Goal: Information Seeking & Learning: Learn about a topic

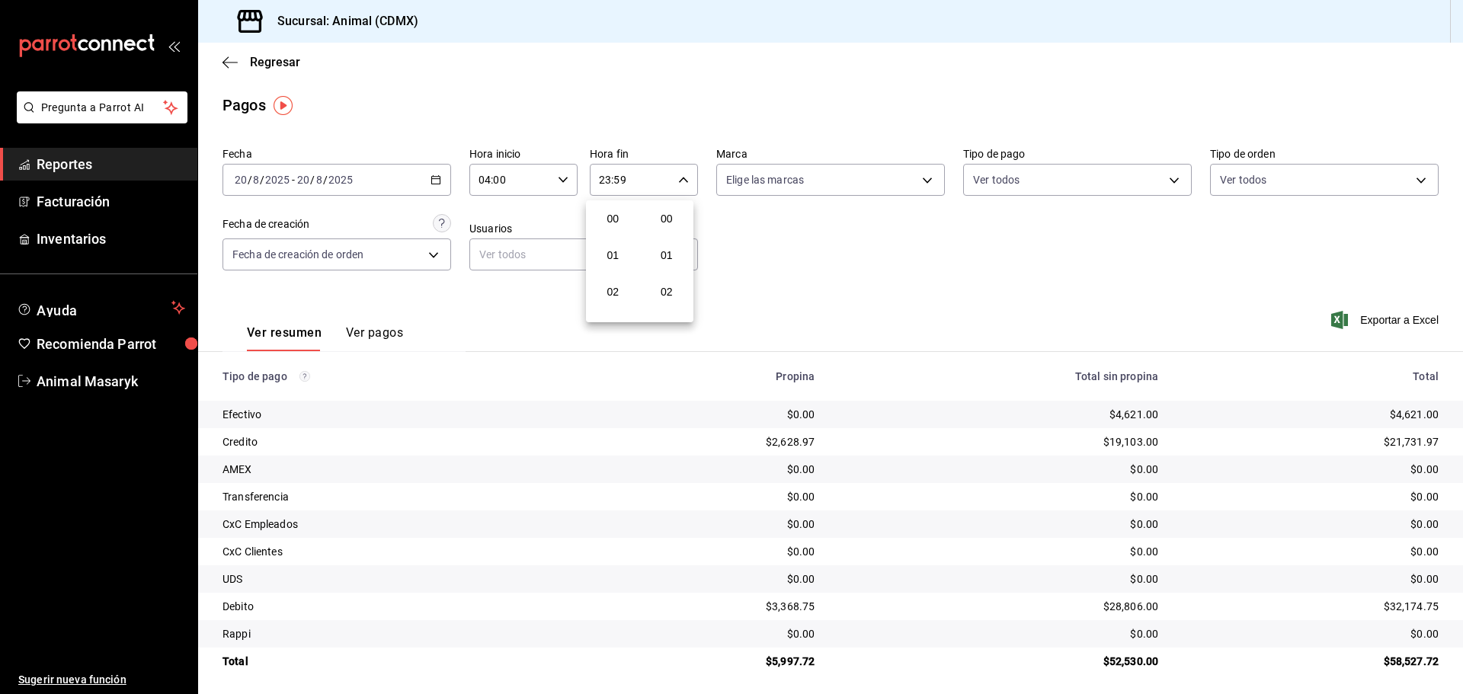
scroll to position [2072, 0]
click at [226, 65] on div at bounding box center [731, 347] width 1463 height 694
click at [226, 62] on icon "button" at bounding box center [229, 62] width 15 height 1
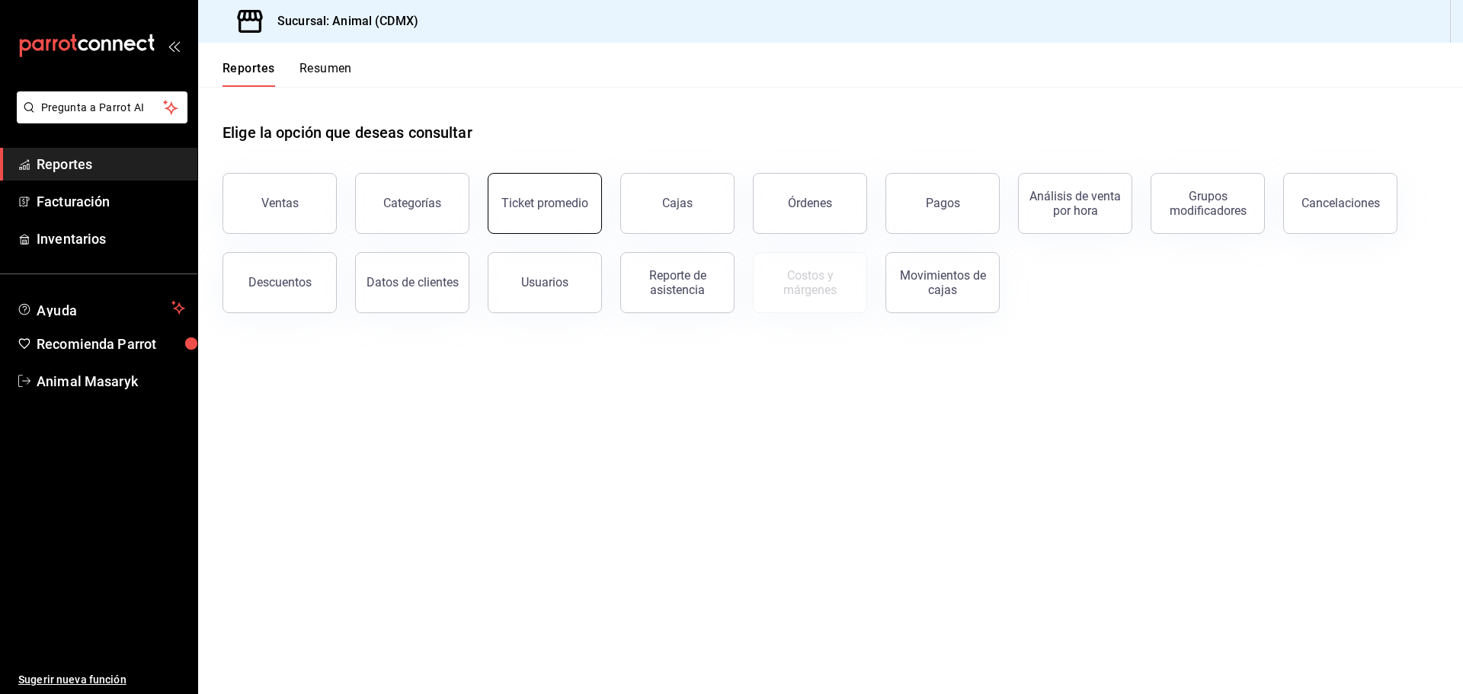
click at [574, 203] on div "Ticket promedio" at bounding box center [544, 203] width 87 height 14
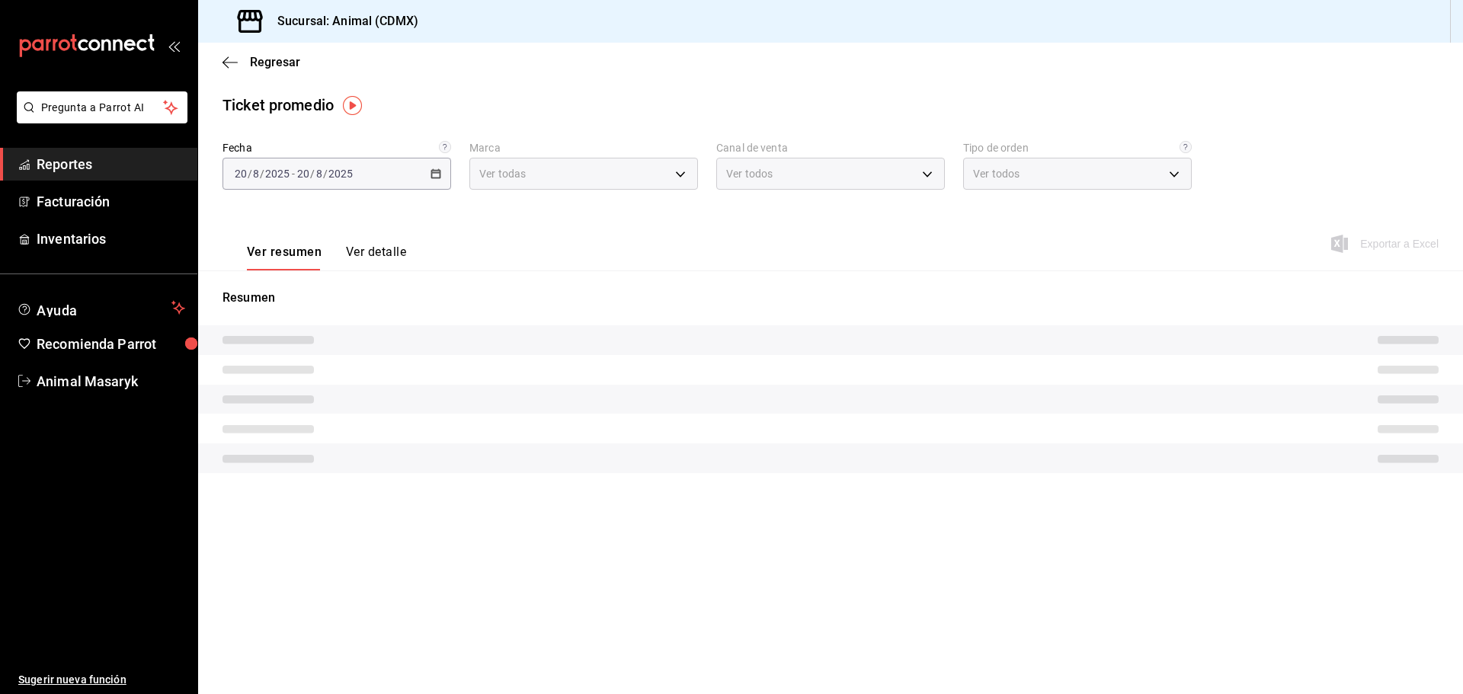
type input "cb0f6aec-1481-4e37-861c-bab9b3a65b14"
type input "PARROT,UBER_EATS,RAPPI,DIDI_FOOD,ONLINE"
type input "ad44a823-99d3-4372-a913-4cf57f2a9ac0,b8ee5ff1-85c8-4a81-aa51-555e6c8ba0c6,EXTER…"
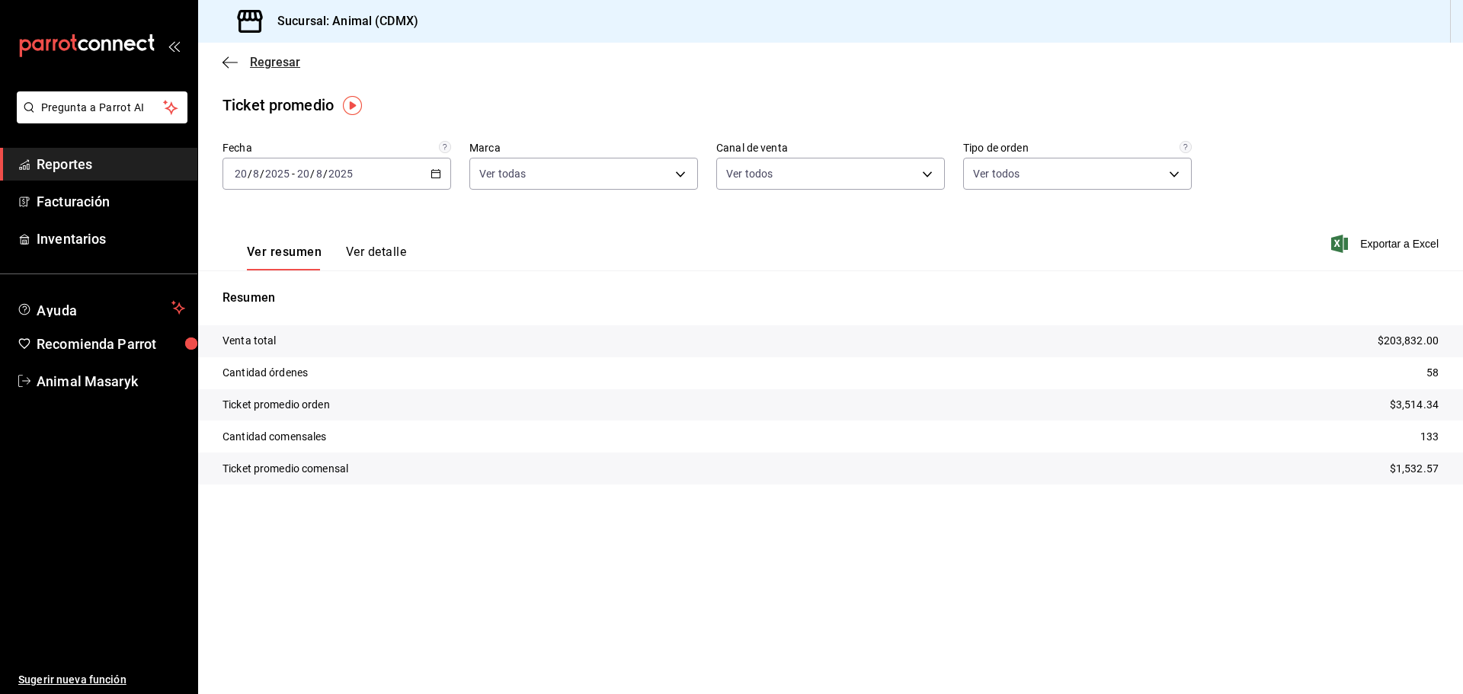
click at [225, 61] on icon "button" at bounding box center [229, 63] width 15 height 14
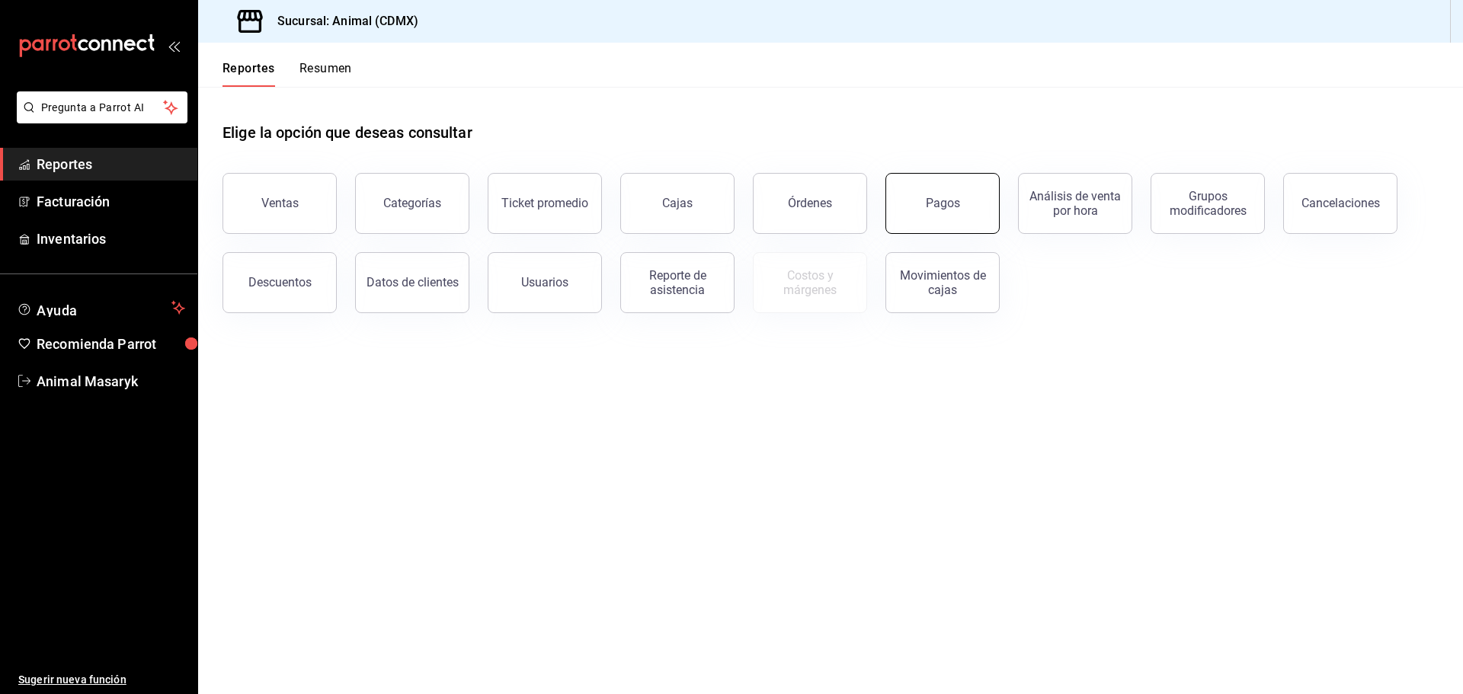
click at [935, 206] on div "Pagos" at bounding box center [943, 203] width 34 height 14
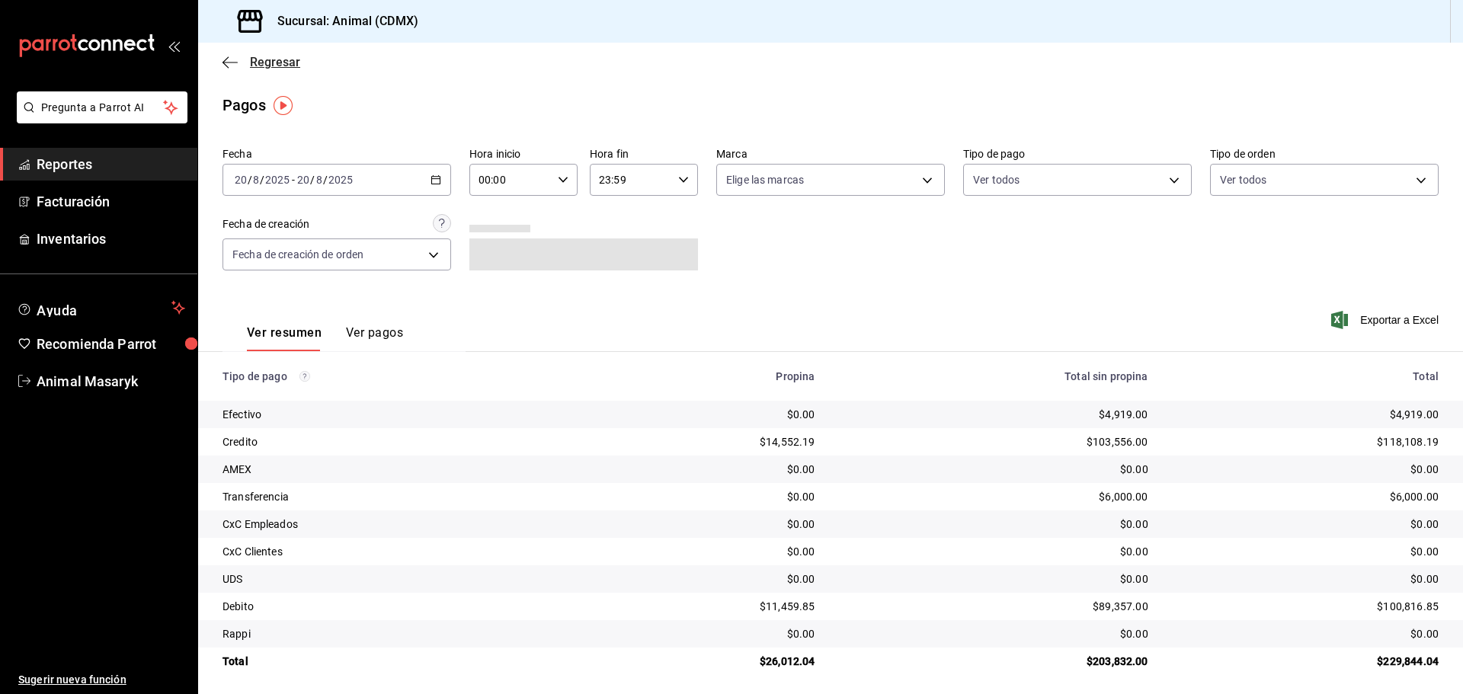
click at [228, 57] on icon "button" at bounding box center [225, 61] width 6 height 11
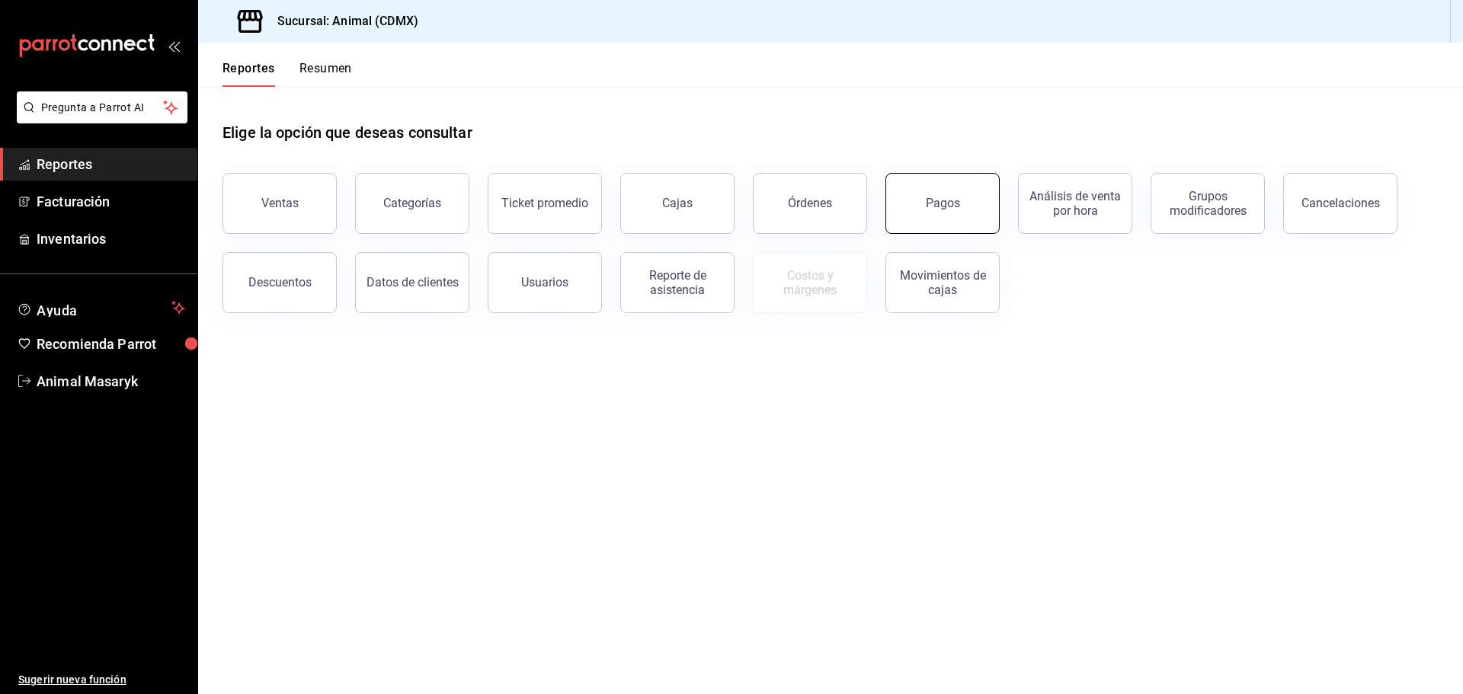
click at [935, 200] on div "Pagos" at bounding box center [943, 203] width 34 height 14
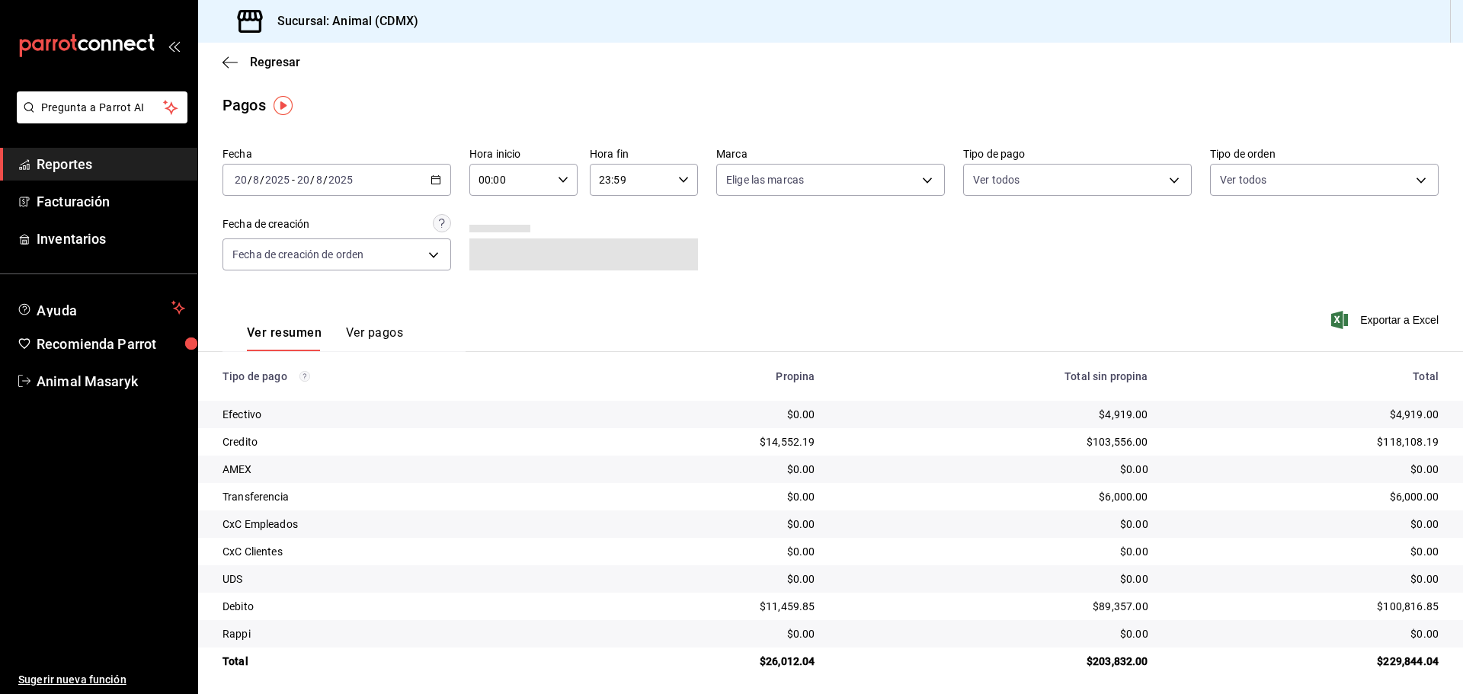
click at [436, 178] on icon "button" at bounding box center [435, 179] width 11 height 11
click at [314, 387] on li "Rango de fechas" at bounding box center [294, 397] width 142 height 34
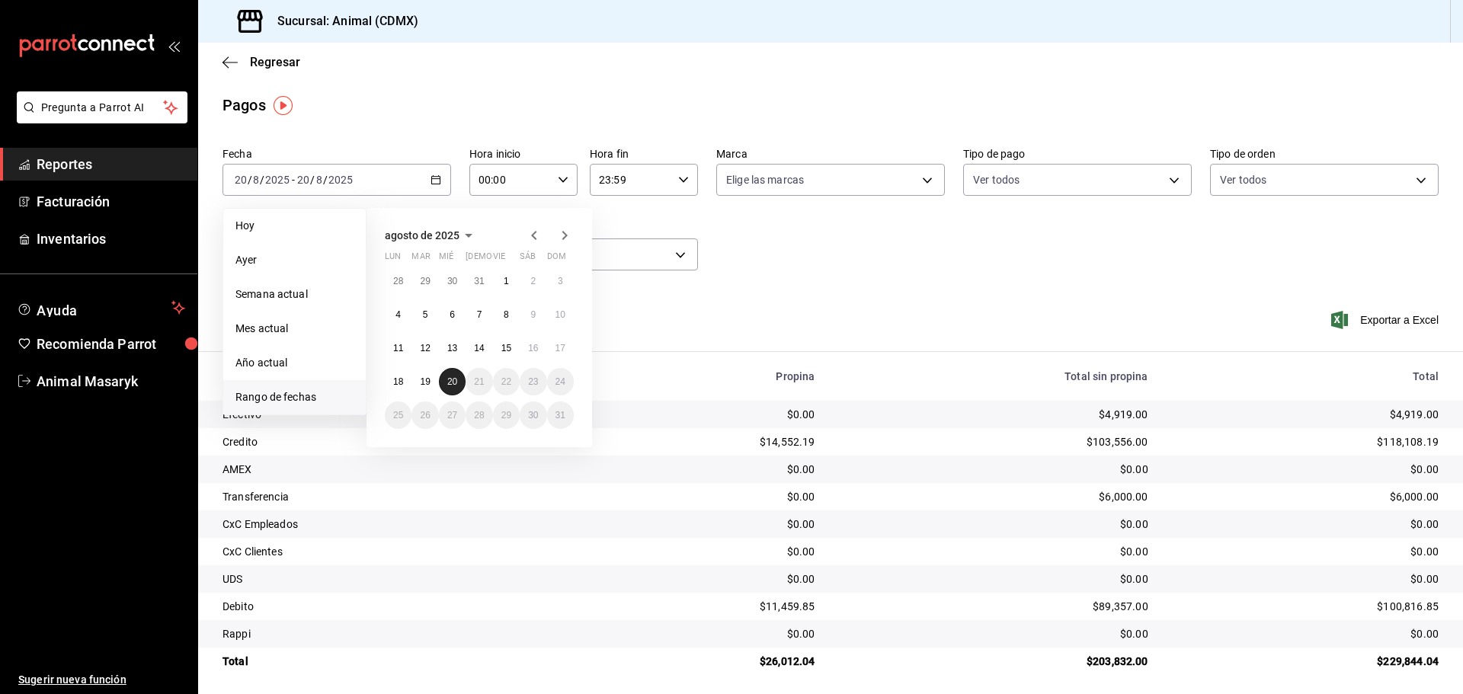
click at [446, 390] on button "20" at bounding box center [452, 381] width 27 height 27
click at [693, 244] on div "Fecha 2025-08-20 20 / 8 / 2025 - 2025-08-20 20 / 8 / 2025 Hoy Ayer Semana actua…" at bounding box center [830, 215] width 1216 height 148
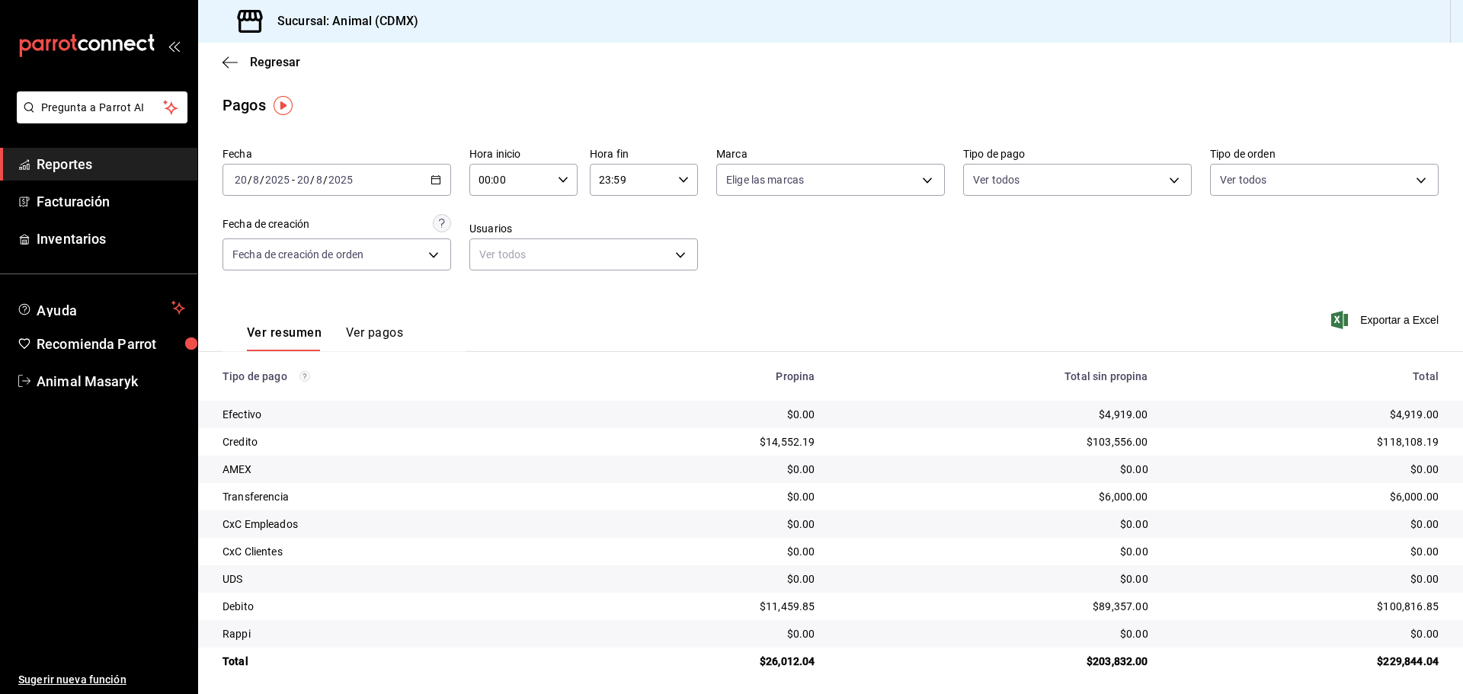
click at [558, 181] on icon "button" at bounding box center [563, 179] width 11 height 11
click at [496, 213] on span "04" at bounding box center [494, 212] width 30 height 12
type input "04:00"
click at [700, 220] on div at bounding box center [731, 347] width 1463 height 694
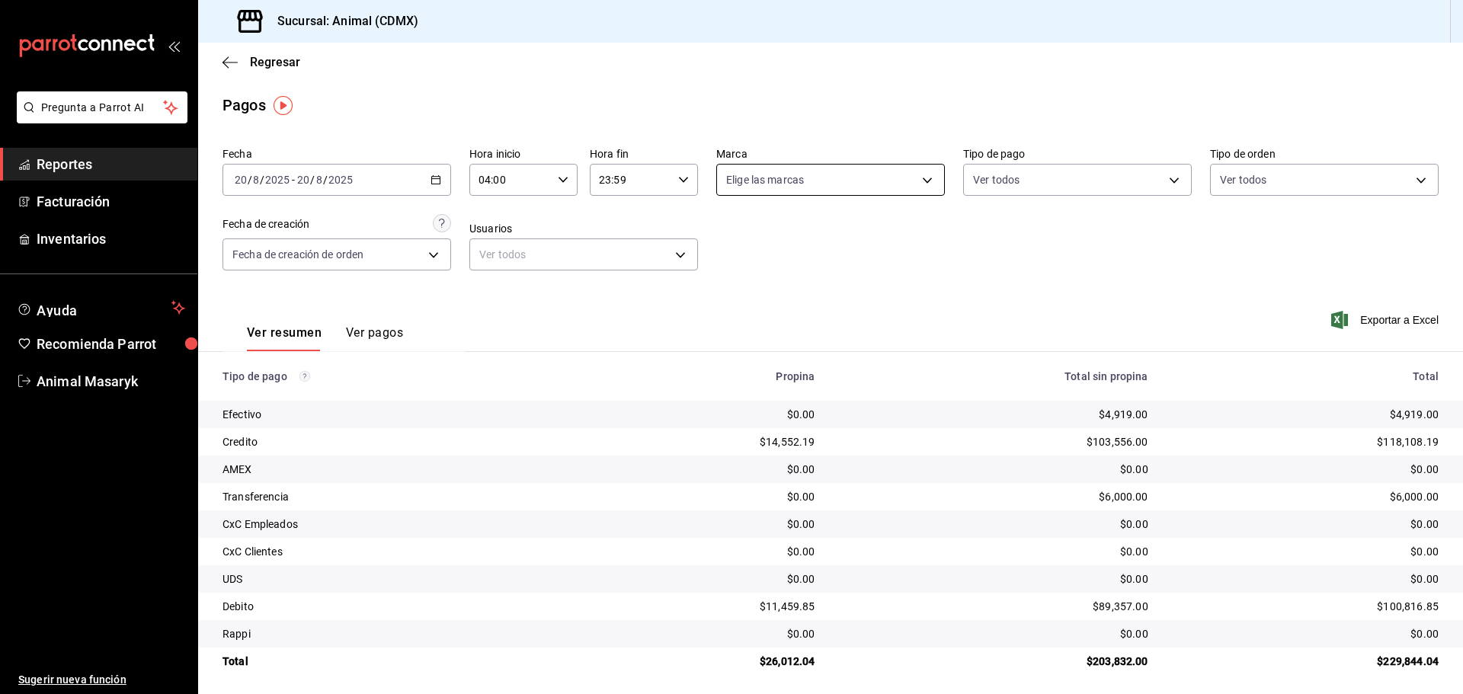
click at [910, 179] on body "Pregunta a Parrot AI Reportes Facturación Inventarios Ayuda Recomienda Parrot A…" at bounding box center [731, 347] width 1463 height 694
click at [884, 228] on li "Ver todas" at bounding box center [824, 237] width 225 height 45
type input "cb0f6aec-1481-4e37-861c-bab9b3a65b14"
checkbox input "true"
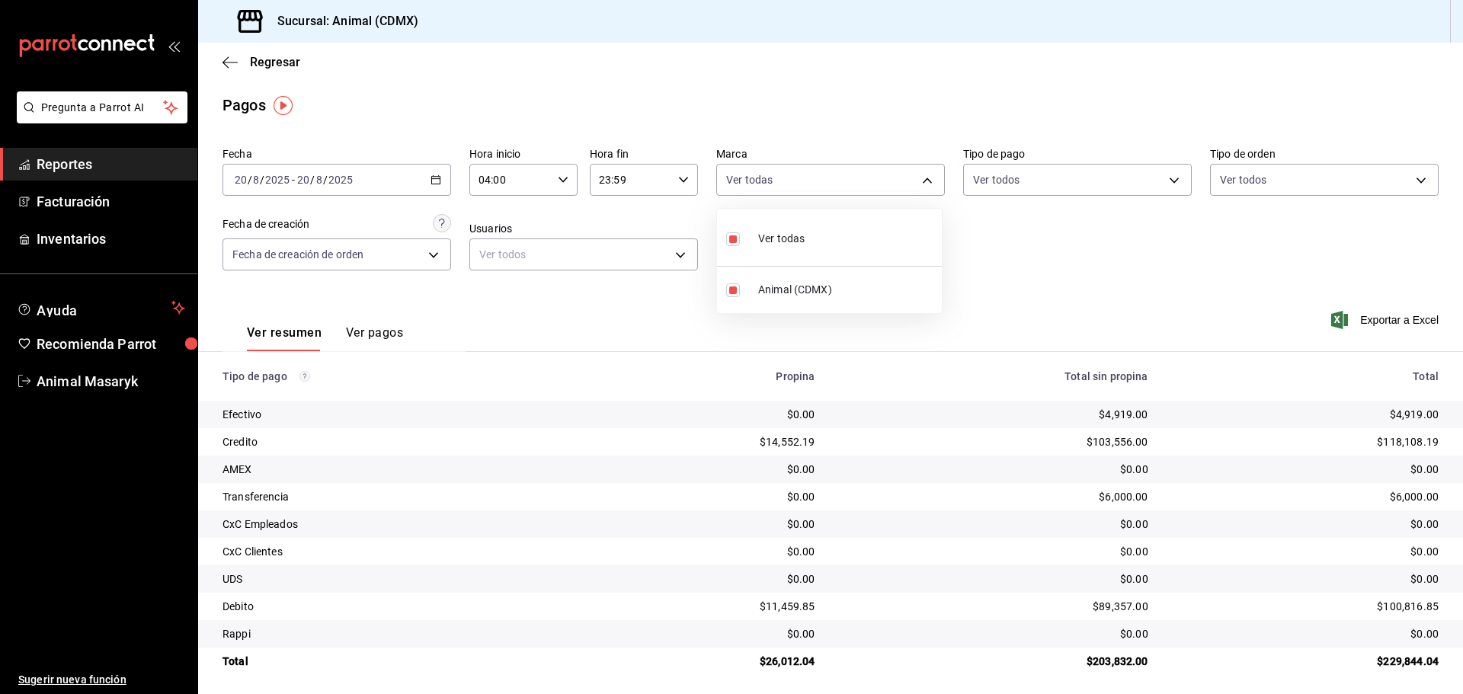
click at [1068, 176] on div at bounding box center [731, 347] width 1463 height 694
click at [1166, 178] on body "Pregunta a Parrot AI Reportes Facturación Inventarios Ayuda Recomienda Parrot A…" at bounding box center [731, 347] width 1463 height 694
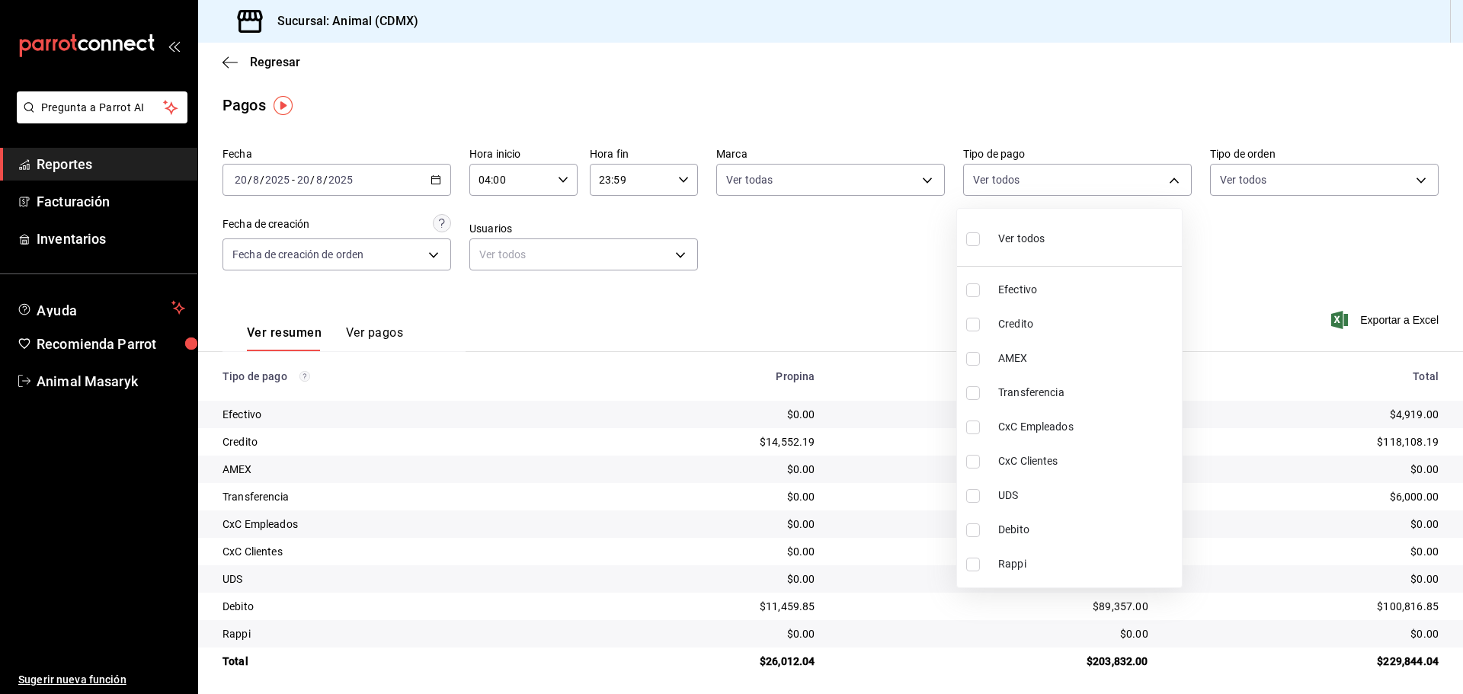
click at [1067, 245] on li "Ver todos" at bounding box center [1069, 237] width 225 height 45
type input "42f515b5-d78a-4538-9fd6-dd91ca8c9d0d,09d93f3d-83f8-4294-bef9-640bdbafd8e4,c0bfe…"
checkbox input "true"
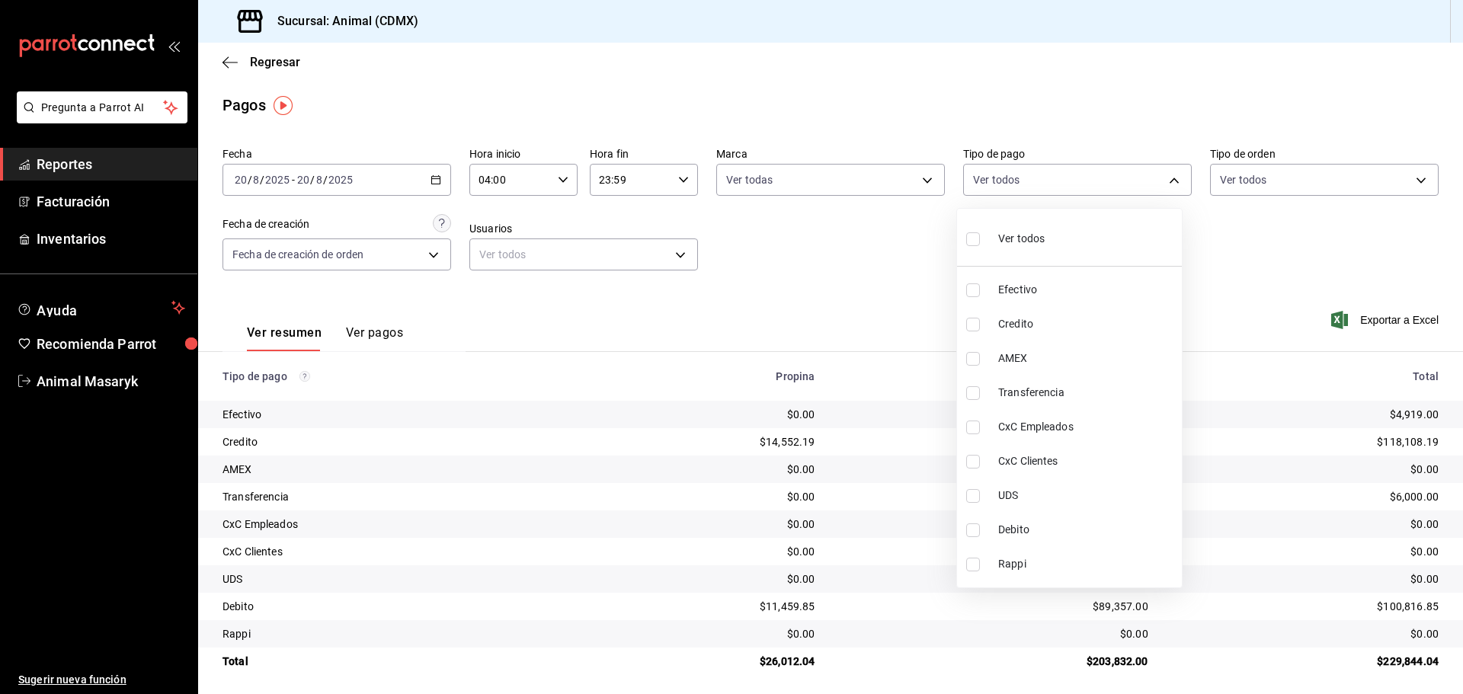
checkbox input "true"
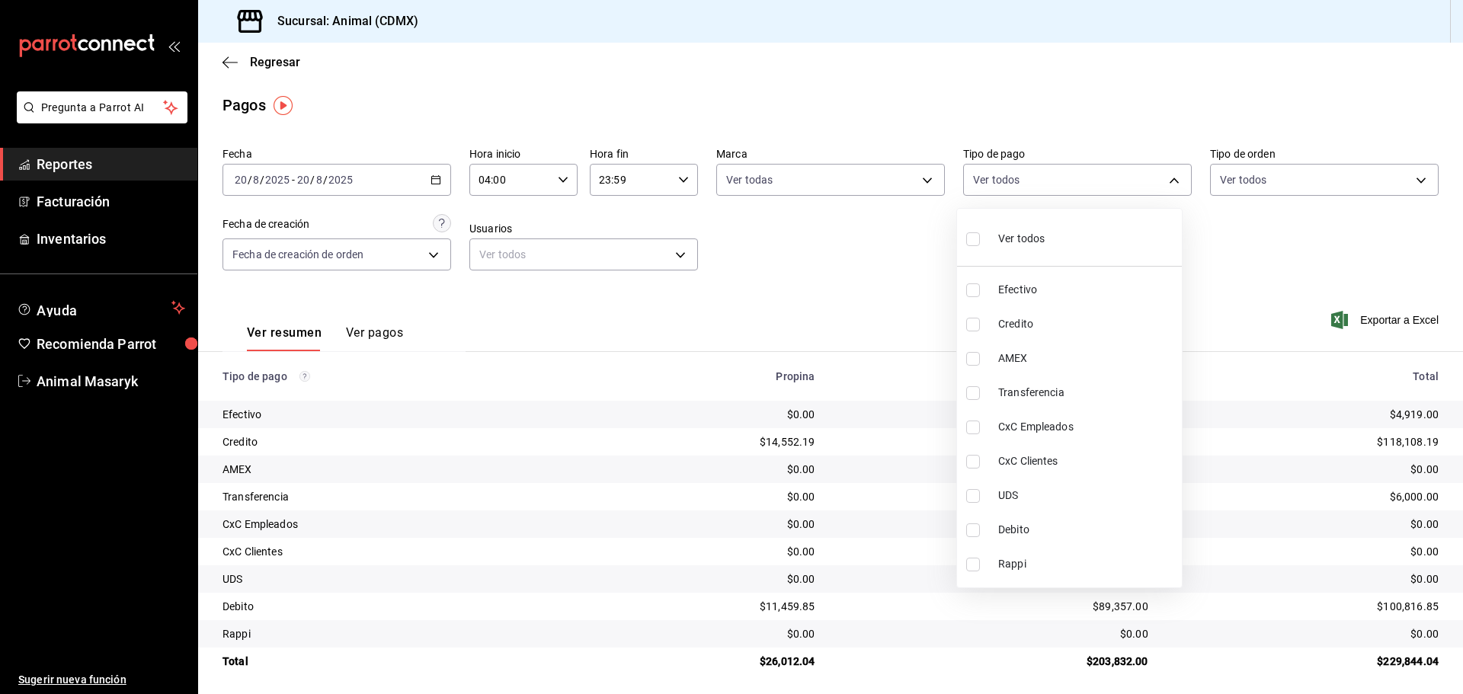
checkbox input "true"
click at [1371, 129] on div at bounding box center [731, 347] width 1463 height 694
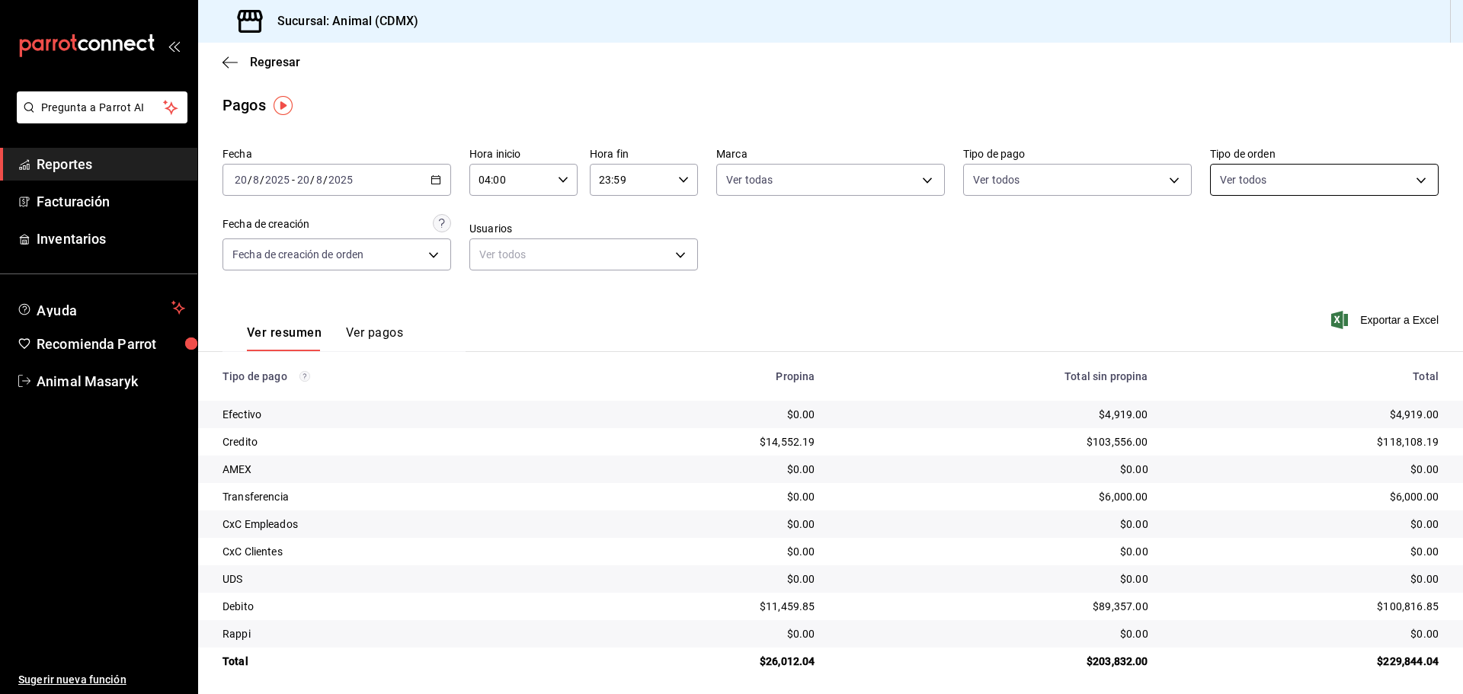
click at [1408, 182] on body "Pregunta a Parrot AI Reportes Facturación Inventarios Ayuda Recomienda Parrot A…" at bounding box center [731, 347] width 1463 height 694
click at [1260, 244] on span "Ver todos" at bounding box center [1266, 239] width 46 height 16
type input "ad44a823-99d3-4372-a913-4cf57f2a9ac0,b8ee5ff1-85c8-4a81-aa51-555e6c8ba0c6,EXTER…"
checkbox input "true"
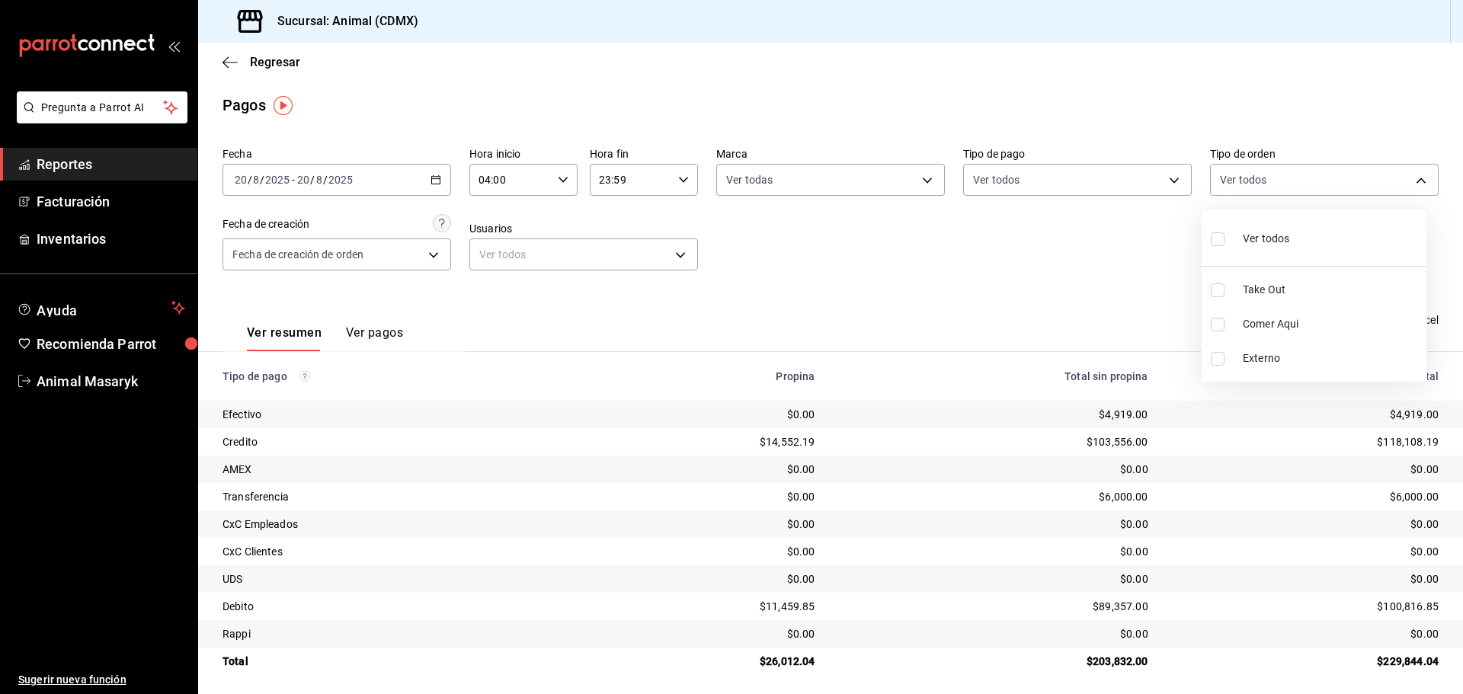
checkbox input "true"
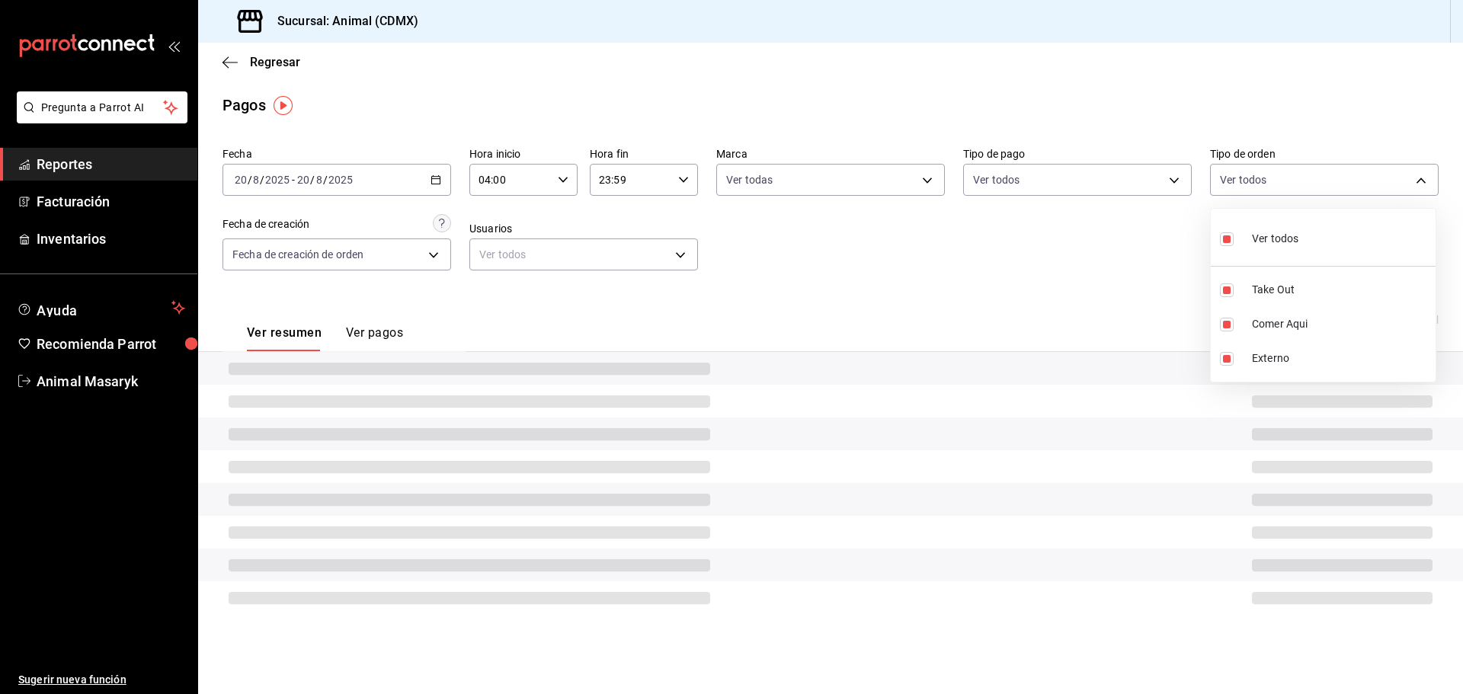
click at [1162, 263] on div at bounding box center [731, 347] width 1463 height 694
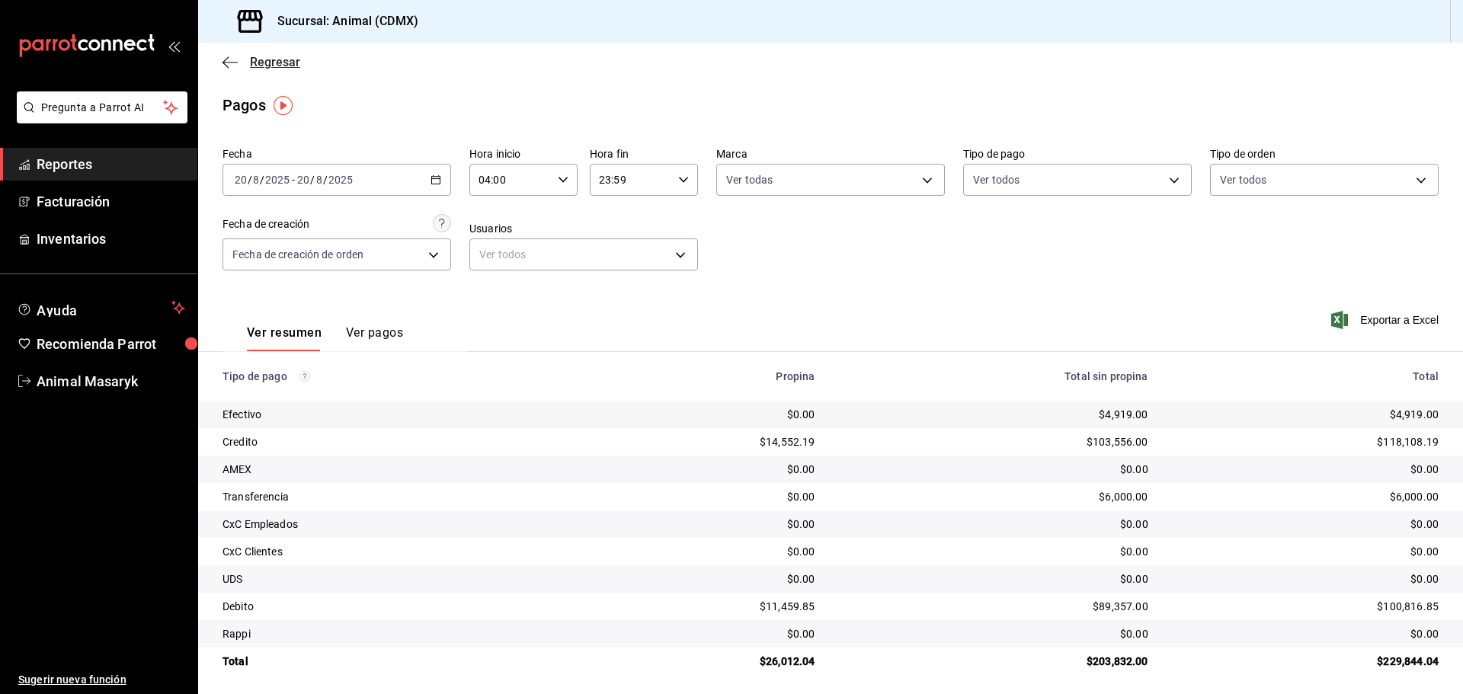
click at [229, 66] on icon "button" at bounding box center [229, 63] width 15 height 14
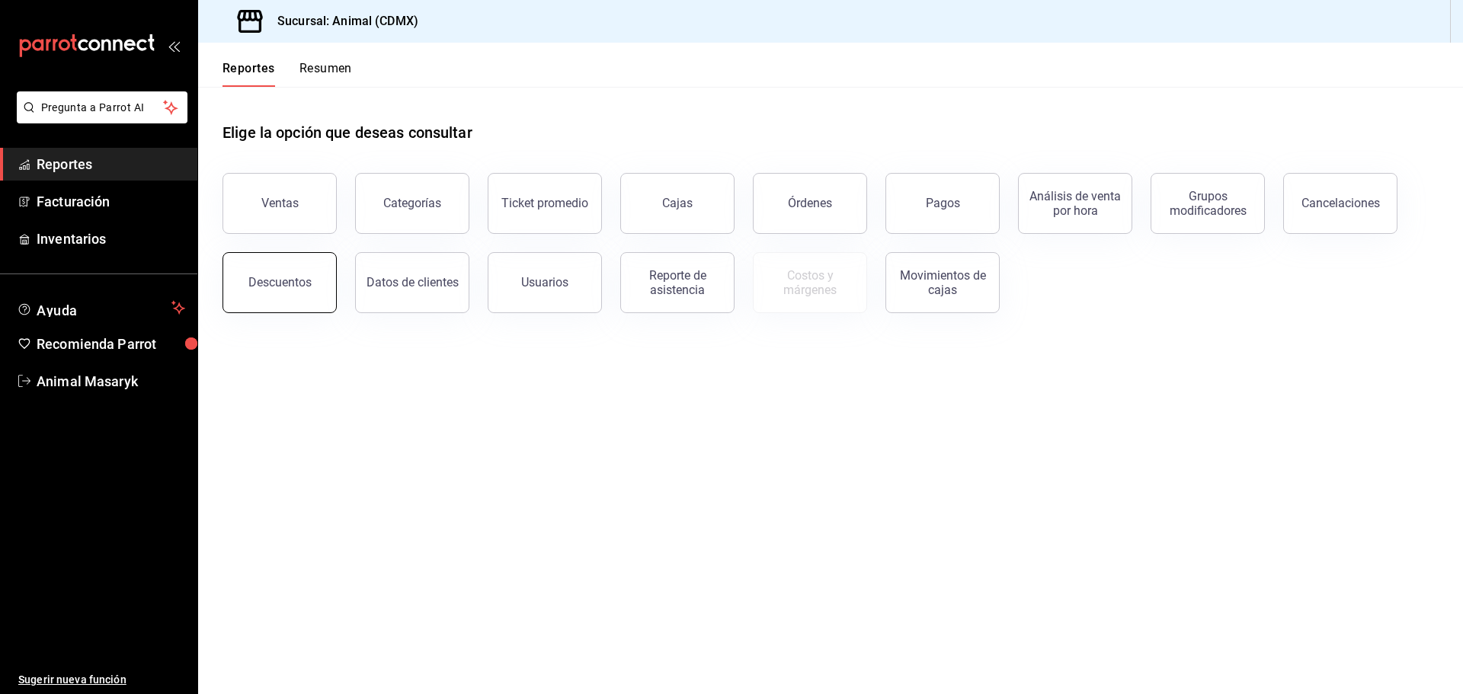
click at [310, 293] on button "Descuentos" at bounding box center [279, 282] width 114 height 61
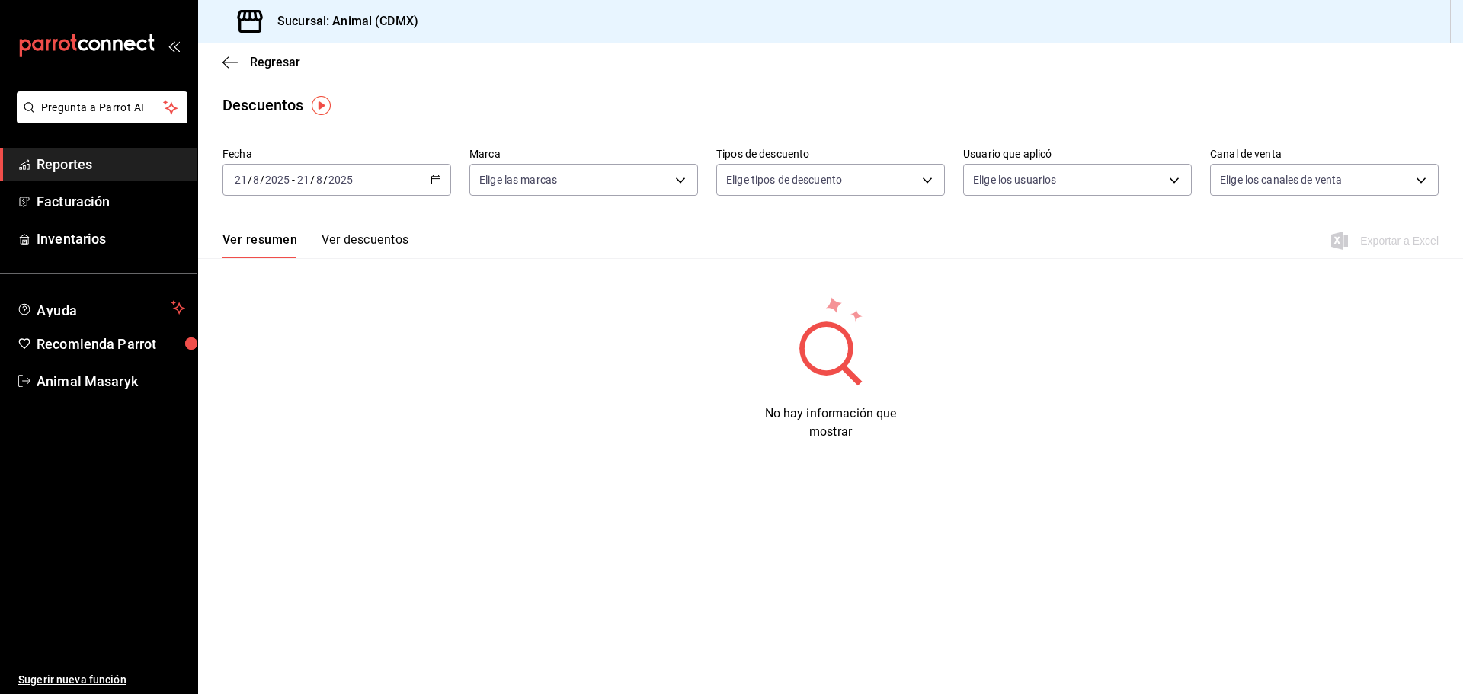
click at [434, 178] on icon "button" at bounding box center [435, 179] width 11 height 11
click at [318, 359] on span "Año actual" at bounding box center [294, 363] width 118 height 16
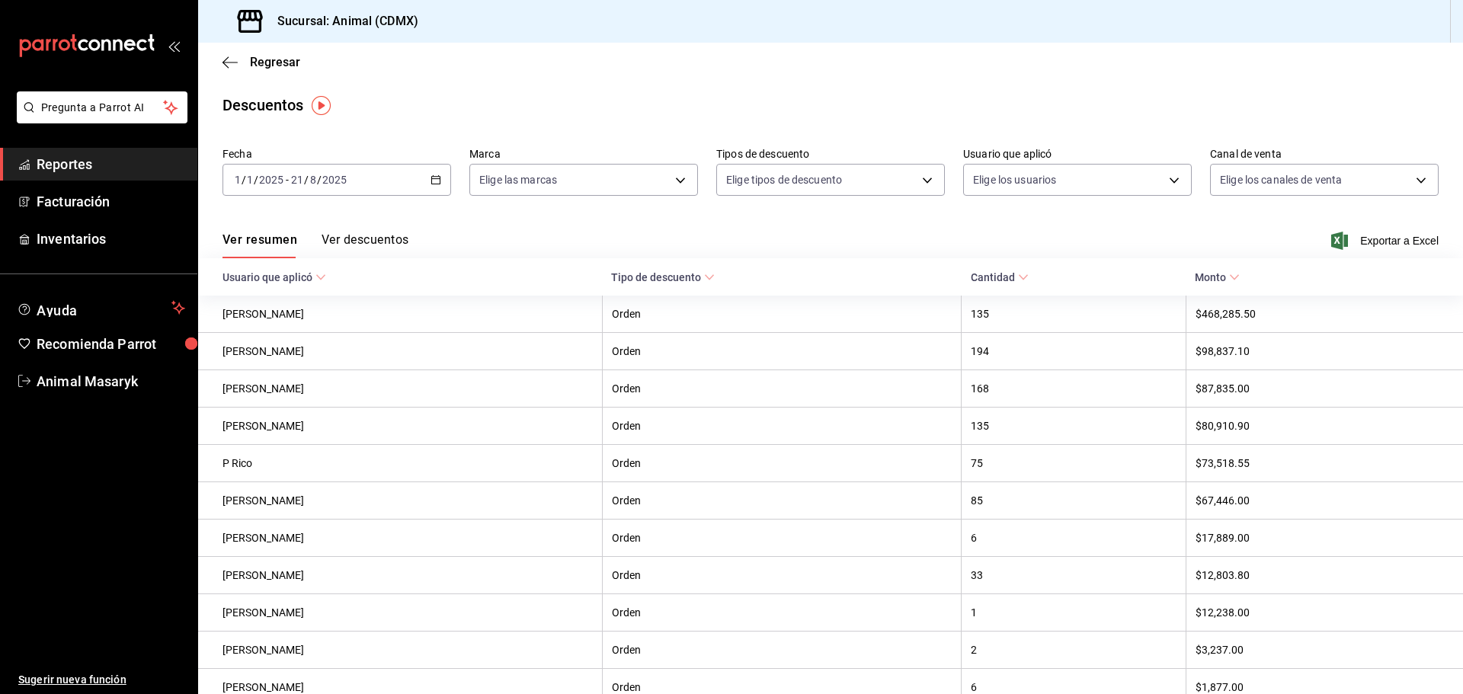
click at [442, 181] on div "2025-01-01 1 / 1 / 2025 - 2025-08-21 21 / 8 / 2025" at bounding box center [336, 180] width 229 height 32
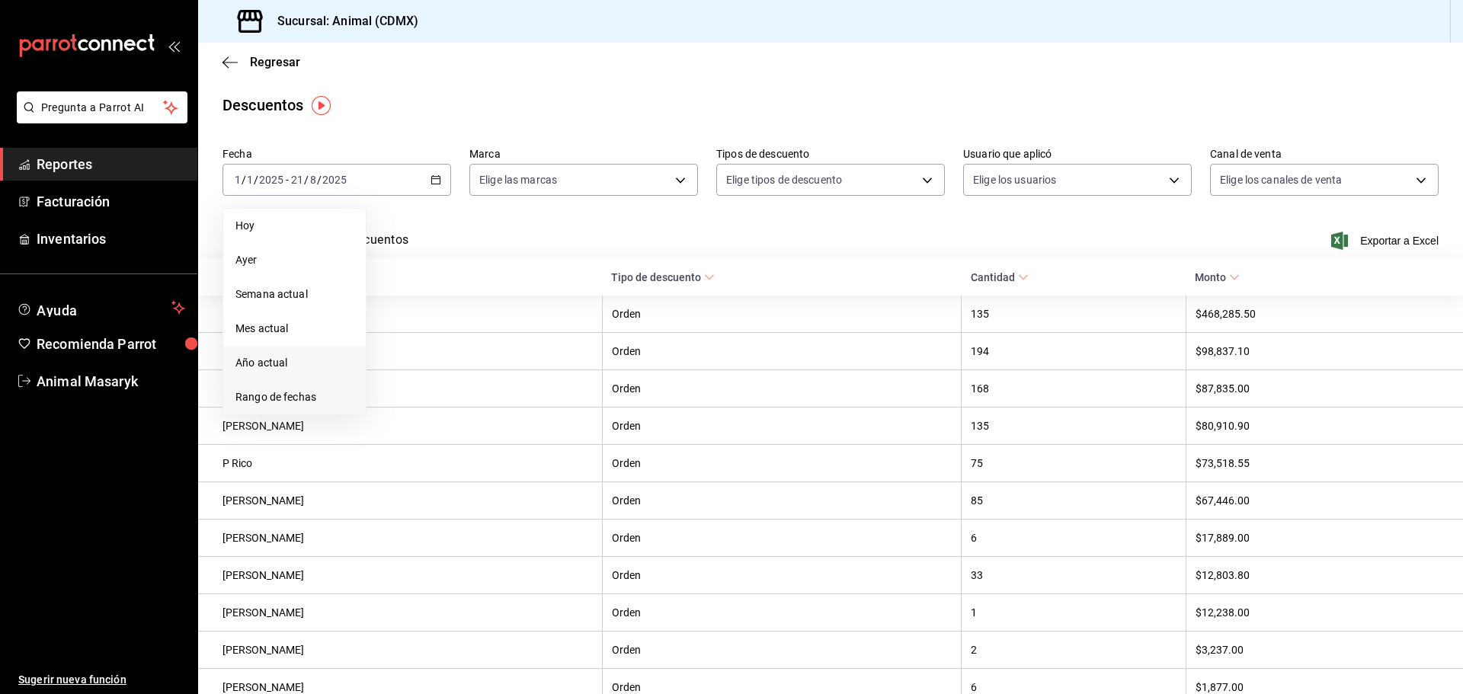
click at [296, 402] on span "Rango de fechas" at bounding box center [294, 397] width 118 height 16
click at [451, 383] on abbr "20" at bounding box center [452, 381] width 10 height 11
click at [474, 377] on abbr "21" at bounding box center [479, 381] width 10 height 11
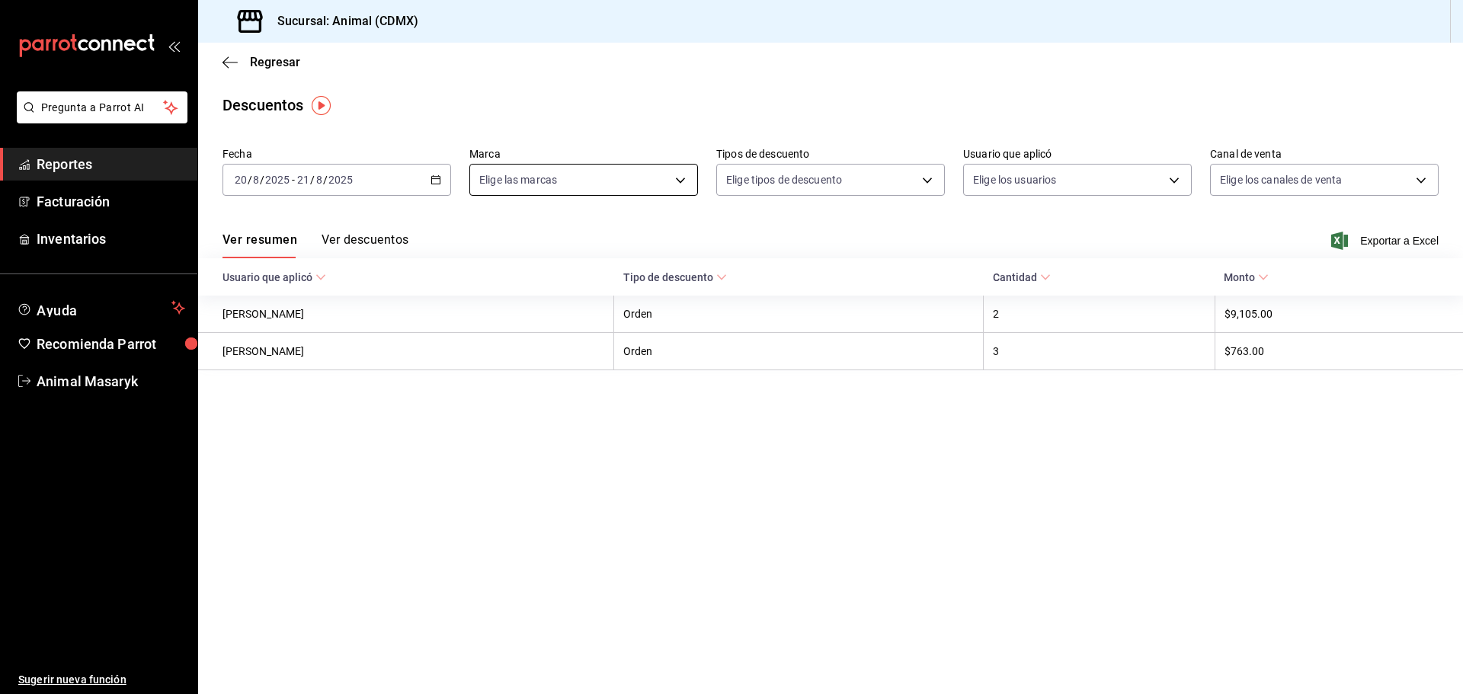
click at [645, 190] on body "Pregunta a Parrot AI Reportes Facturación Inventarios Ayuda Recomienda Parrot A…" at bounding box center [731, 347] width 1463 height 694
click at [607, 248] on li "Ver todas" at bounding box center [583, 237] width 227 height 45
type input "cb0f6aec-1481-4e37-861c-bab9b3a65b14"
checkbox input "true"
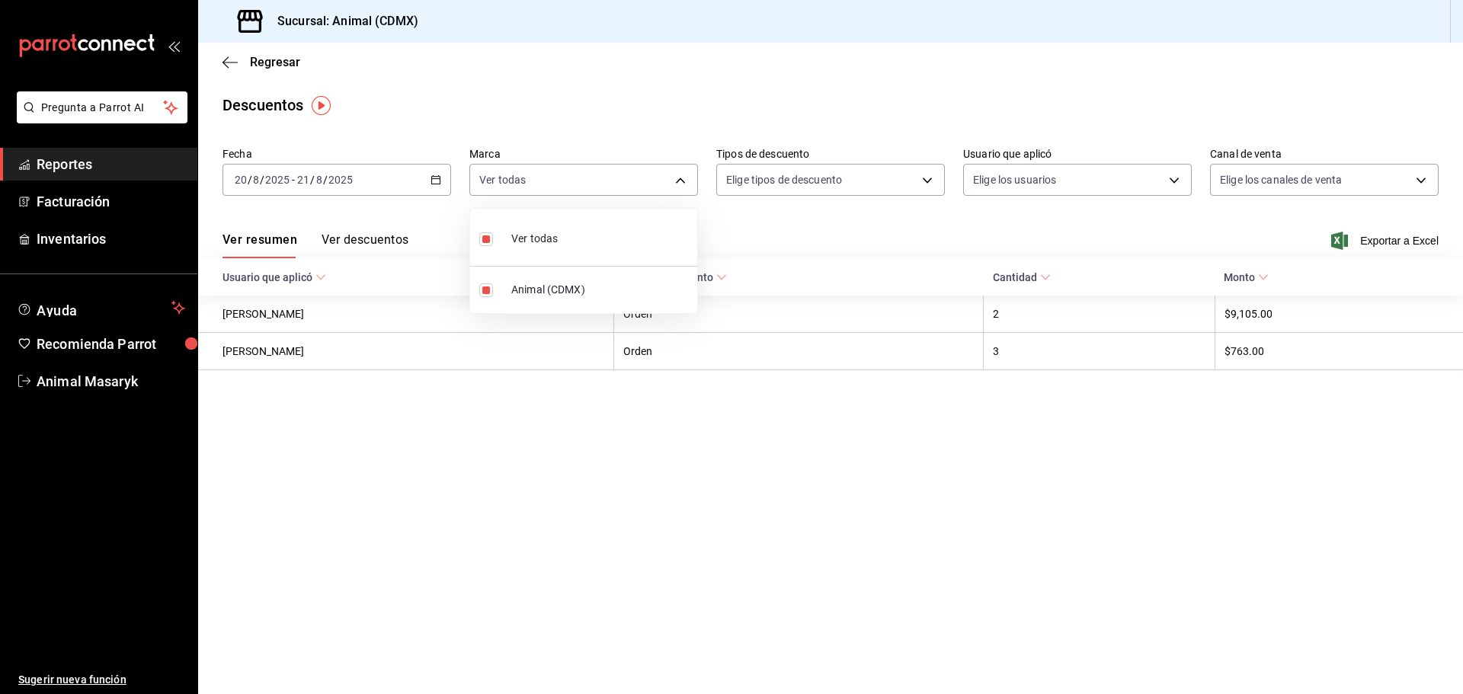
click at [862, 228] on div at bounding box center [731, 347] width 1463 height 694
click at [924, 179] on body "Pregunta a Parrot AI Reportes Facturación Inventarios Ayuda Recomienda Parrot A…" at bounding box center [731, 347] width 1463 height 694
click at [835, 236] on span "Orden" at bounding box center [843, 230] width 177 height 16
type input "ORDER"
checkbox input "true"
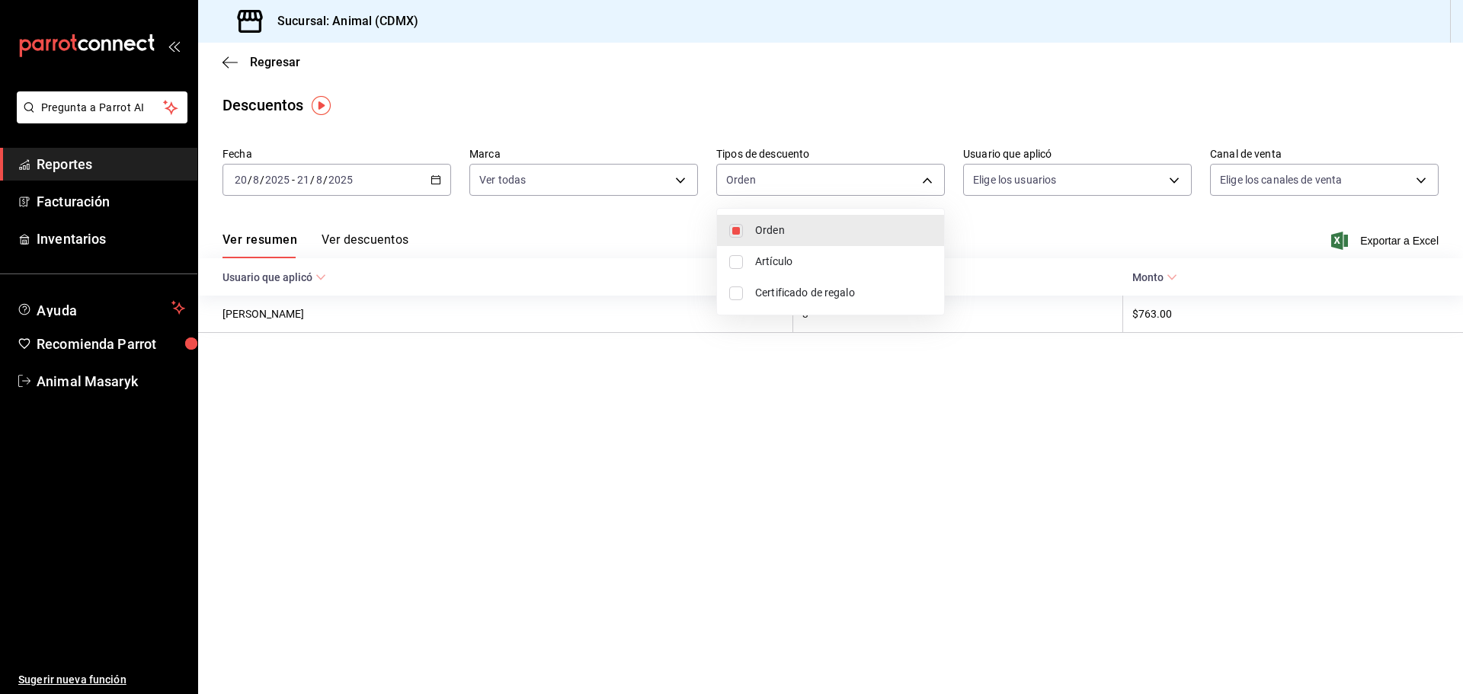
drag, startPoint x: 825, startPoint y: 260, endPoint x: 821, endPoint y: 276, distance: 16.4
click at [825, 261] on span "Artículo" at bounding box center [843, 262] width 177 height 16
type input "ORDER,ORDER_ITEM"
checkbox input "true"
click at [821, 288] on span "Certificado de regalo" at bounding box center [843, 293] width 177 height 16
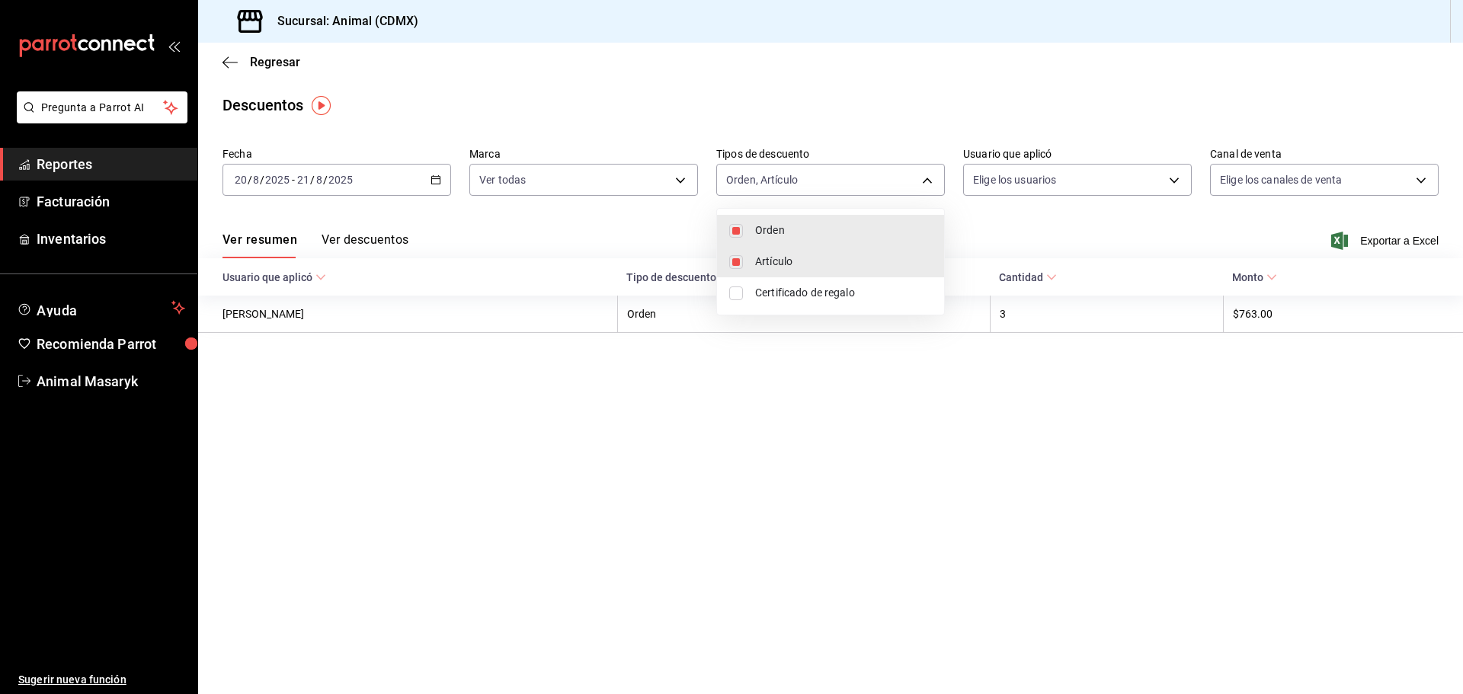
type input "ORDER,ORDER_ITEM,CARD_REWARD"
checkbox input "true"
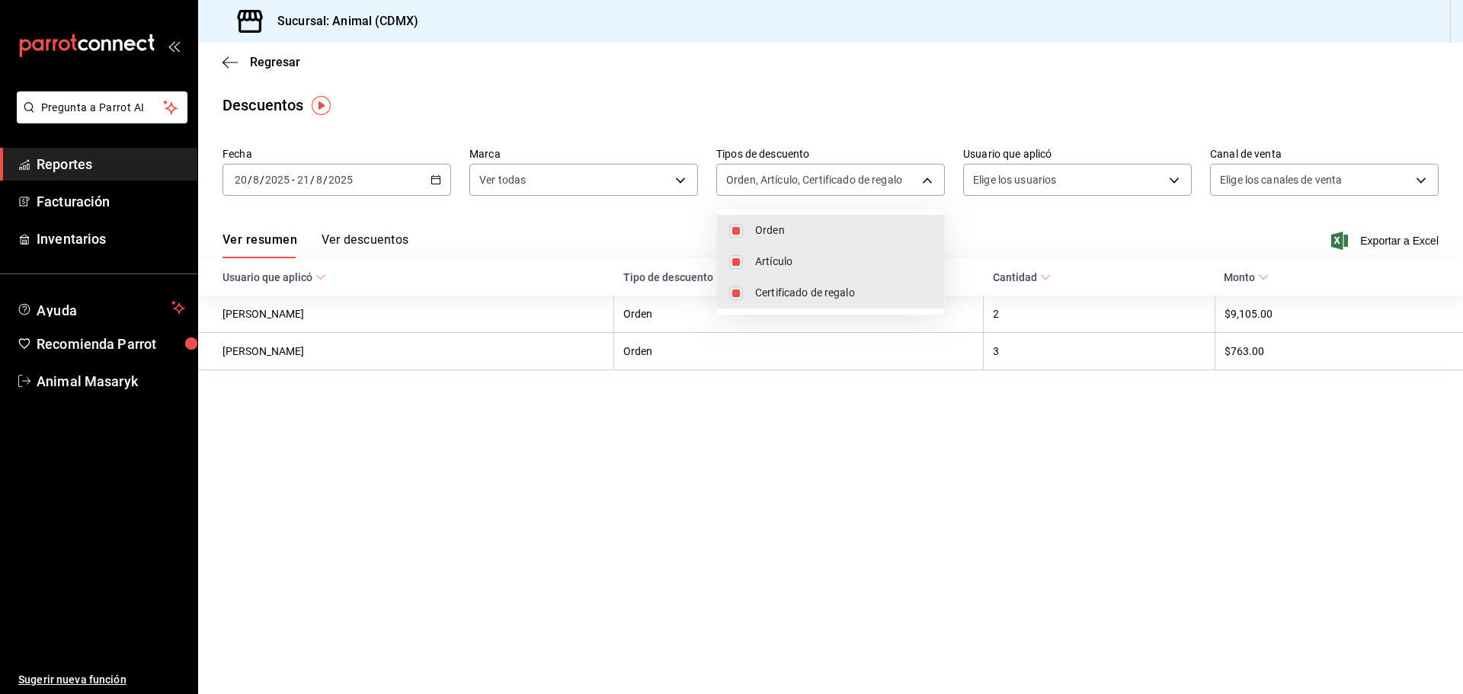
click at [1003, 221] on div at bounding box center [731, 347] width 1463 height 694
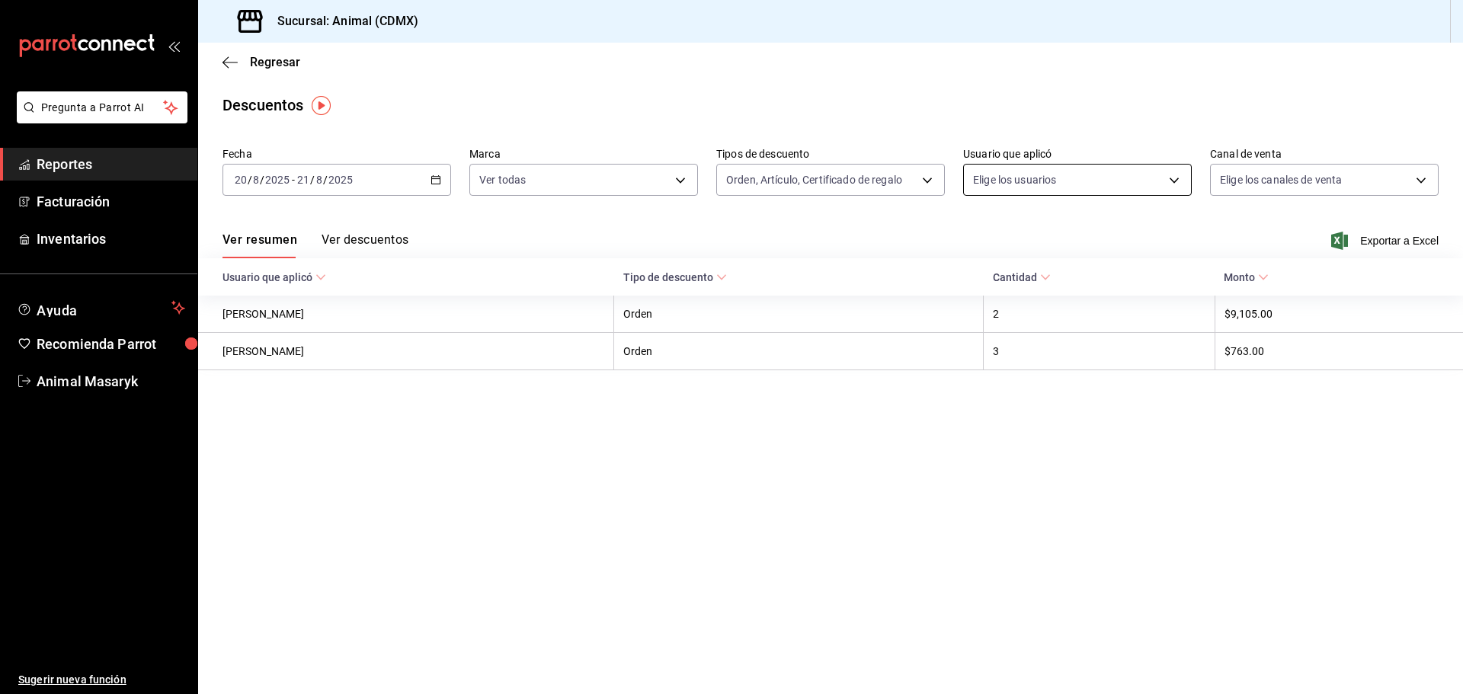
click at [1137, 183] on body "Pregunta a Parrot AI Reportes Facturación Inventarios Ayuda Recomienda Parrot A…" at bounding box center [731, 347] width 1463 height 694
click at [1179, 177] on body "Pregunta a Parrot AI Reportes Facturación Inventarios Ayuda Recomienda Parrot A…" at bounding box center [731, 347] width 1463 height 694
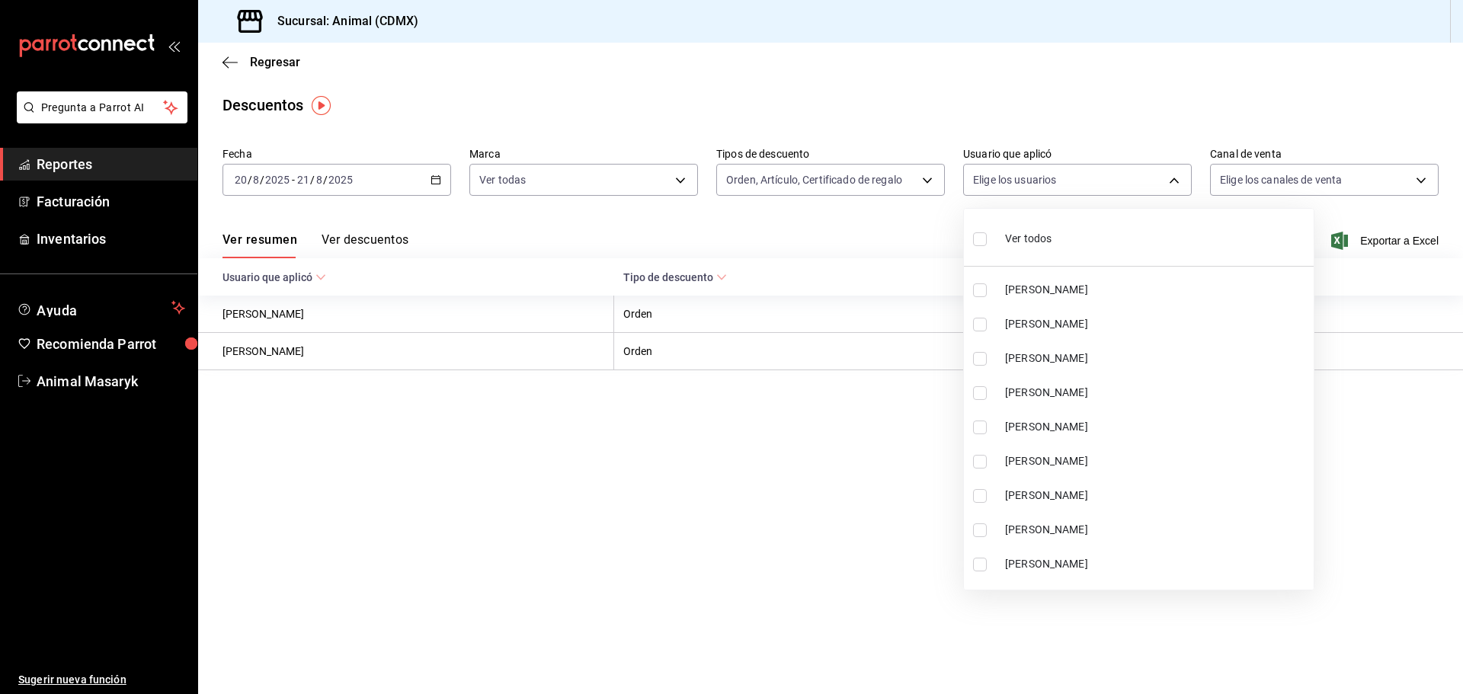
click at [1000, 235] on div "Ver todos" at bounding box center [1012, 237] width 78 height 33
click at [978, 240] on ul "Ver todos Carolina Soriano Raul Esparza Mamuth MONSERRAT ARRIAGA SERGIO URIEL V…" at bounding box center [1139, 399] width 350 height 381
click at [1142, 69] on div at bounding box center [731, 347] width 1463 height 694
type input "18e892a9-eaf9-4871-afc4-8d447e07d2bf,43438308-8ef3-4b8b-af6e-b8b04586cb2b,d1f59…"
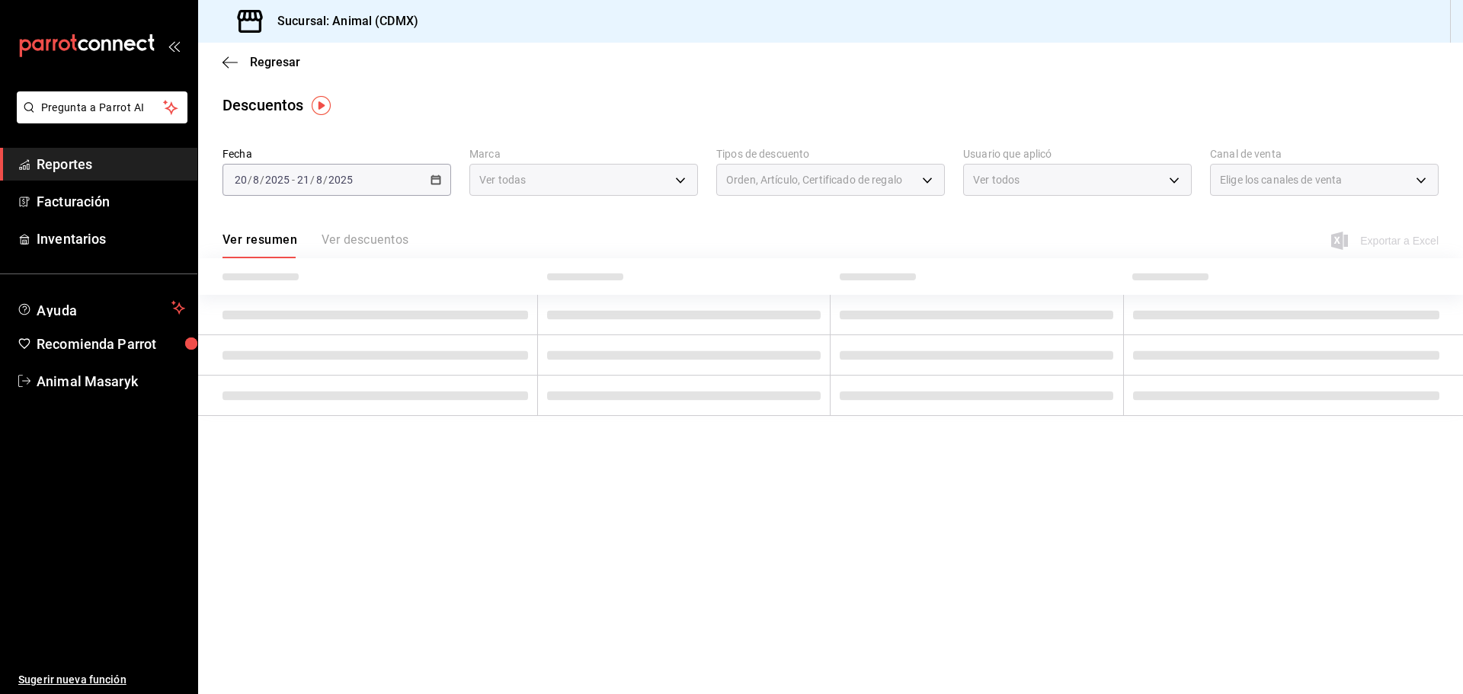
click at [1416, 174] on div at bounding box center [731, 347] width 1463 height 694
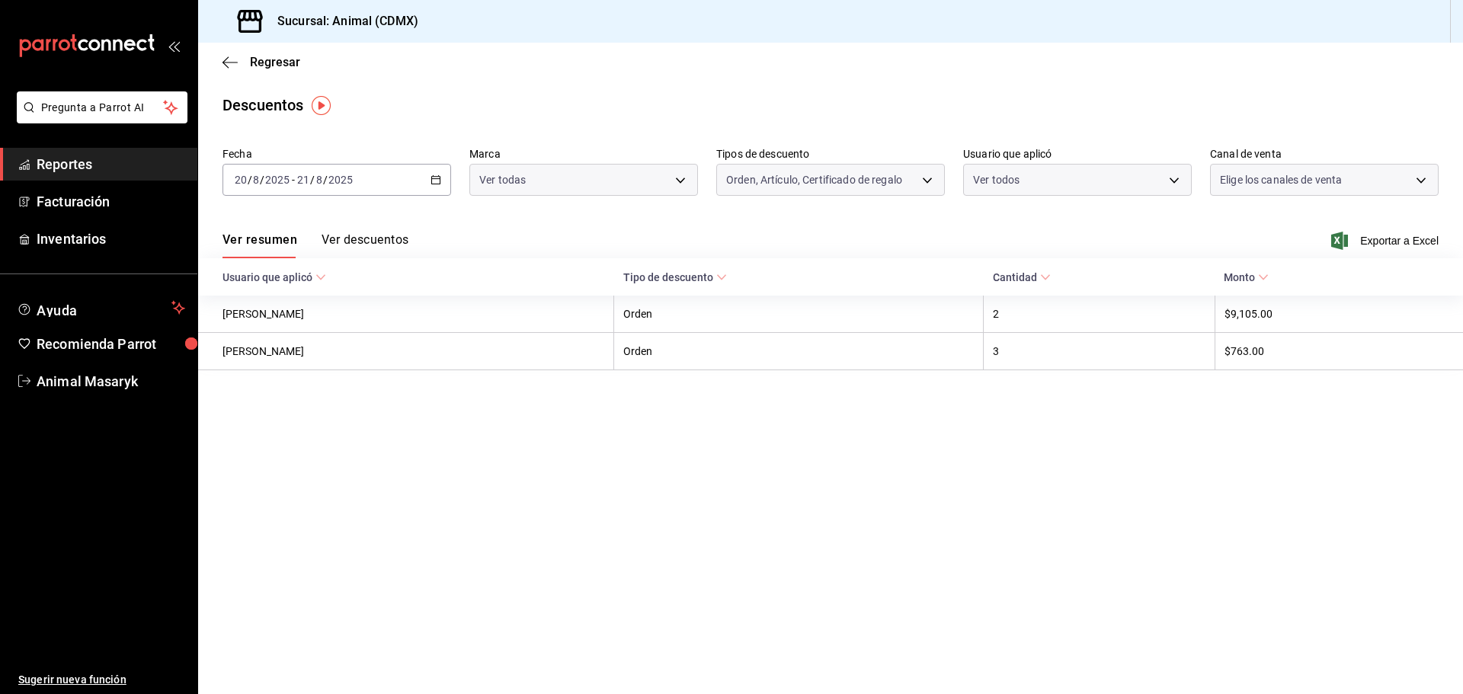
click at [1416, 178] on body "Pregunta a Parrot AI Reportes Facturación Inventarios Ayuda Recomienda Parrot A…" at bounding box center [731, 347] width 1463 height 694
click at [1303, 236] on li "Ver todos" at bounding box center [1324, 237] width 227 height 45
type input "PARROT,UBER_EATS,RAPPI,DIDI_FOOD,ONLINE"
checkbox input "true"
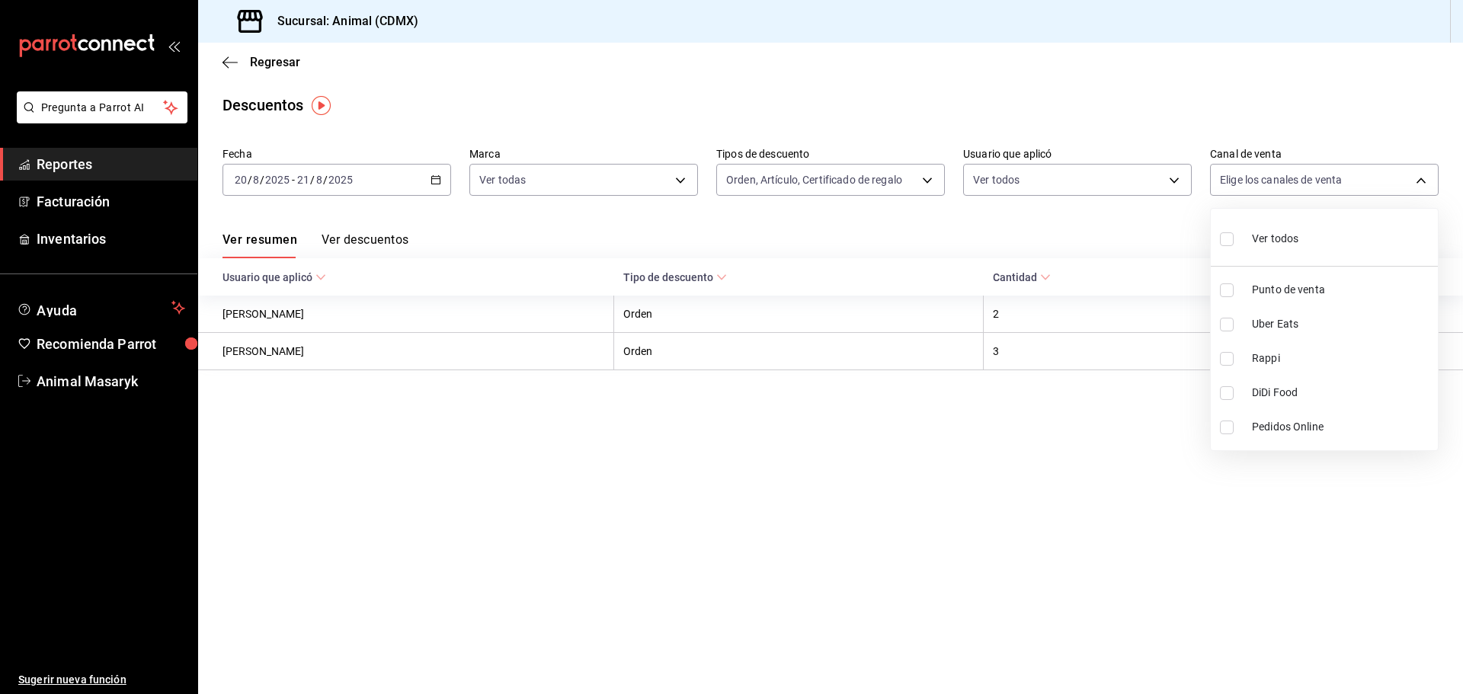
checkbox input "true"
click at [1157, 240] on div at bounding box center [731, 347] width 1463 height 694
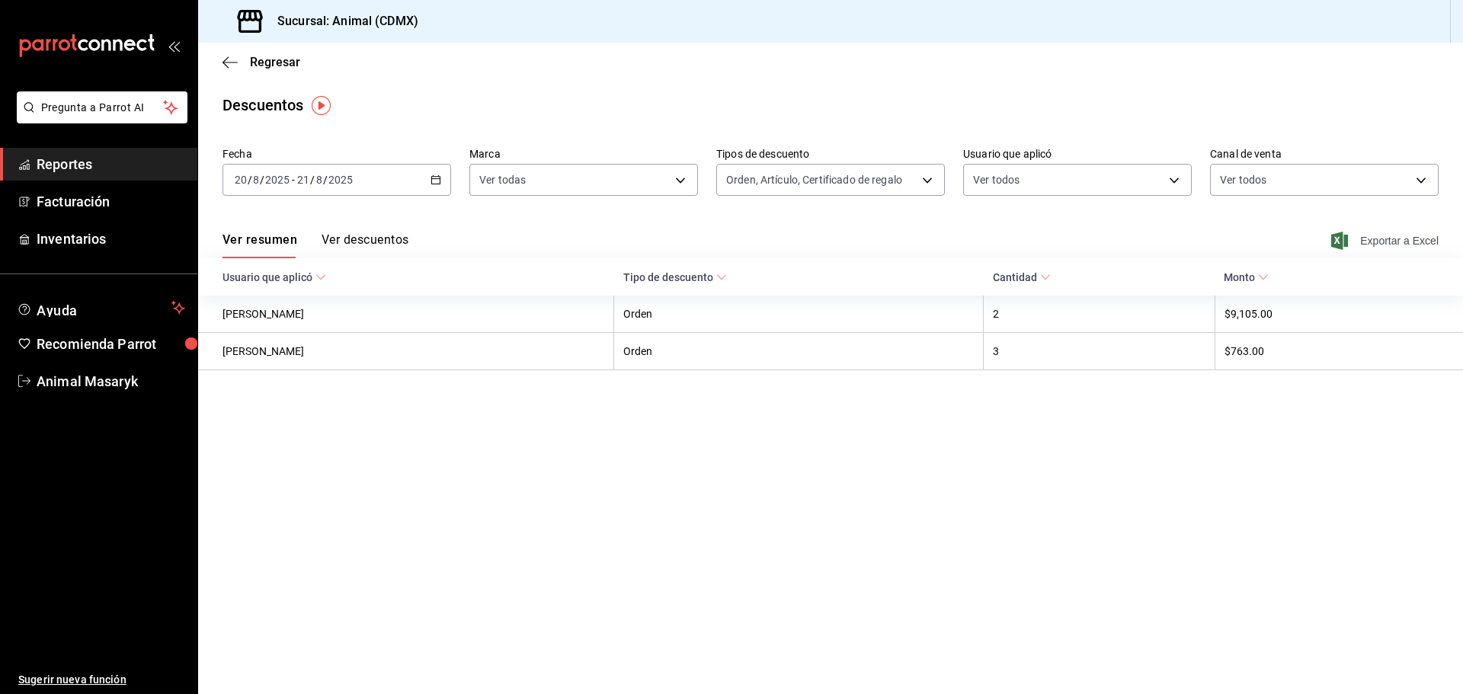
click at [1380, 242] on span "Exportar a Excel" at bounding box center [1386, 241] width 104 height 18
click at [231, 63] on icon "button" at bounding box center [229, 63] width 15 height 14
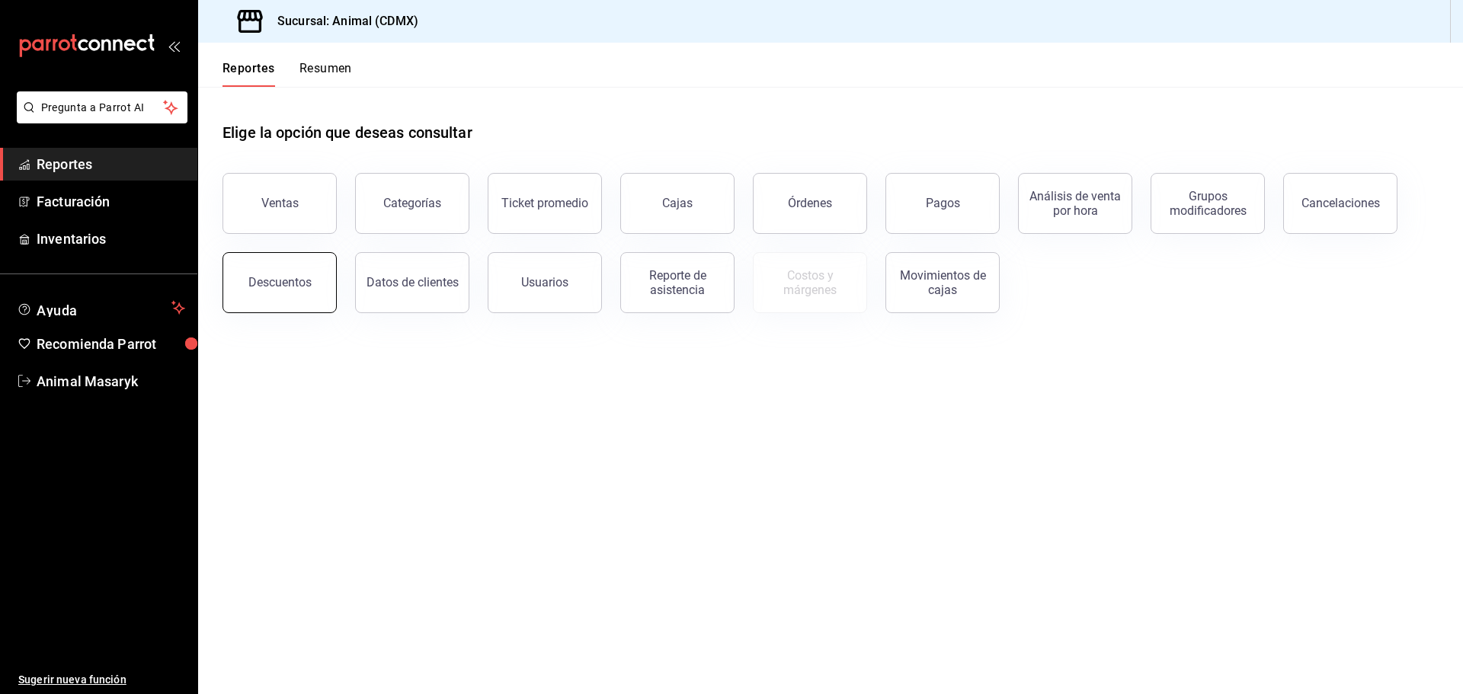
click at [311, 284] on button "Descuentos" at bounding box center [279, 282] width 114 height 61
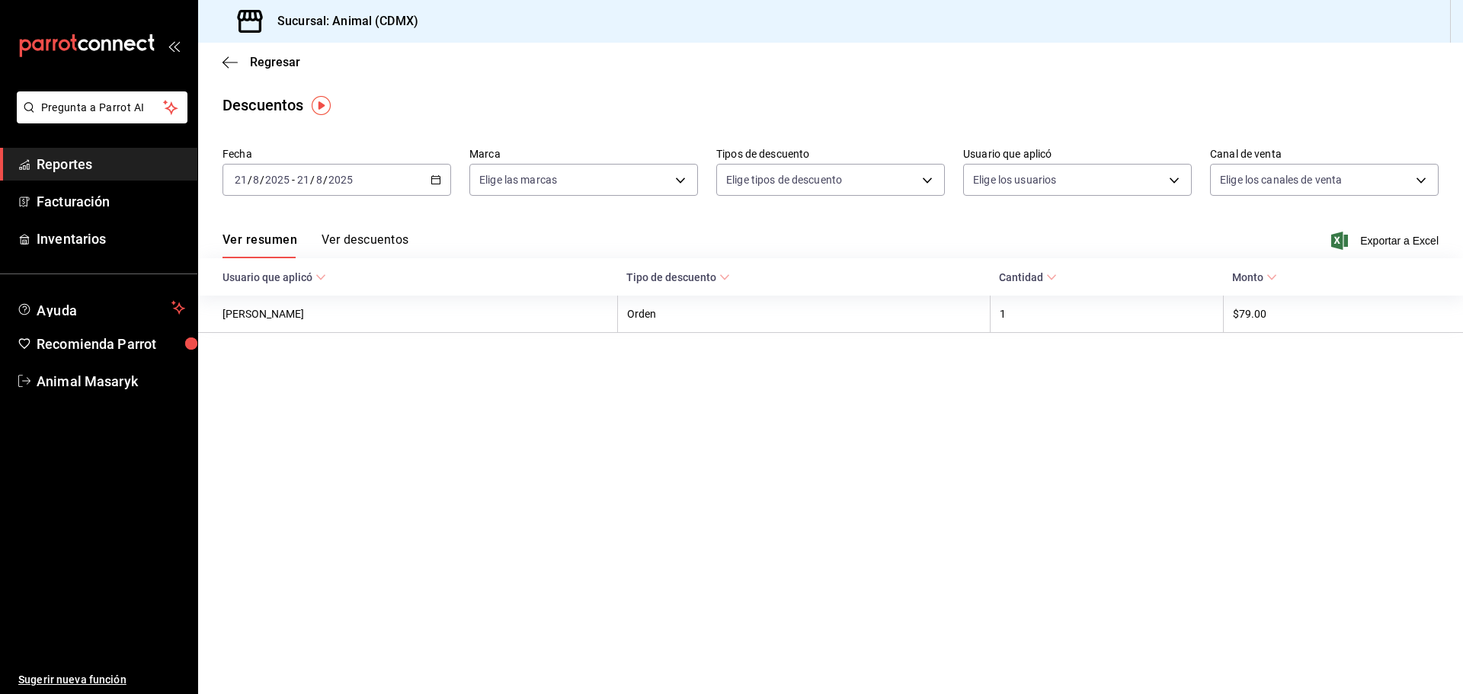
click at [439, 175] on \(Stroke\) "button" at bounding box center [438, 175] width 1 height 1
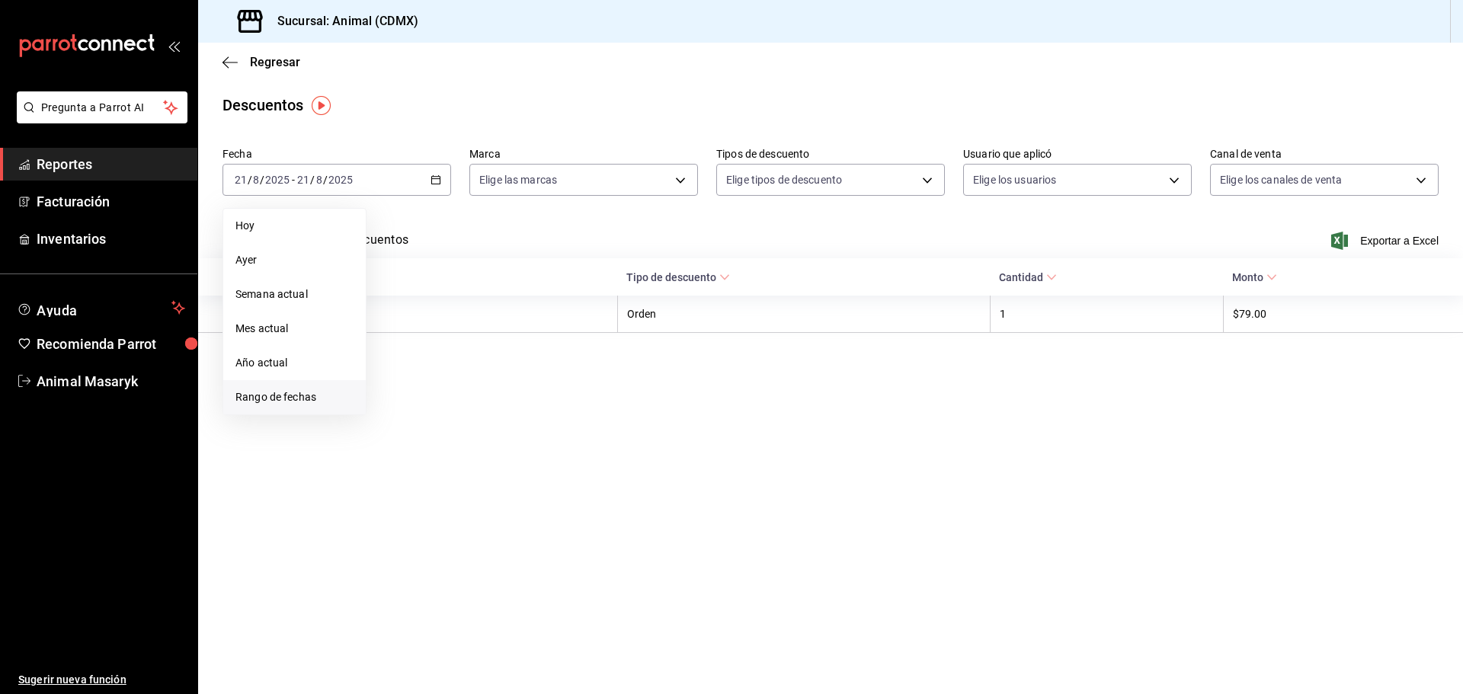
click at [298, 390] on span "Rango de fechas" at bounding box center [294, 397] width 118 height 16
click at [449, 381] on abbr "20" at bounding box center [452, 381] width 10 height 11
click at [473, 380] on button "21" at bounding box center [479, 381] width 27 height 27
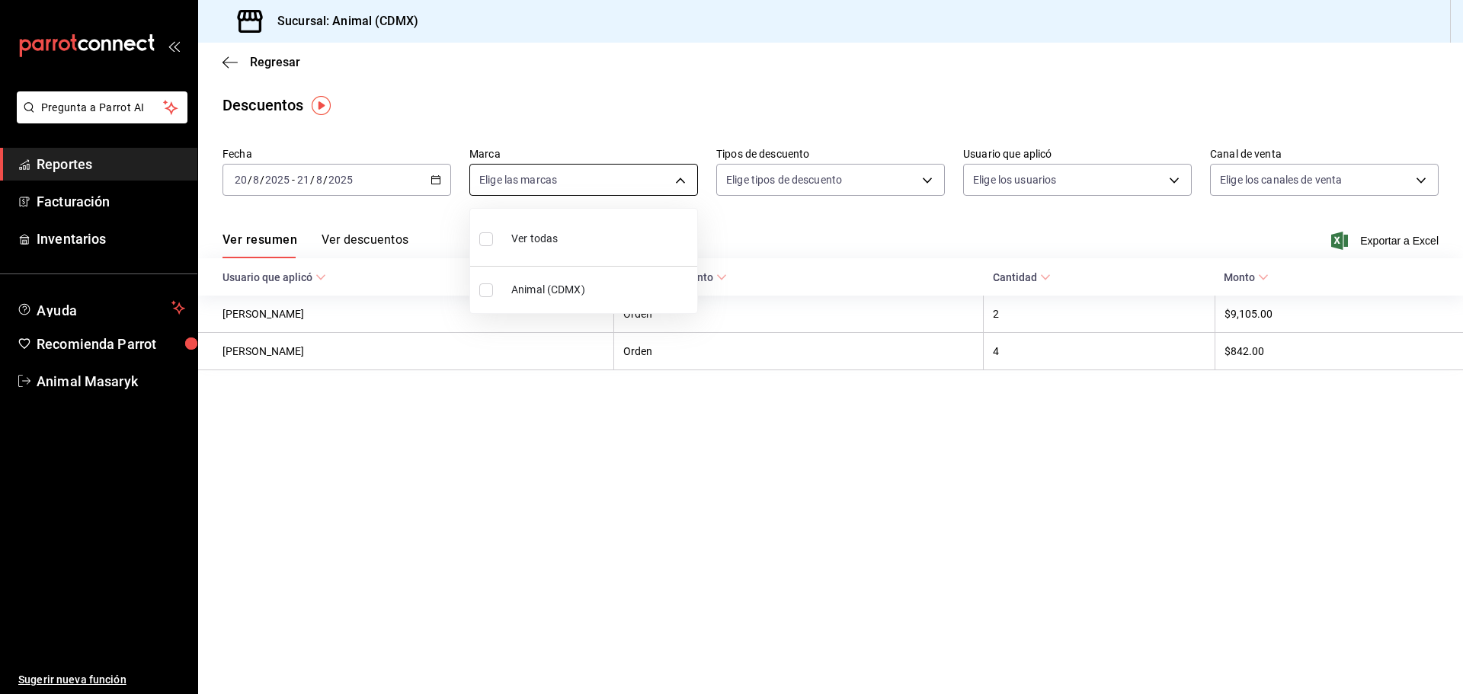
click at [661, 181] on body "Pregunta a Parrot AI Reportes Facturación Inventarios Ayuda Recomienda Parrot A…" at bounding box center [731, 347] width 1463 height 694
click at [631, 232] on li "Ver todas" at bounding box center [583, 237] width 227 height 45
type input "cb0f6aec-1481-4e37-861c-bab9b3a65b14"
checkbox input "true"
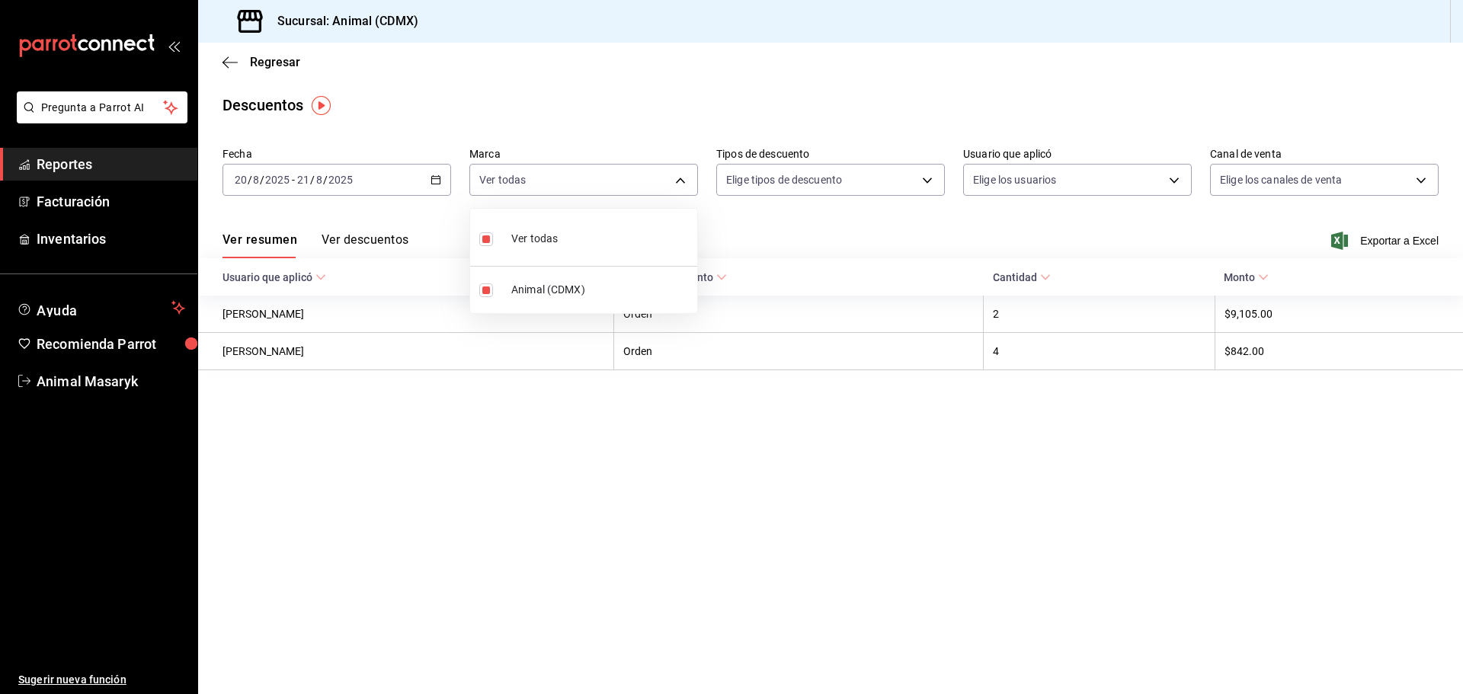
click at [804, 220] on div at bounding box center [731, 347] width 1463 height 694
click at [893, 178] on body "Pregunta a Parrot AI Reportes Facturación Inventarios Ayuda Recomienda Parrot A…" at bounding box center [731, 347] width 1463 height 694
click at [847, 236] on span "Orden" at bounding box center [843, 230] width 177 height 16
type input "ORDER"
checkbox input "true"
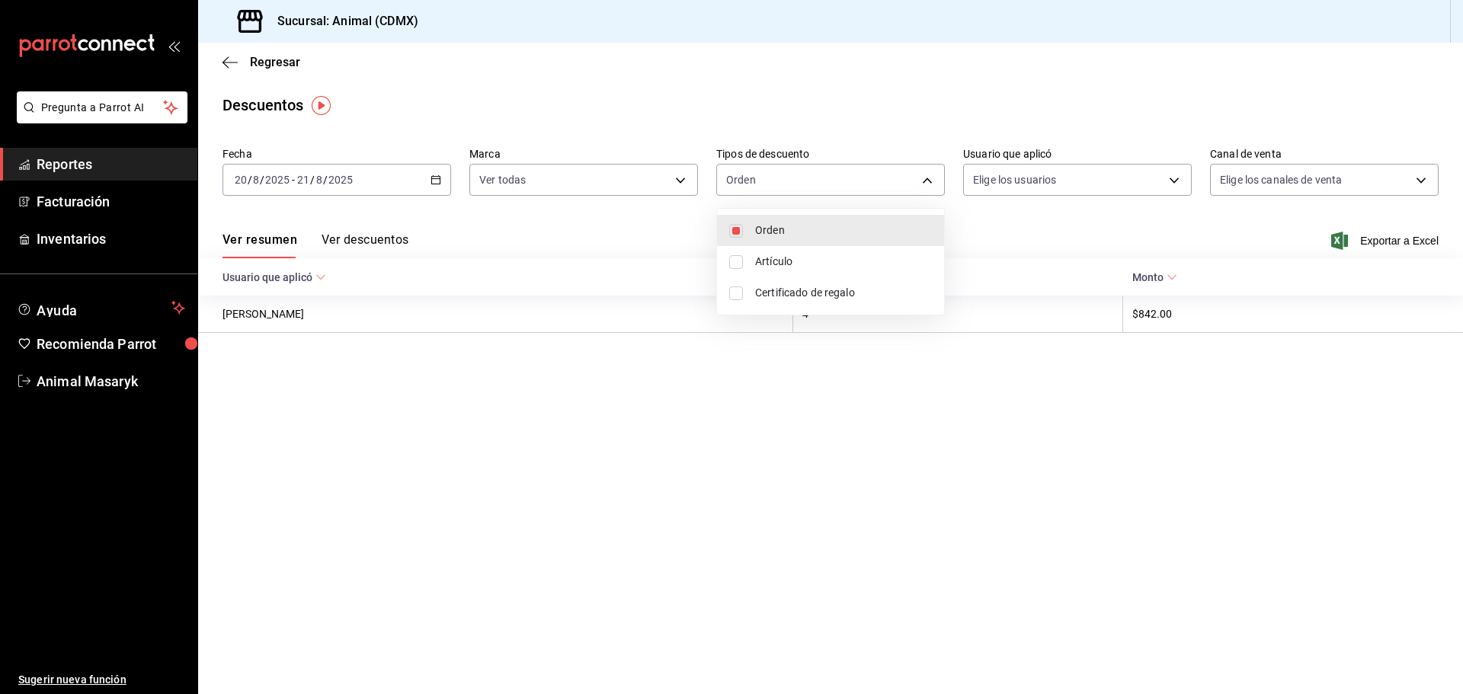
click at [834, 259] on span "Artículo" at bounding box center [843, 262] width 177 height 16
type input "ORDER,ORDER_ITEM"
checkbox input "true"
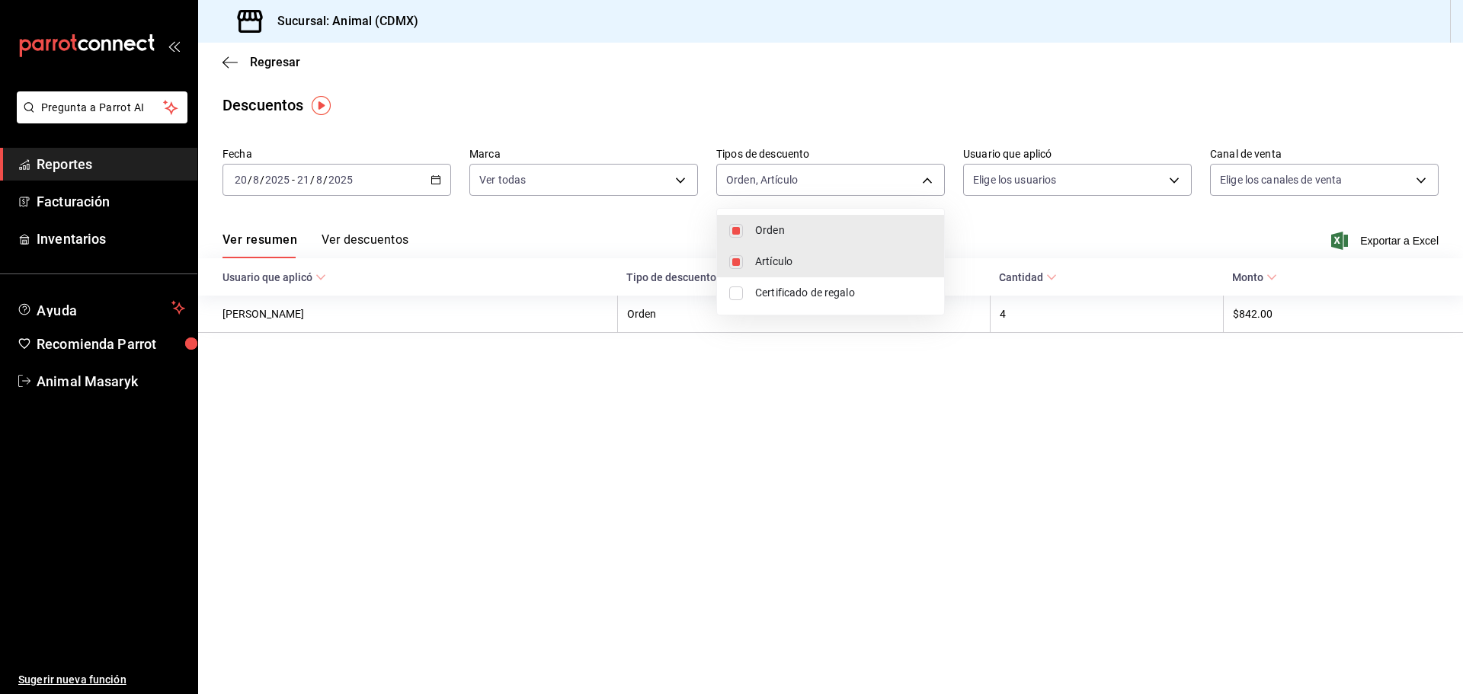
click at [827, 294] on span "Certificado de regalo" at bounding box center [843, 293] width 177 height 16
type input "ORDER,ORDER_ITEM,CARD_REWARD"
checkbox input "true"
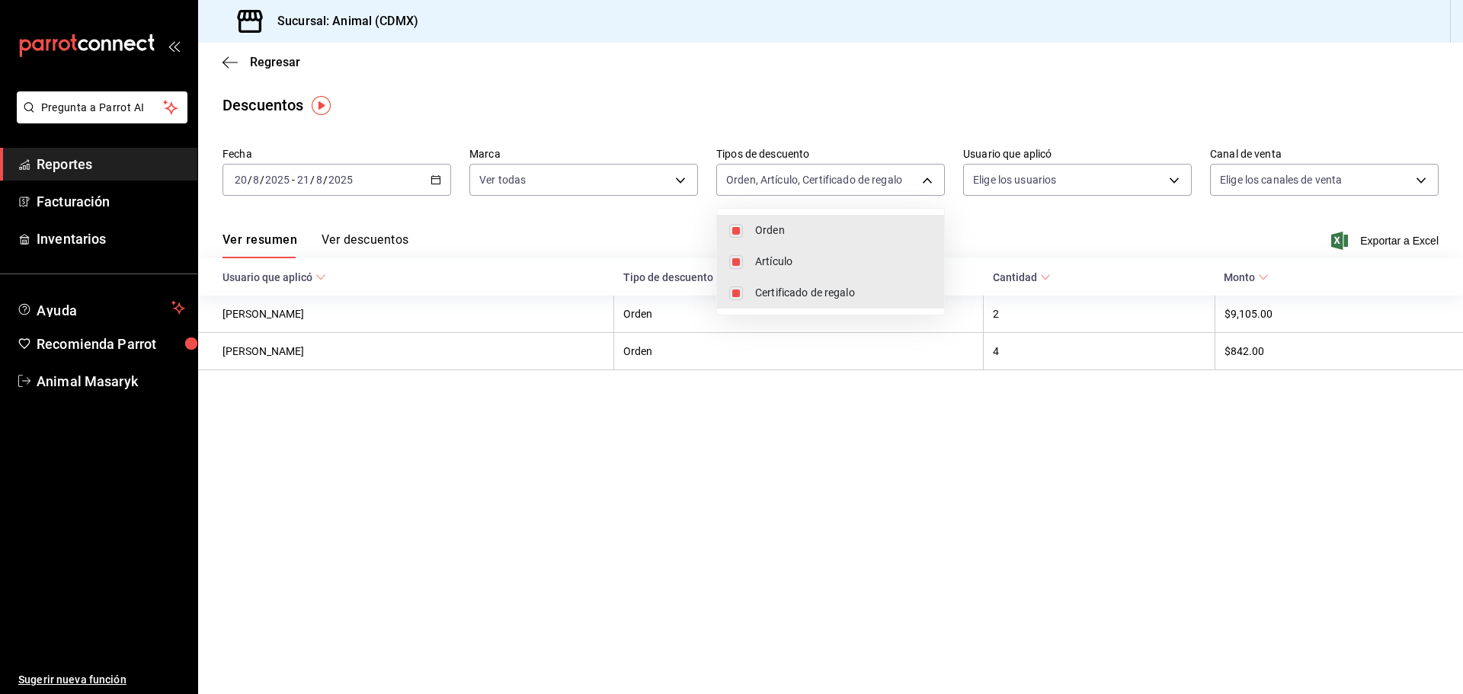
click at [1169, 181] on div at bounding box center [731, 347] width 1463 height 694
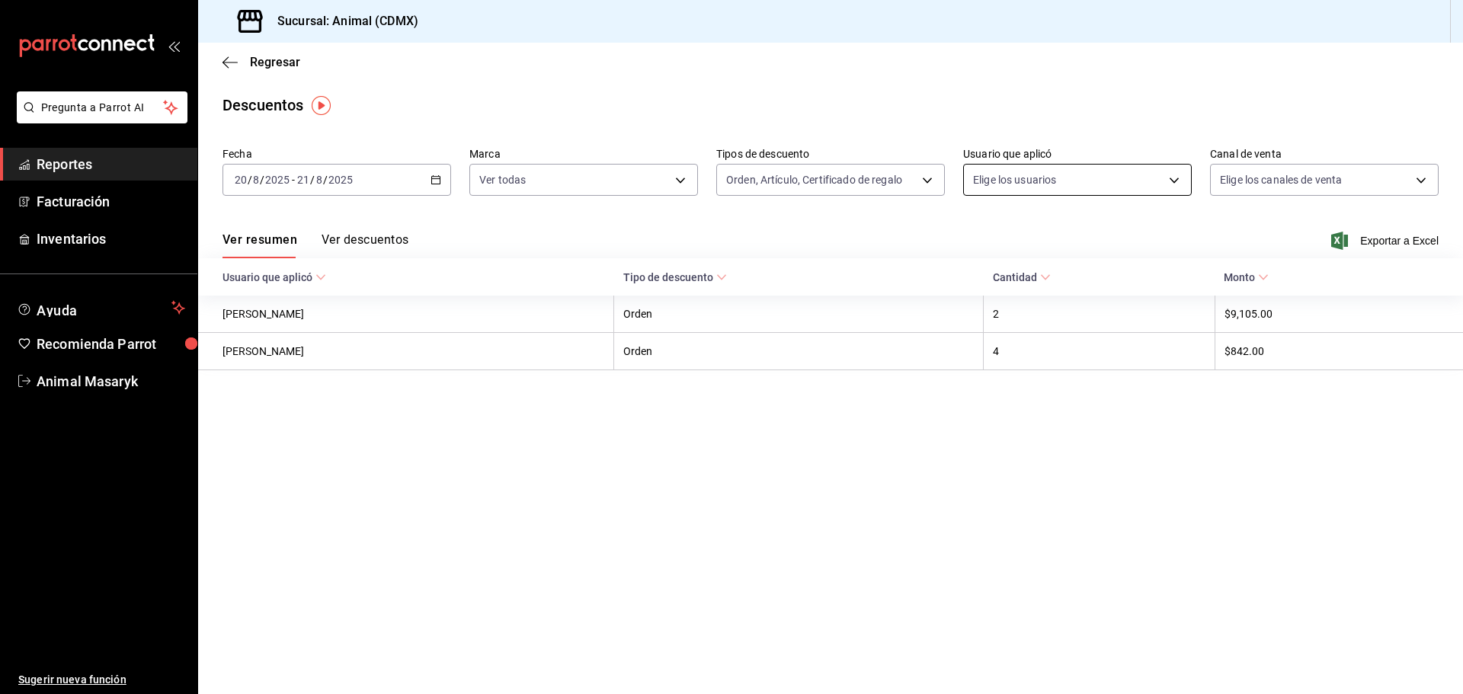
click at [1147, 173] on body "Pregunta a Parrot AI Reportes Facturación Inventarios Ayuda Recomienda Parrot A…" at bounding box center [731, 347] width 1463 height 694
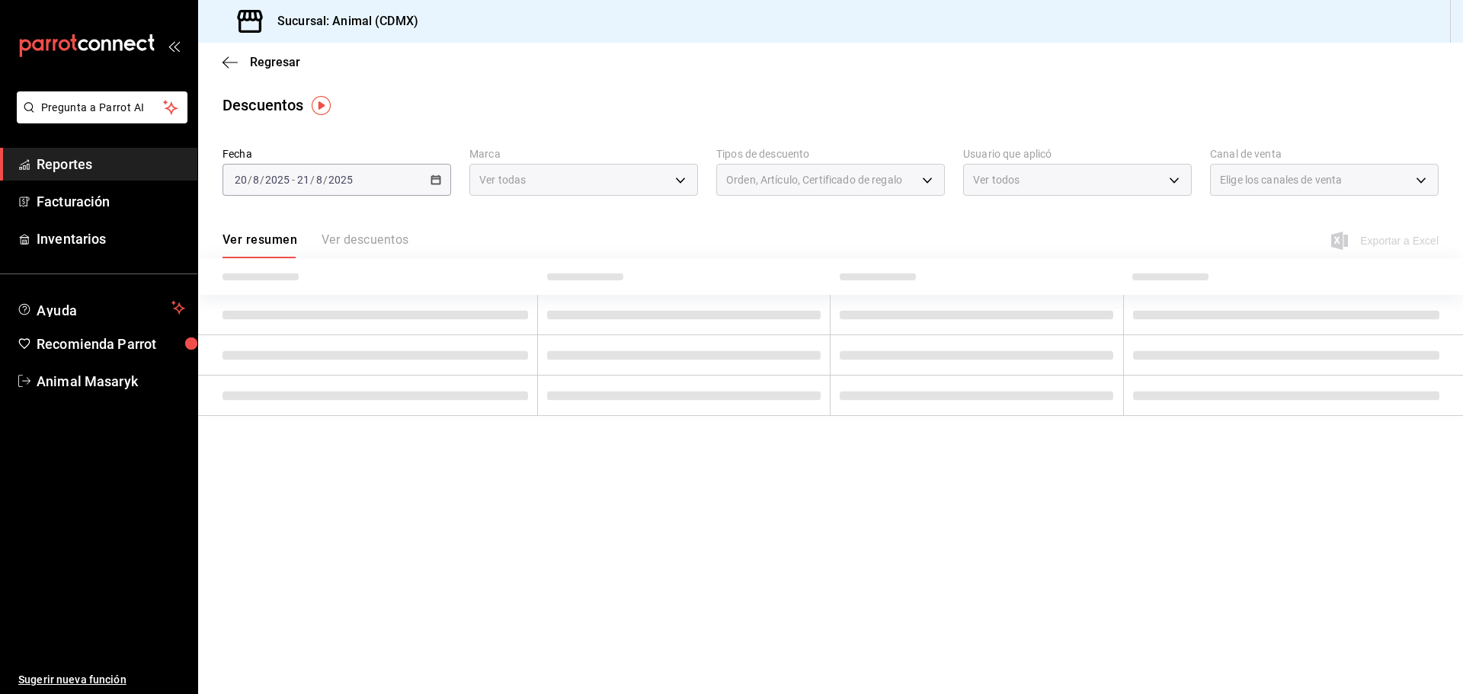
type input "18e892a9-eaf9-4871-afc4-8d447e07d2bf,43438308-8ef3-4b8b-af6e-b8b04586cb2b,d1f59…"
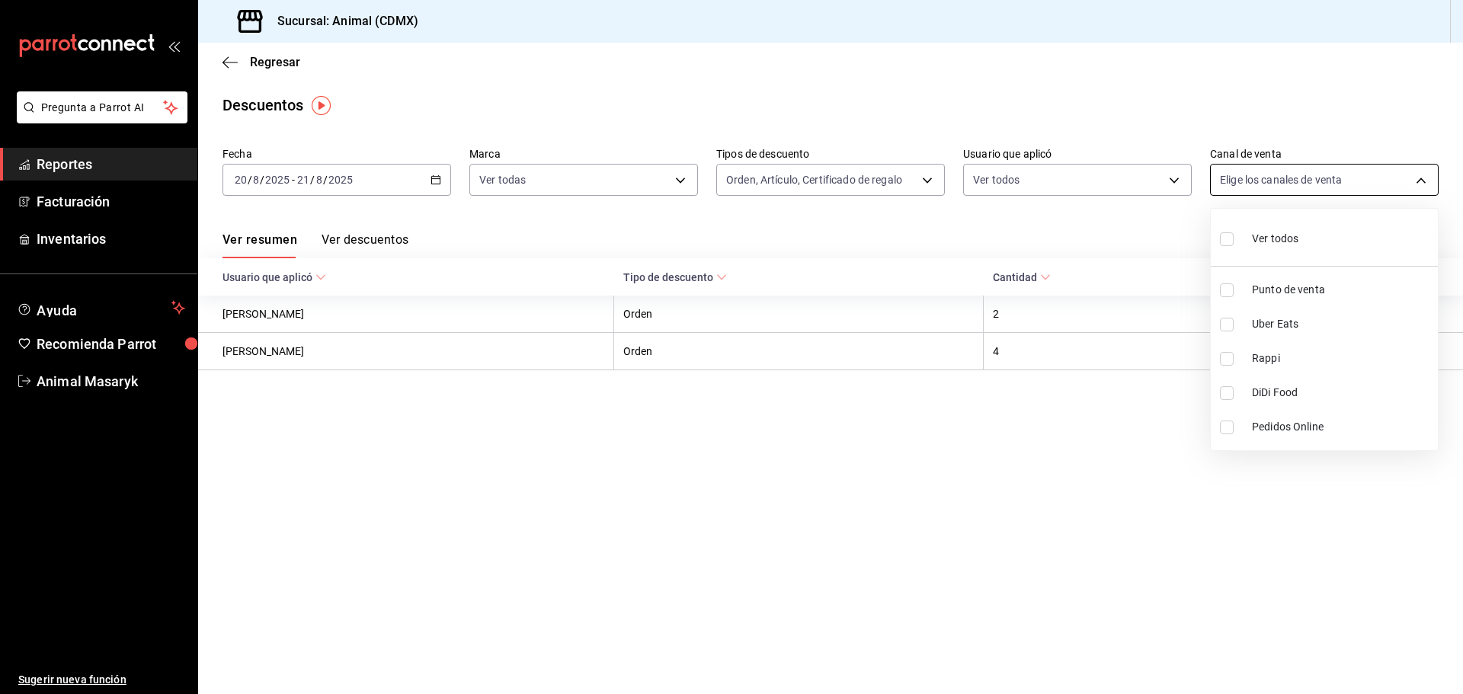
click at [1374, 181] on body "Pregunta a Parrot AI Reportes Facturación Inventarios Ayuda Recomienda Parrot A…" at bounding box center [731, 347] width 1463 height 694
click at [1275, 235] on span "Ver todos" at bounding box center [1275, 239] width 46 height 16
type input "PARROT,UBER_EATS,RAPPI,DIDI_FOOD,ONLINE"
checkbox input "true"
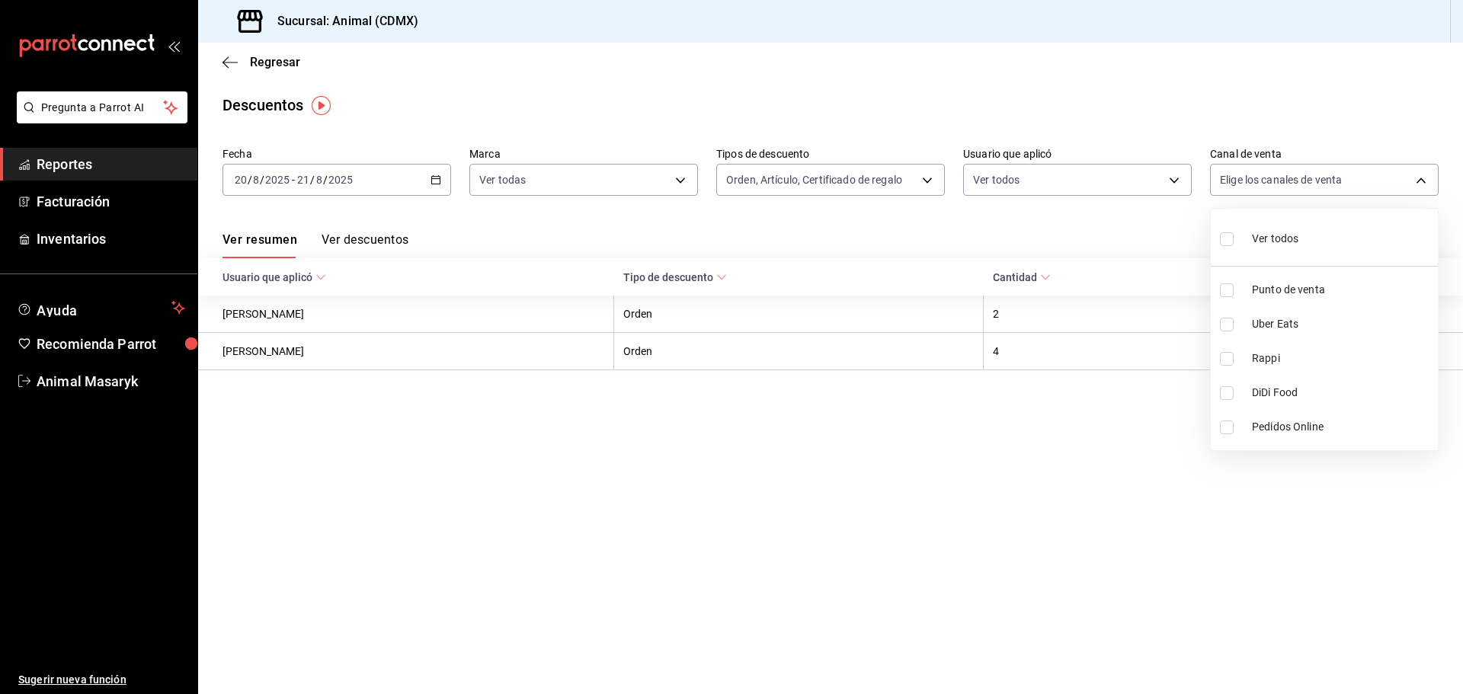
checkbox input "true"
click at [1129, 234] on div at bounding box center [731, 347] width 1463 height 694
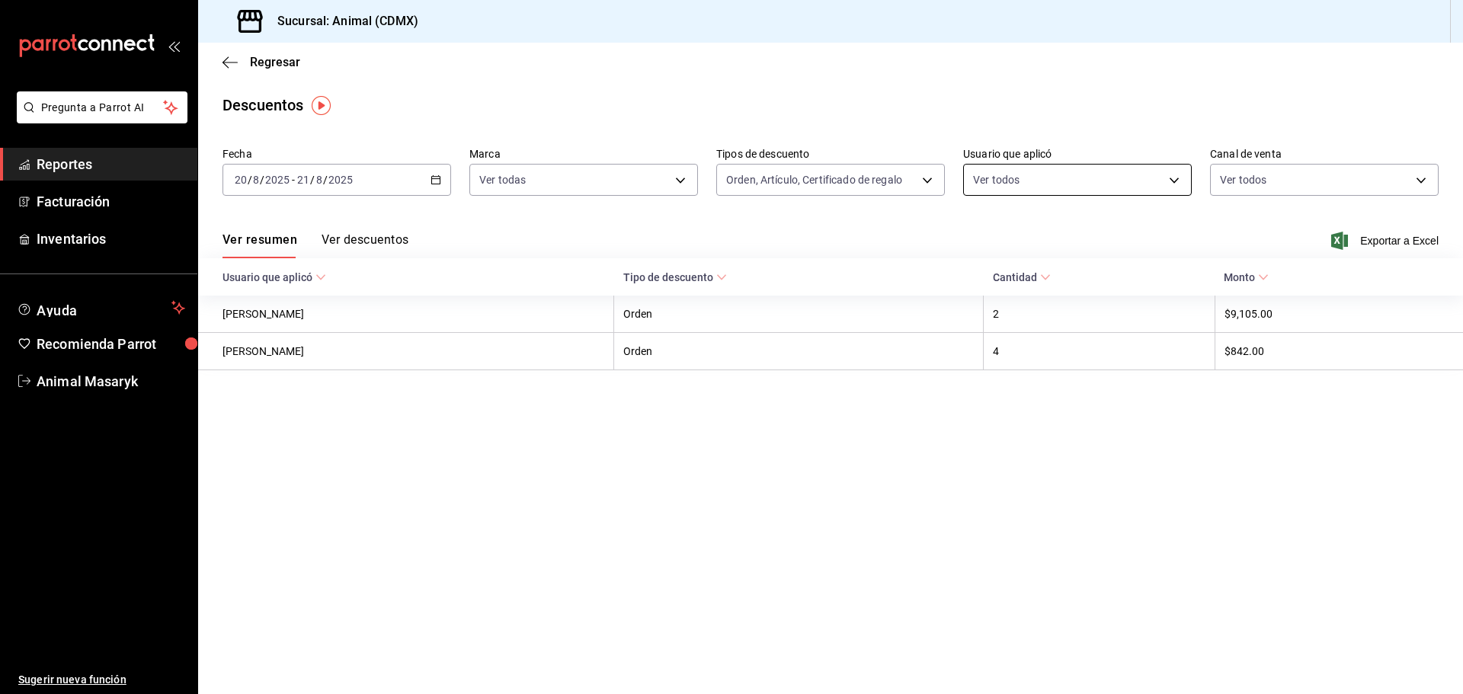
click at [1138, 182] on body "Pregunta a Parrot AI Reportes Facturación Inventarios Ayuda Recomienda Parrot A…" at bounding box center [731, 347] width 1463 height 694
click at [1411, 236] on span "Exportar a Excel" at bounding box center [1386, 241] width 104 height 18
click at [229, 62] on icon "button" at bounding box center [229, 62] width 15 height 1
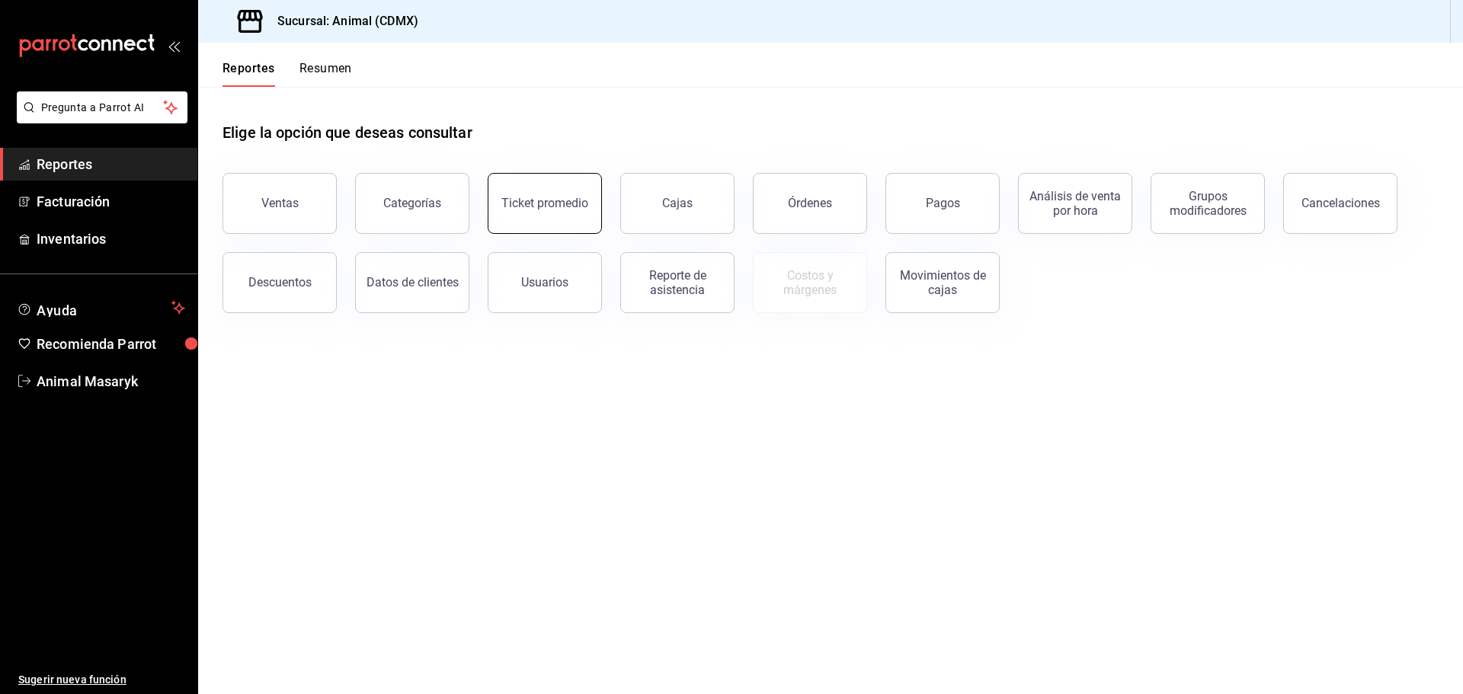
click at [531, 190] on button "Ticket promedio" at bounding box center [545, 203] width 114 height 61
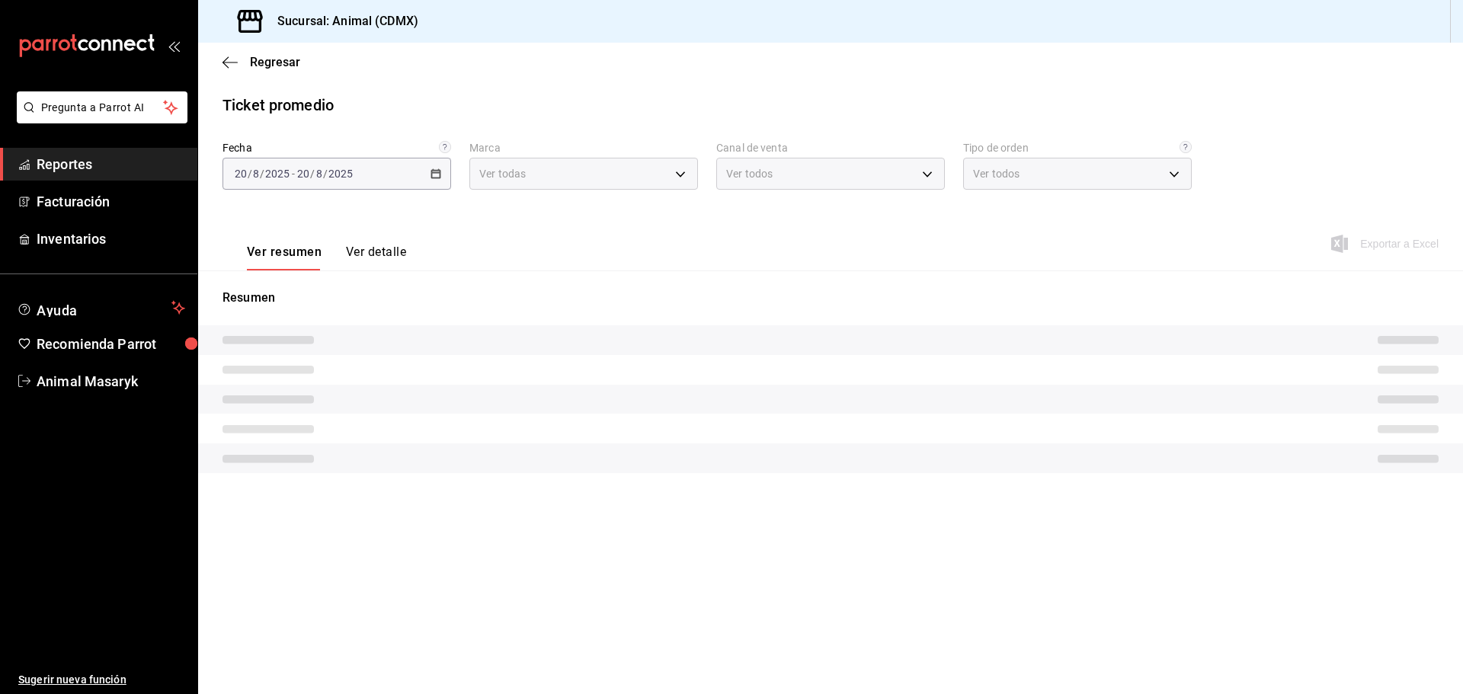
type input "cb0f6aec-1481-4e37-861c-bab9b3a65b14"
type input "PARROT,UBER_EATS,RAPPI,DIDI_FOOD,ONLINE"
type input "ad44a823-99d3-4372-a913-4cf57f2a9ac0,b8ee5ff1-85c8-4a81-aa51-555e6c8ba0c6,EXTER…"
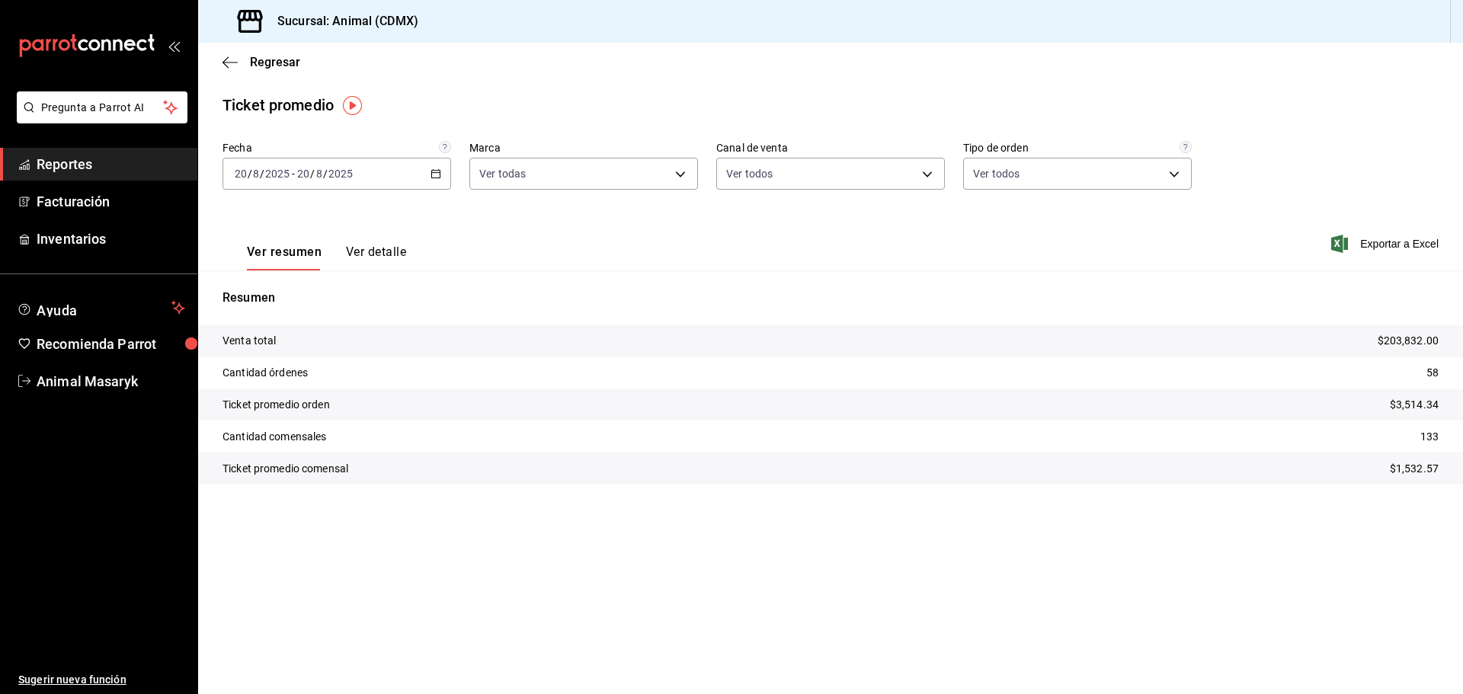
click at [440, 163] on div "2025-08-20 20 / 8 / 2025 - 2025-08-20 20 / 8 / 2025" at bounding box center [336, 174] width 229 height 32
click at [326, 361] on span "Rango de fechas" at bounding box center [294, 357] width 118 height 16
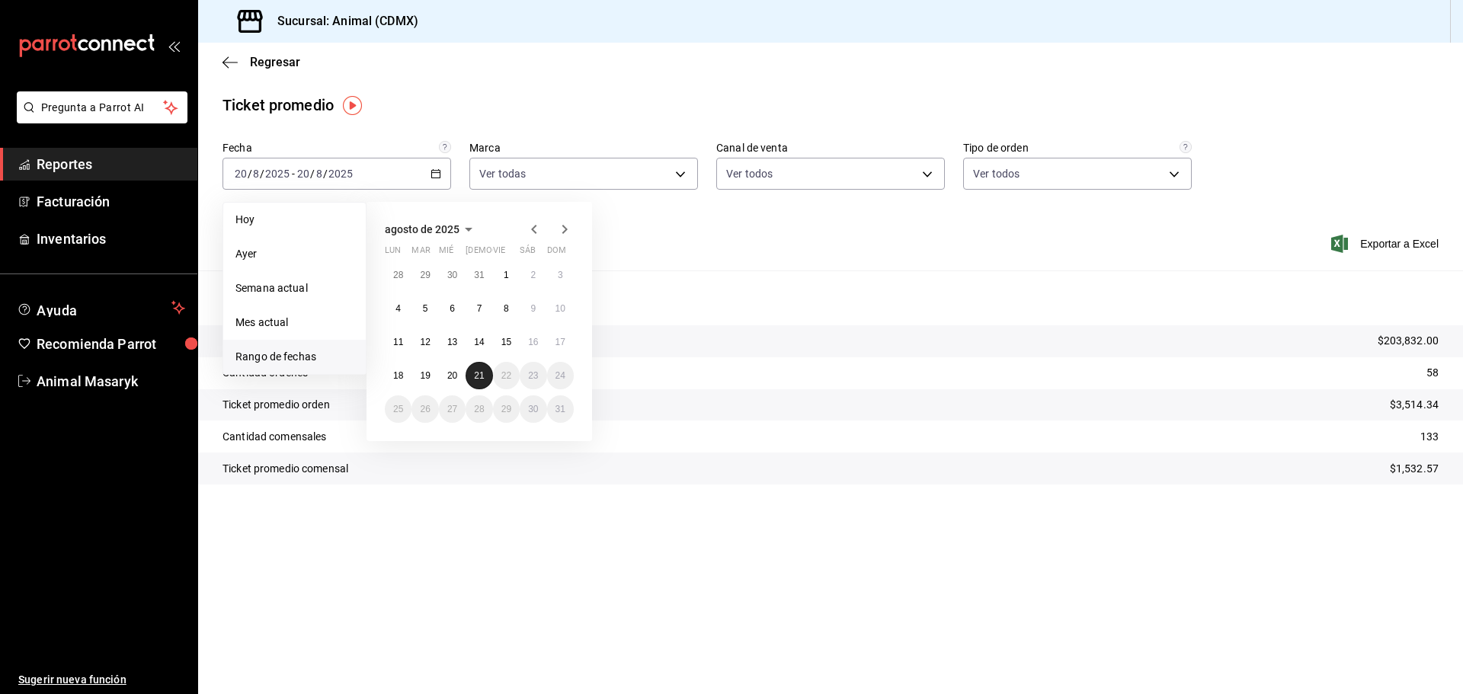
click at [467, 372] on button "21" at bounding box center [479, 375] width 27 height 27
click at [455, 375] on abbr "20" at bounding box center [452, 375] width 10 height 11
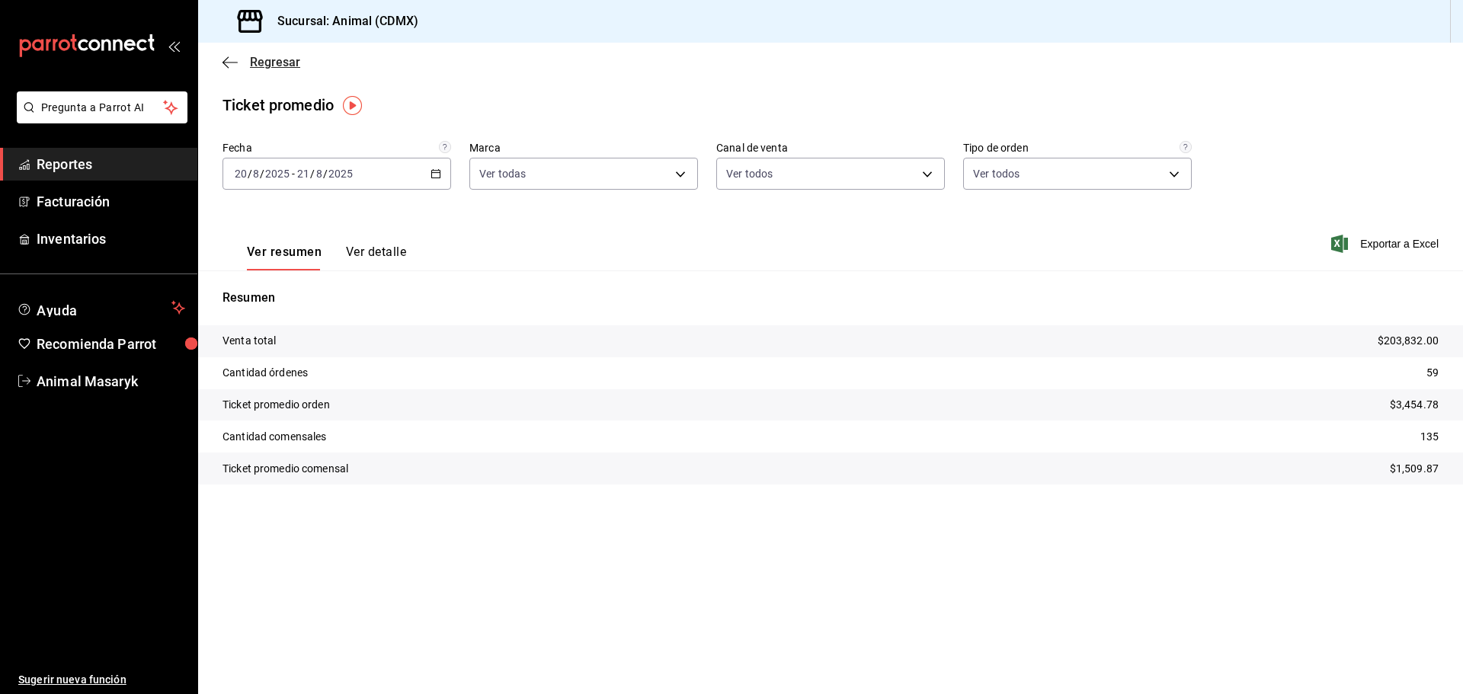
click at [231, 63] on icon "button" at bounding box center [229, 63] width 15 height 14
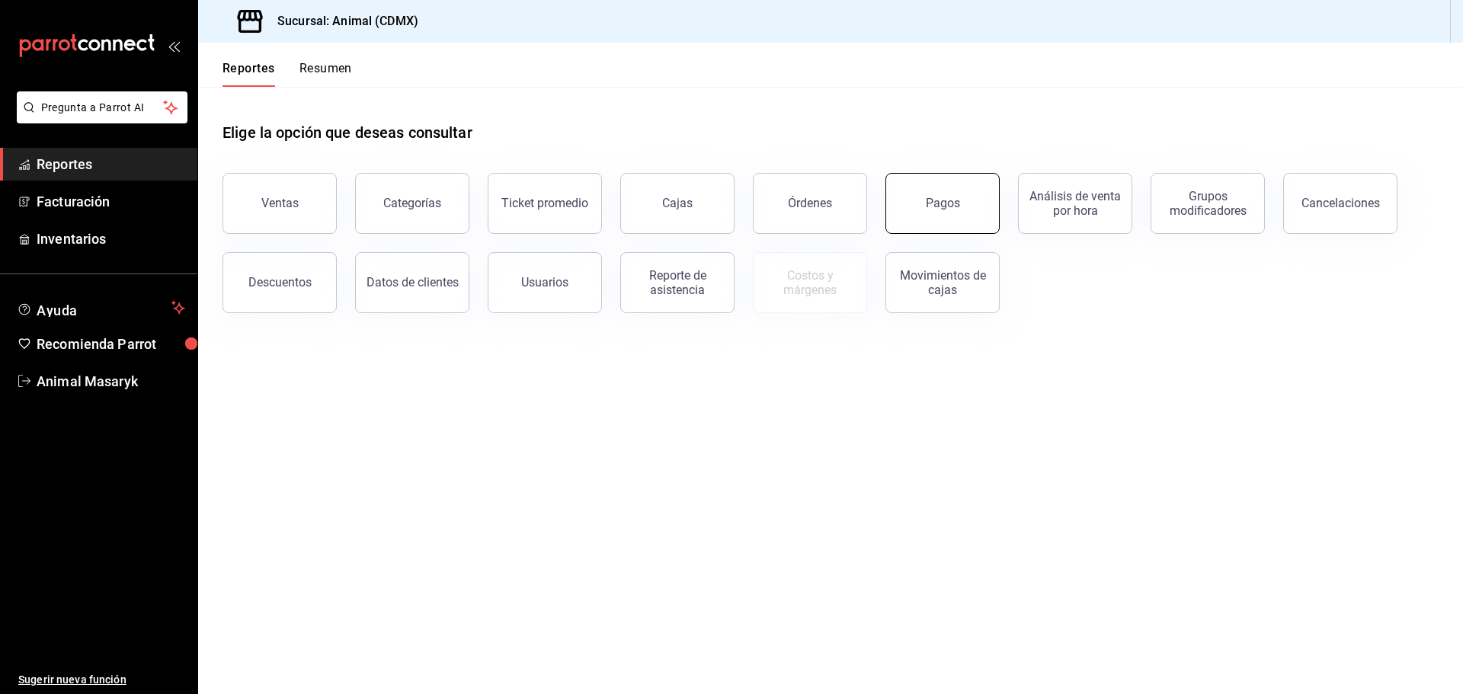
click at [981, 223] on button "Pagos" at bounding box center [942, 203] width 114 height 61
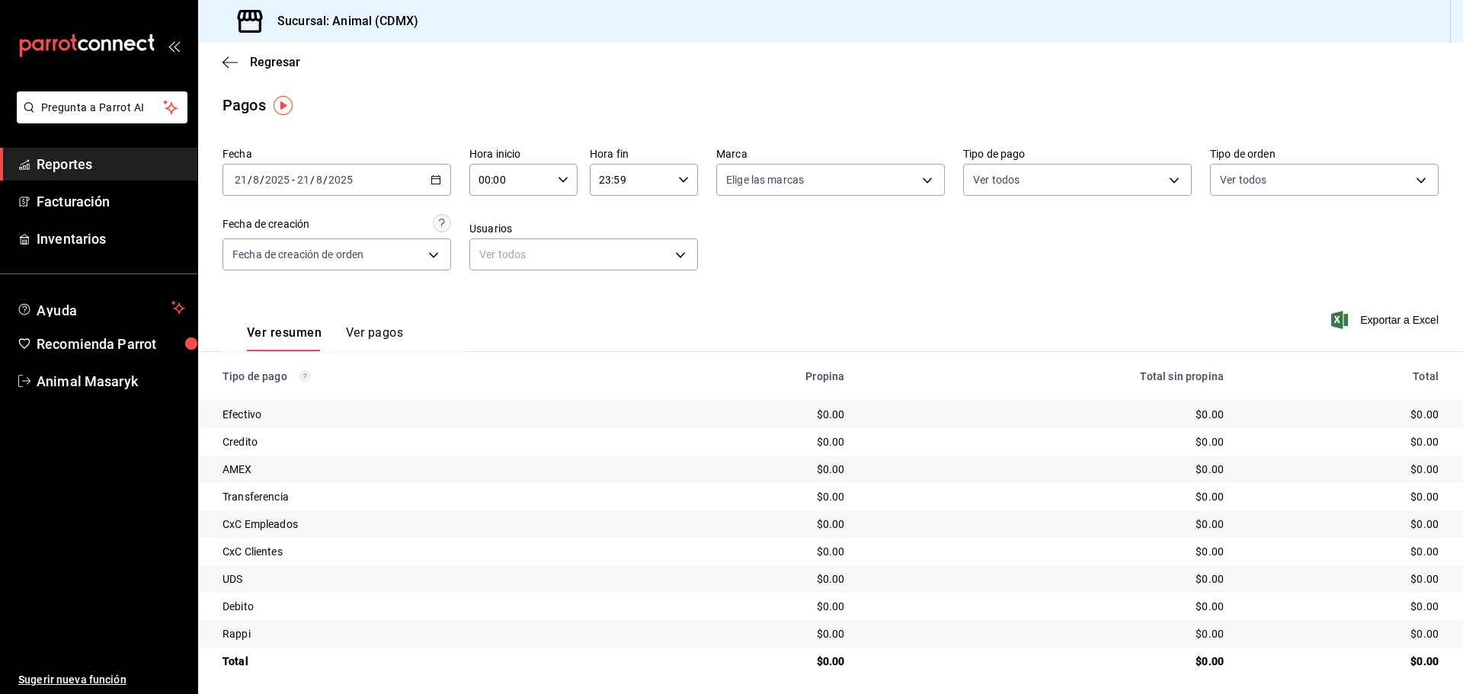
click at [431, 177] on \(Stroke\) "button" at bounding box center [435, 180] width 9 height 8
click at [288, 389] on li "Rango de fechas" at bounding box center [294, 397] width 142 height 34
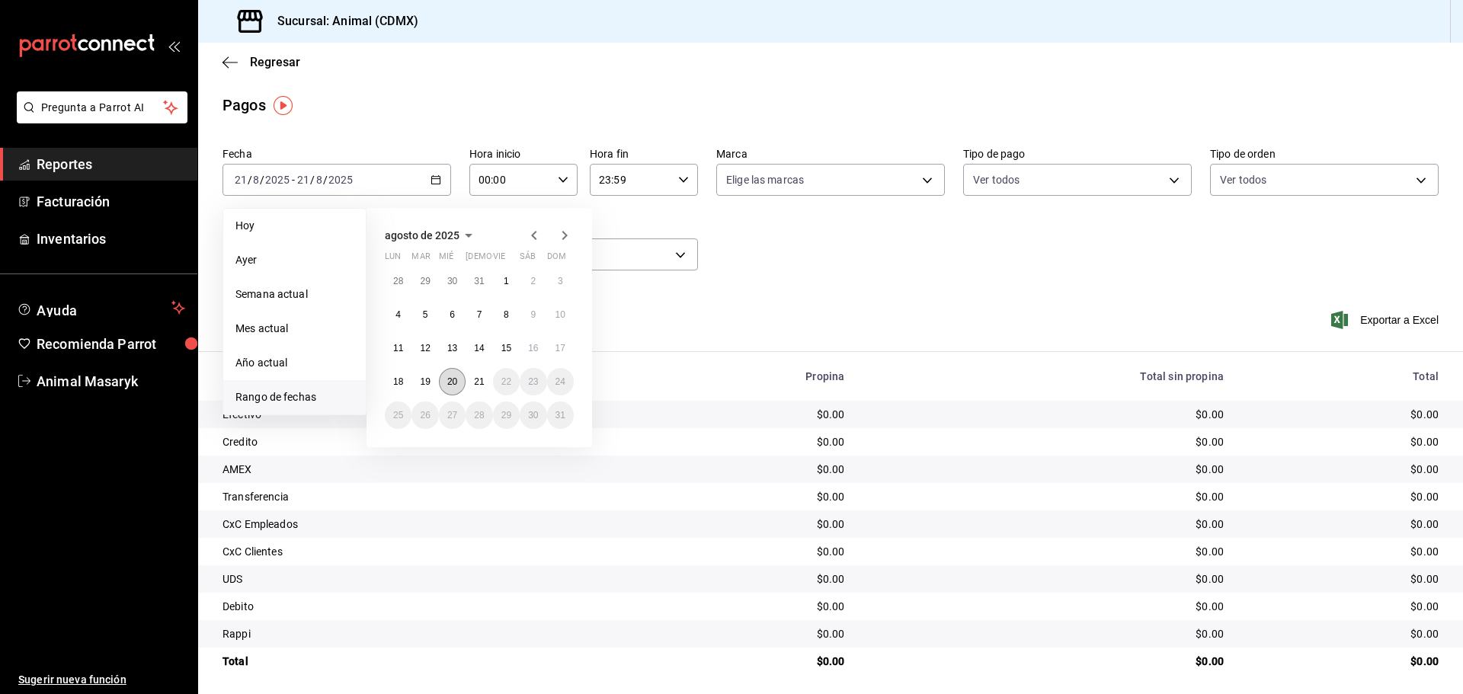
click at [444, 380] on button "20" at bounding box center [452, 381] width 27 height 27
click at [469, 382] on button "21" at bounding box center [479, 381] width 27 height 27
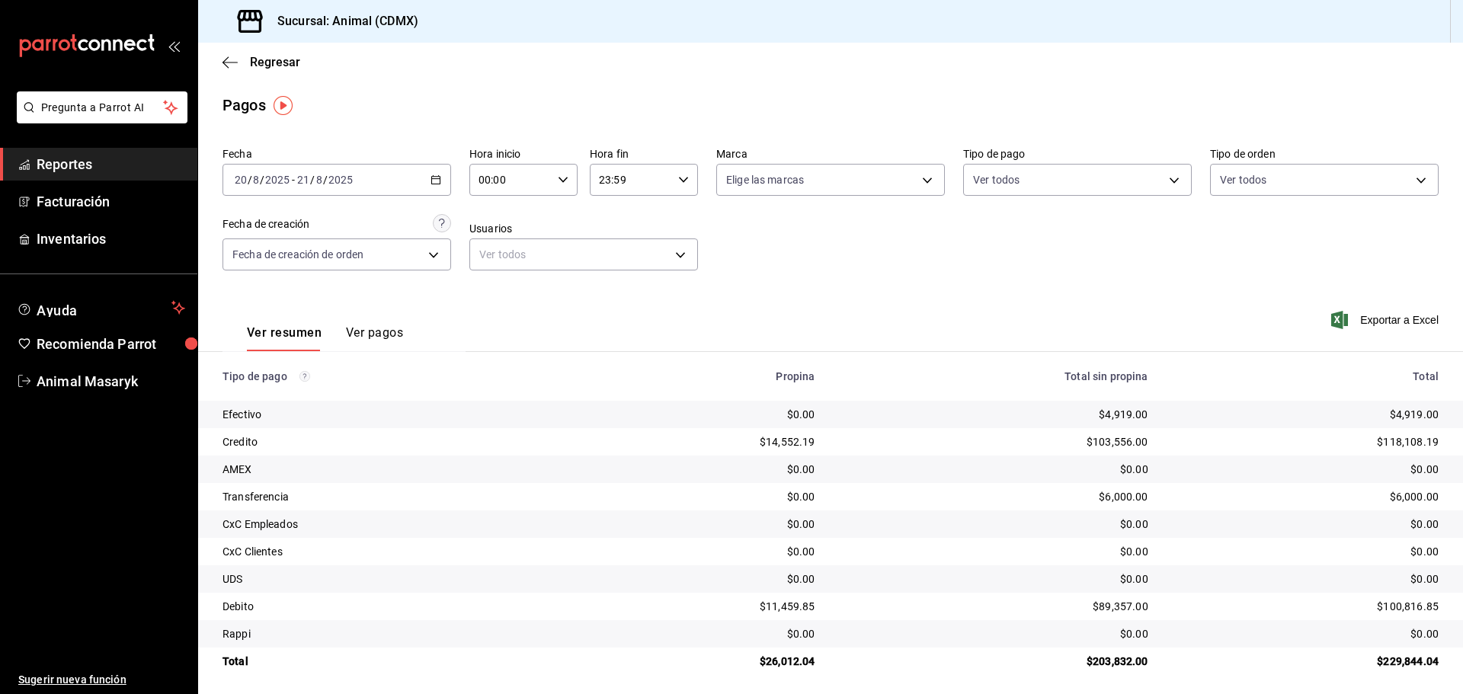
click at [568, 181] on div "00:00 Hora inicio" at bounding box center [523, 180] width 108 height 32
click at [503, 210] on span "04" at bounding box center [494, 212] width 30 height 12
type input "04:00"
click at [645, 224] on div at bounding box center [731, 347] width 1463 height 694
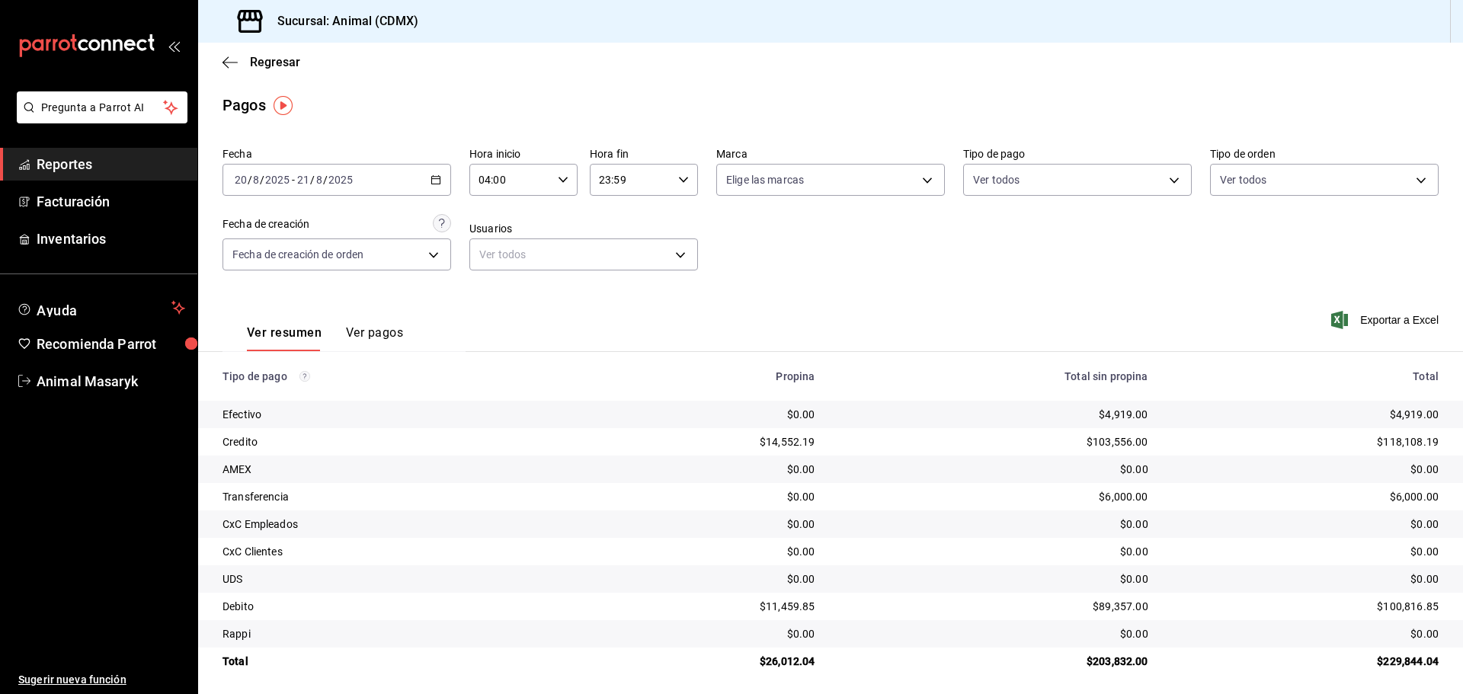
click at [678, 182] on icon "button" at bounding box center [683, 179] width 11 height 11
click at [612, 287] on span "02" at bounding box center [613, 292] width 30 height 12
type input "02:59"
drag, startPoint x: 766, startPoint y: 235, endPoint x: 777, endPoint y: 222, distance: 17.3
click at [766, 235] on div at bounding box center [731, 347] width 1463 height 694
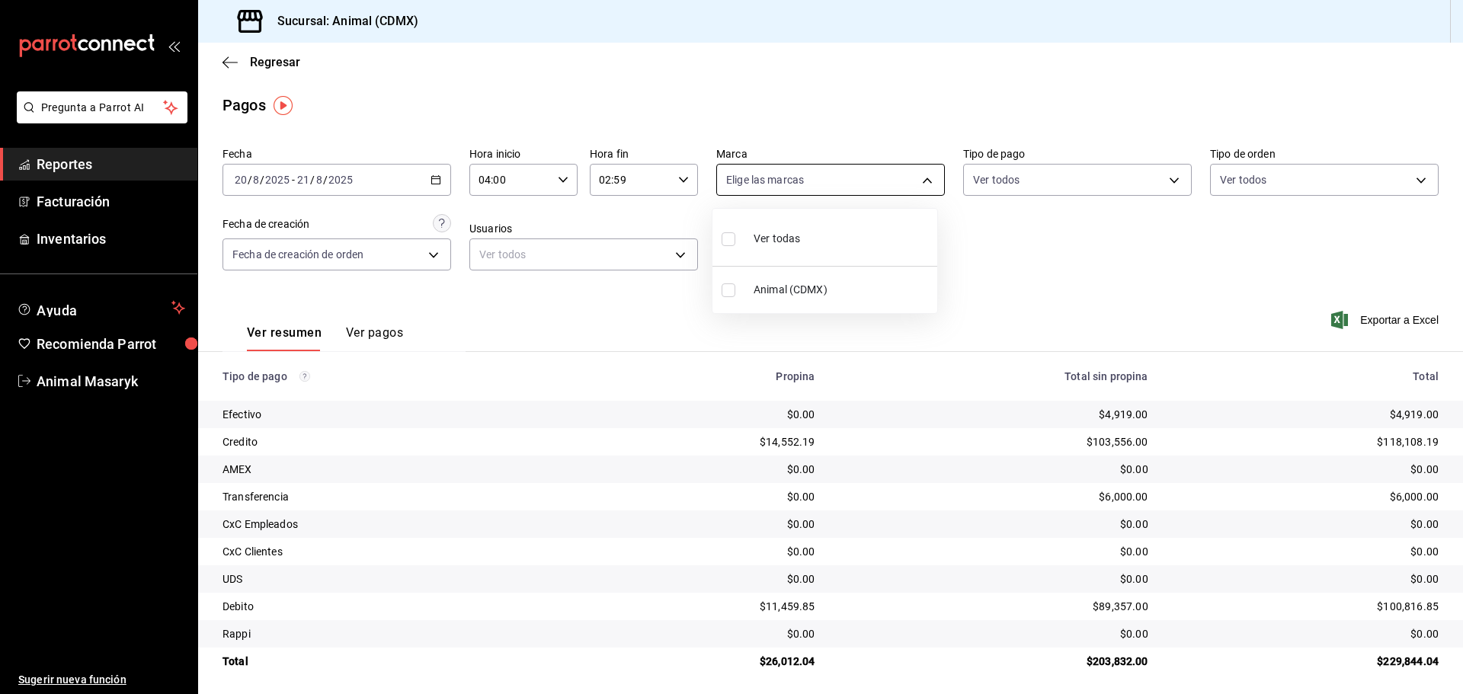
click at [875, 181] on body "Pregunta a Parrot AI Reportes Facturación Inventarios Ayuda Recomienda Parrot A…" at bounding box center [731, 347] width 1463 height 694
click at [830, 227] on li "Ver todas" at bounding box center [824, 237] width 225 height 45
type input "cb0f6aec-1481-4e37-861c-bab9b3a65b14"
checkbox input "true"
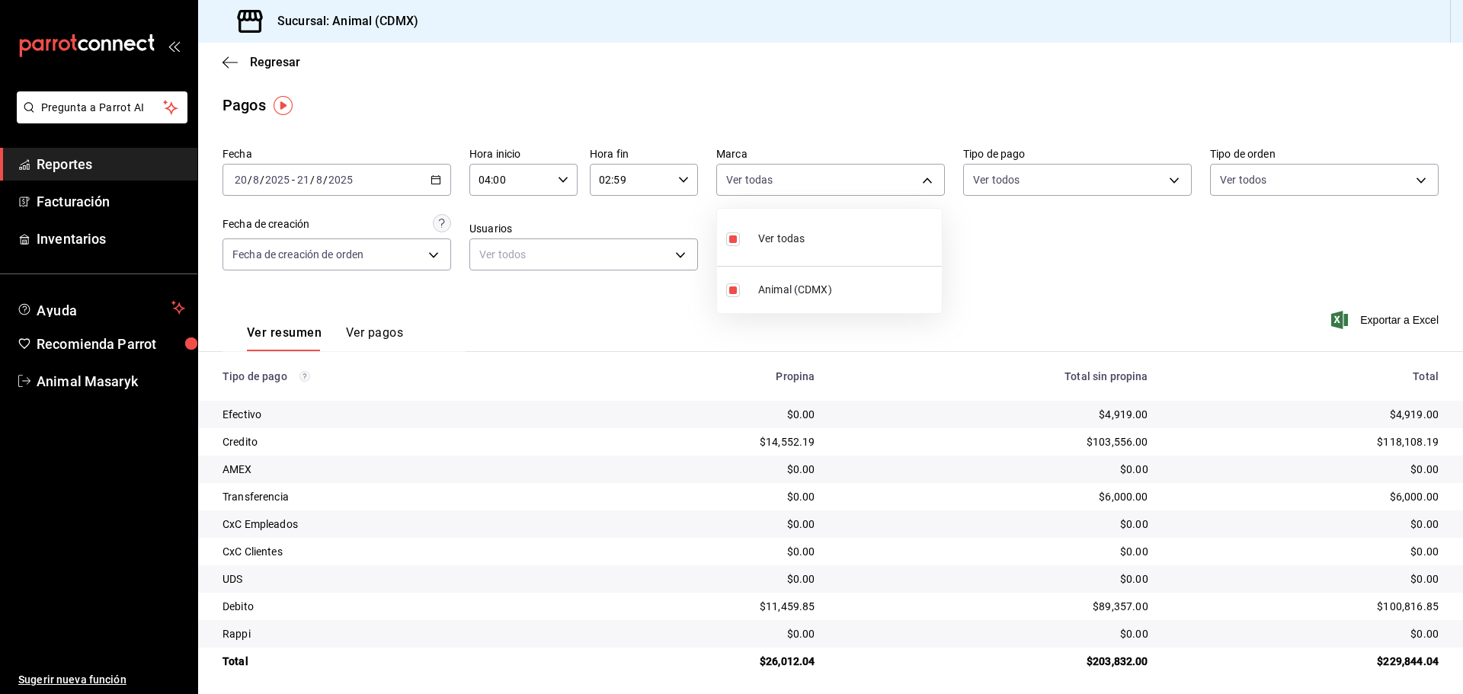
drag, startPoint x: 1005, startPoint y: 242, endPoint x: 1028, endPoint y: 209, distance: 39.9
click at [1006, 242] on div at bounding box center [731, 347] width 1463 height 694
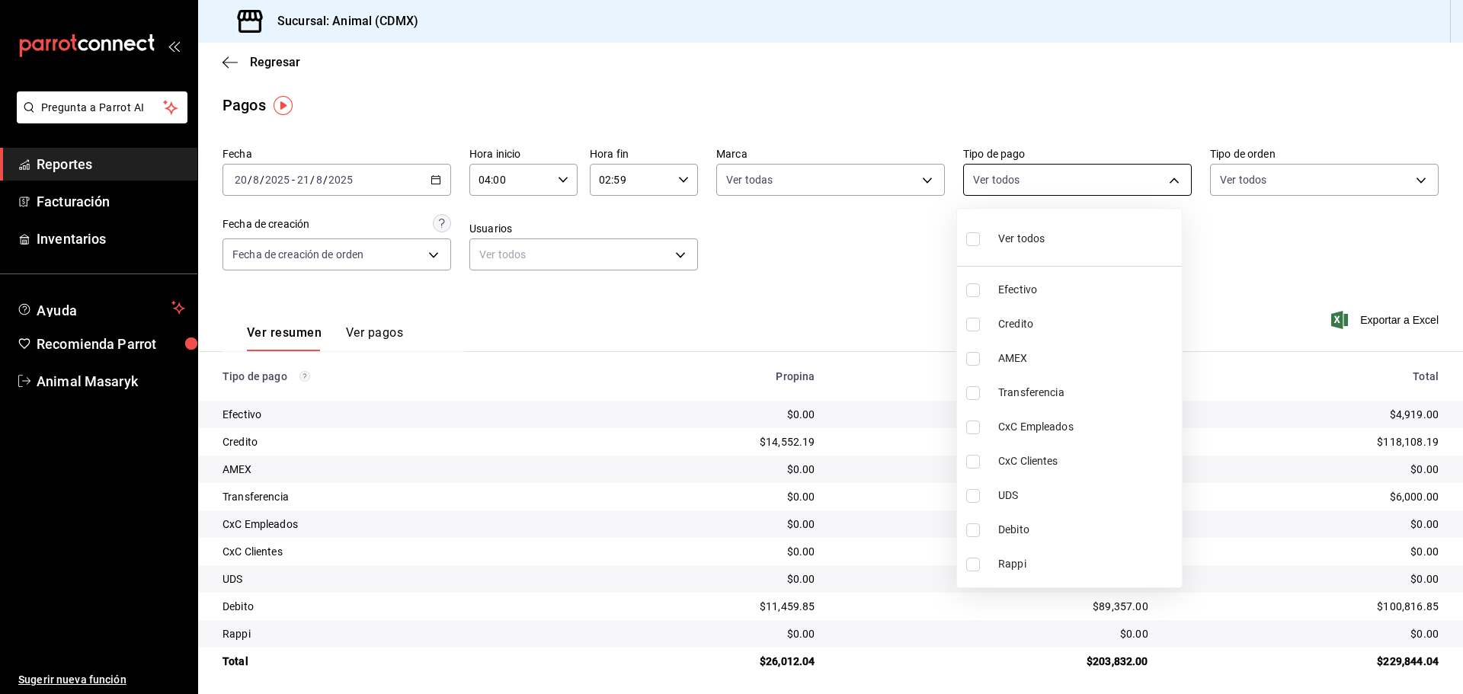
click at [1097, 183] on body "Pregunta a Parrot AI Reportes Facturación Inventarios Ayuda Recomienda Parrot A…" at bounding box center [731, 347] width 1463 height 694
click at [1038, 232] on span "Ver todos" at bounding box center [1021, 239] width 46 height 16
type input "42f515b5-d78a-4538-9fd6-dd91ca8c9d0d,09d93f3d-83f8-4294-bef9-640bdbafd8e4,c0bfe…"
checkbox input "true"
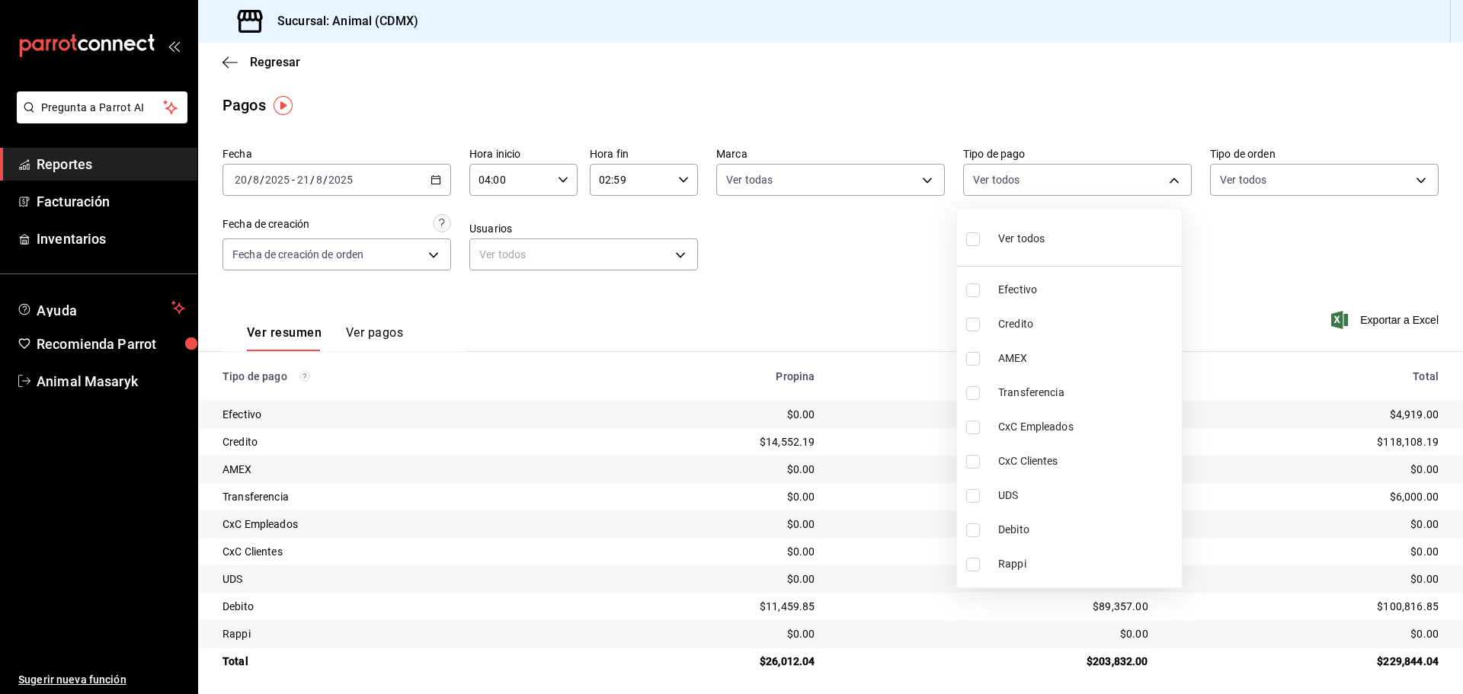
checkbox input "true"
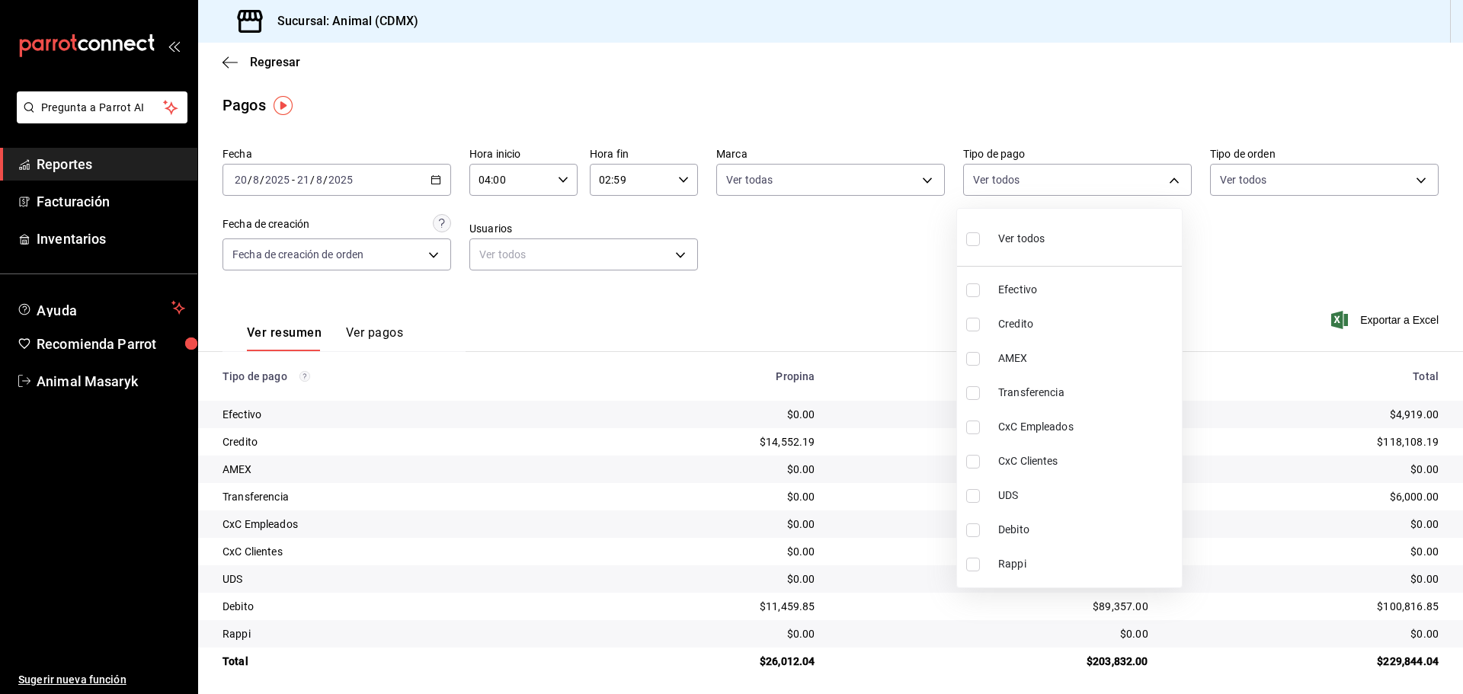
checkbox input "true"
click at [1236, 206] on div at bounding box center [731, 347] width 1463 height 694
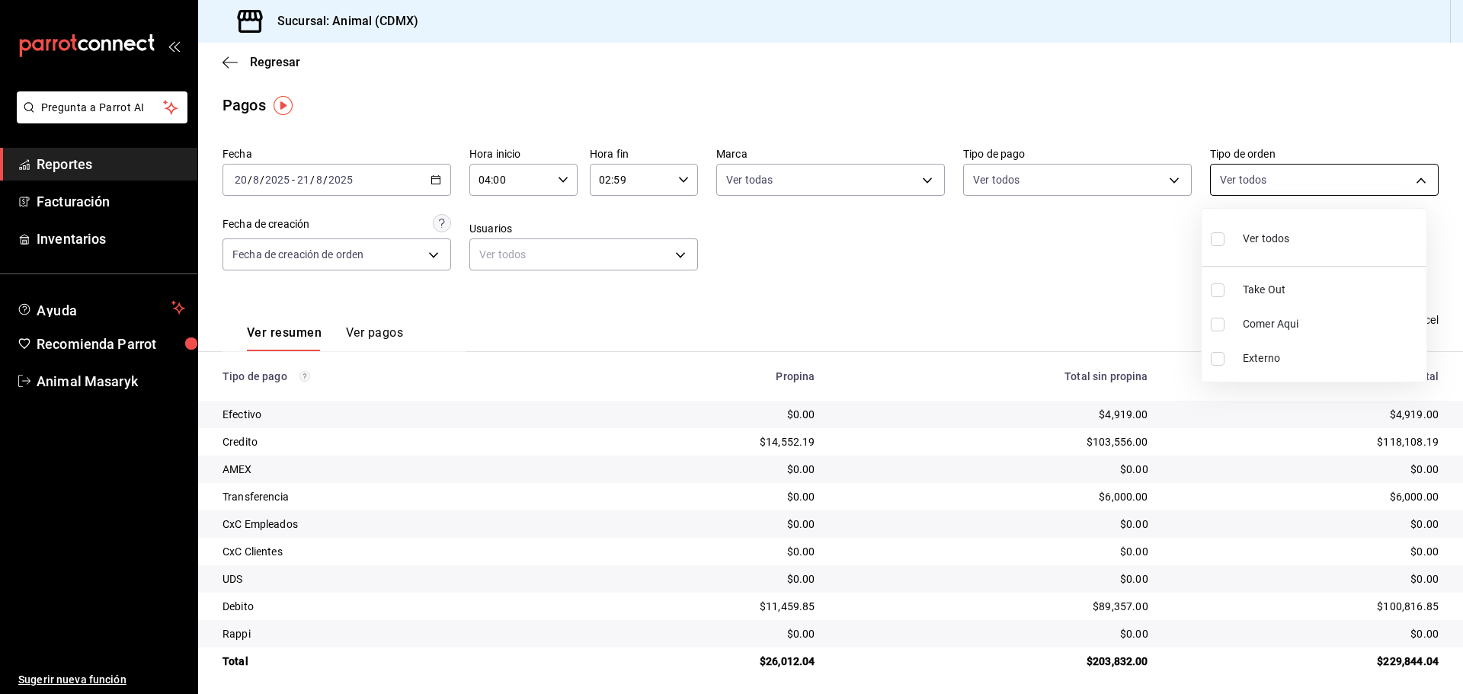
click at [1344, 174] on body "Pregunta a Parrot AI Reportes Facturación Inventarios Ayuda Recomienda Parrot A…" at bounding box center [731, 347] width 1463 height 694
click at [1287, 234] on span "Ver todos" at bounding box center [1266, 239] width 46 height 16
type input "ad44a823-99d3-4372-a913-4cf57f2a9ac0,b8ee5ff1-85c8-4a81-aa51-555e6c8ba0c6,EXTER…"
checkbox input "true"
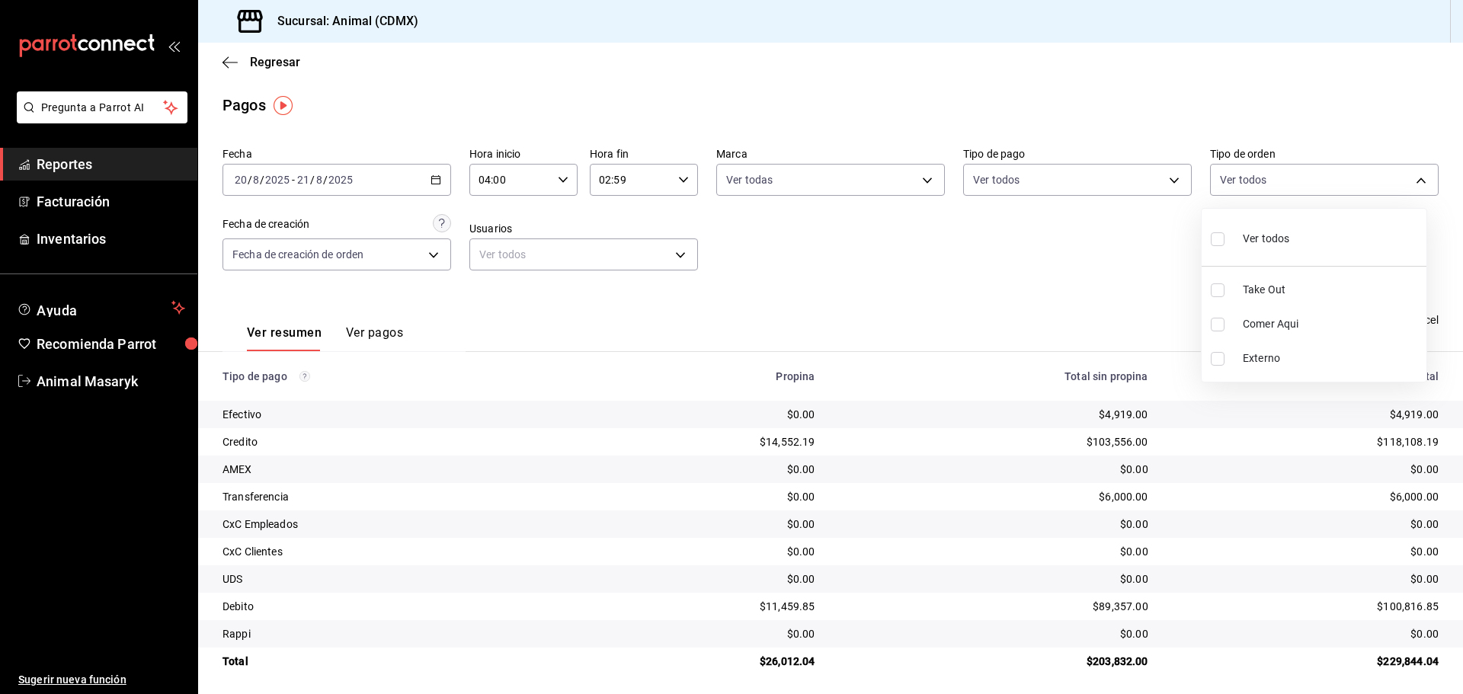
checkbox input "true"
click at [1140, 261] on div at bounding box center [731, 347] width 1463 height 694
click at [424, 181] on div "2025-08-20 20 / 8 / 2025 - 2025-08-21 21 / 8 / 2025" at bounding box center [336, 180] width 229 height 32
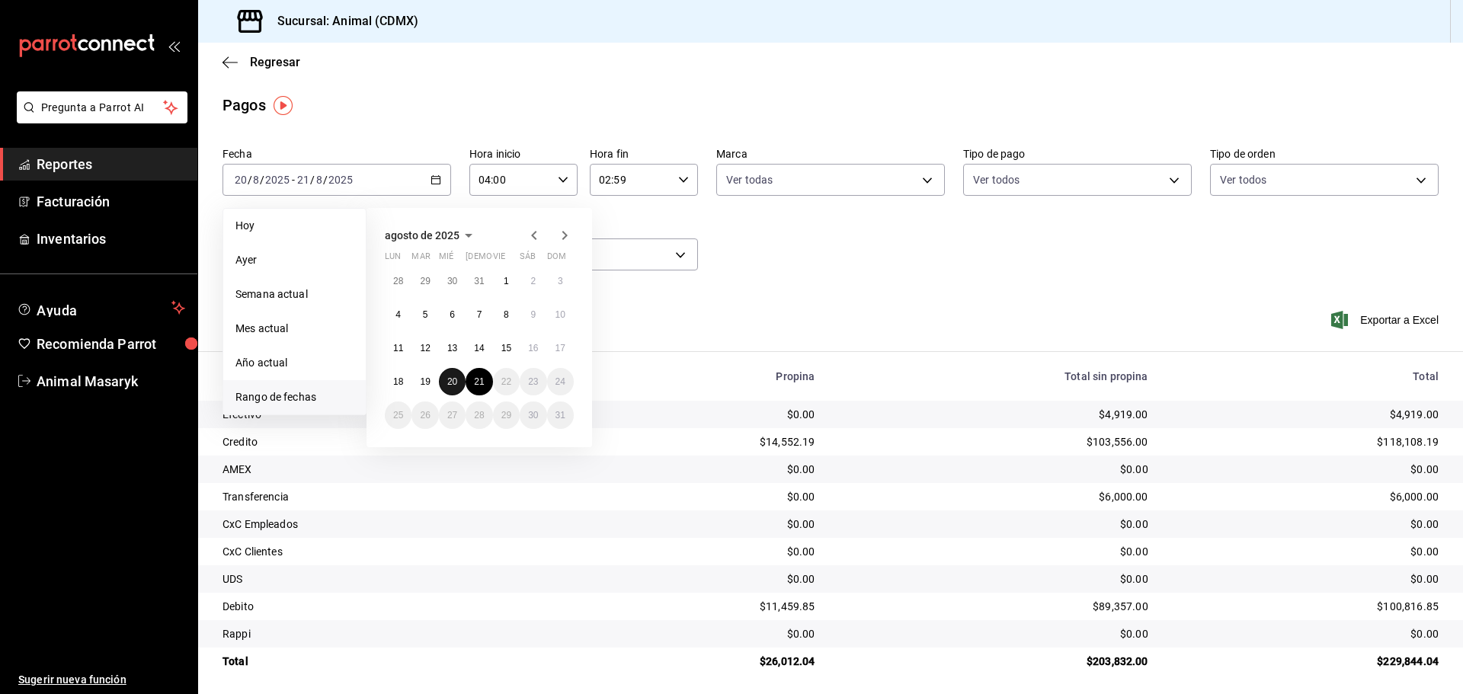
click at [453, 386] on abbr "20" at bounding box center [452, 381] width 10 height 11
click at [479, 383] on abbr "21" at bounding box center [479, 381] width 10 height 11
type input "00:00"
type input "23:59"
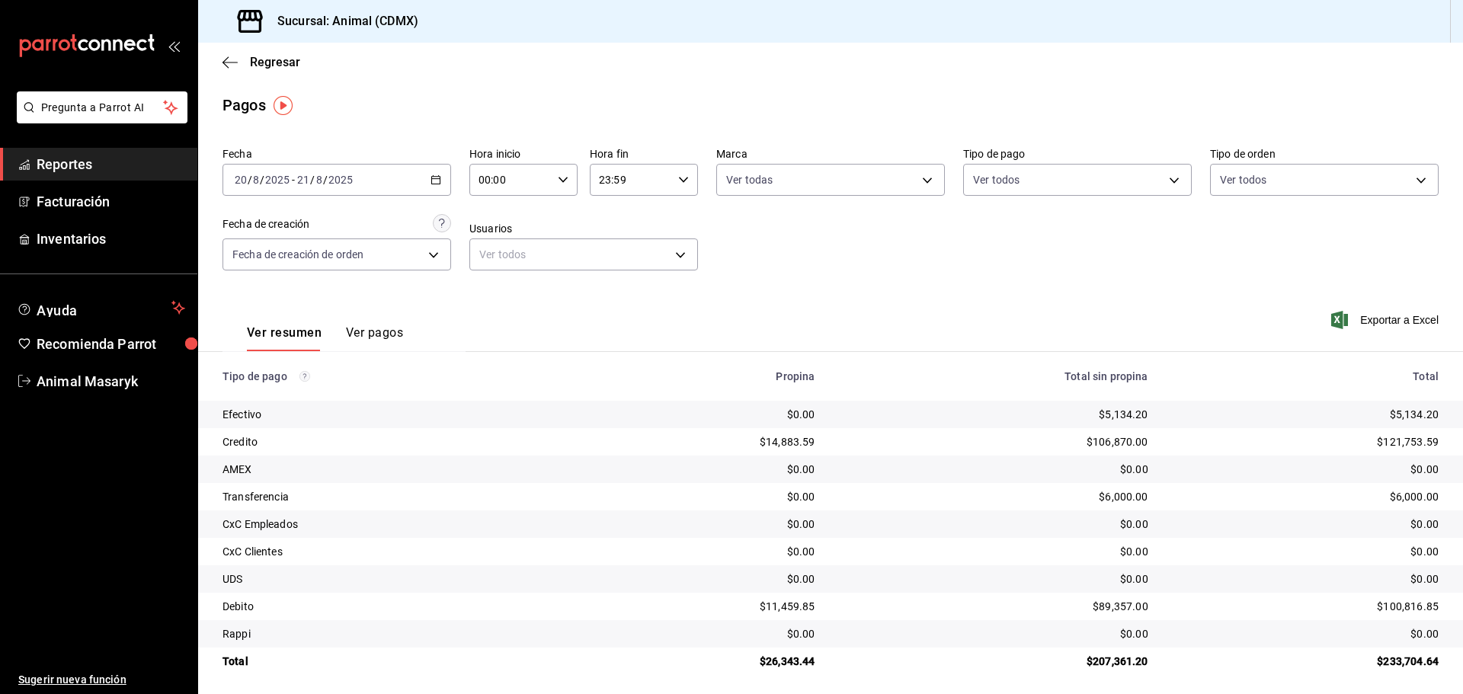
click at [734, 224] on div "Fecha 2025-08-20 20 / 8 / 2025 - 2025-08-21 21 / 8 / 2025 Hora inicio 00:00 Hor…" at bounding box center [830, 215] width 1216 height 148
click at [560, 175] on icon "button" at bounding box center [563, 179] width 11 height 11
click at [498, 208] on span "04" at bounding box center [494, 212] width 30 height 12
type input "04:00"
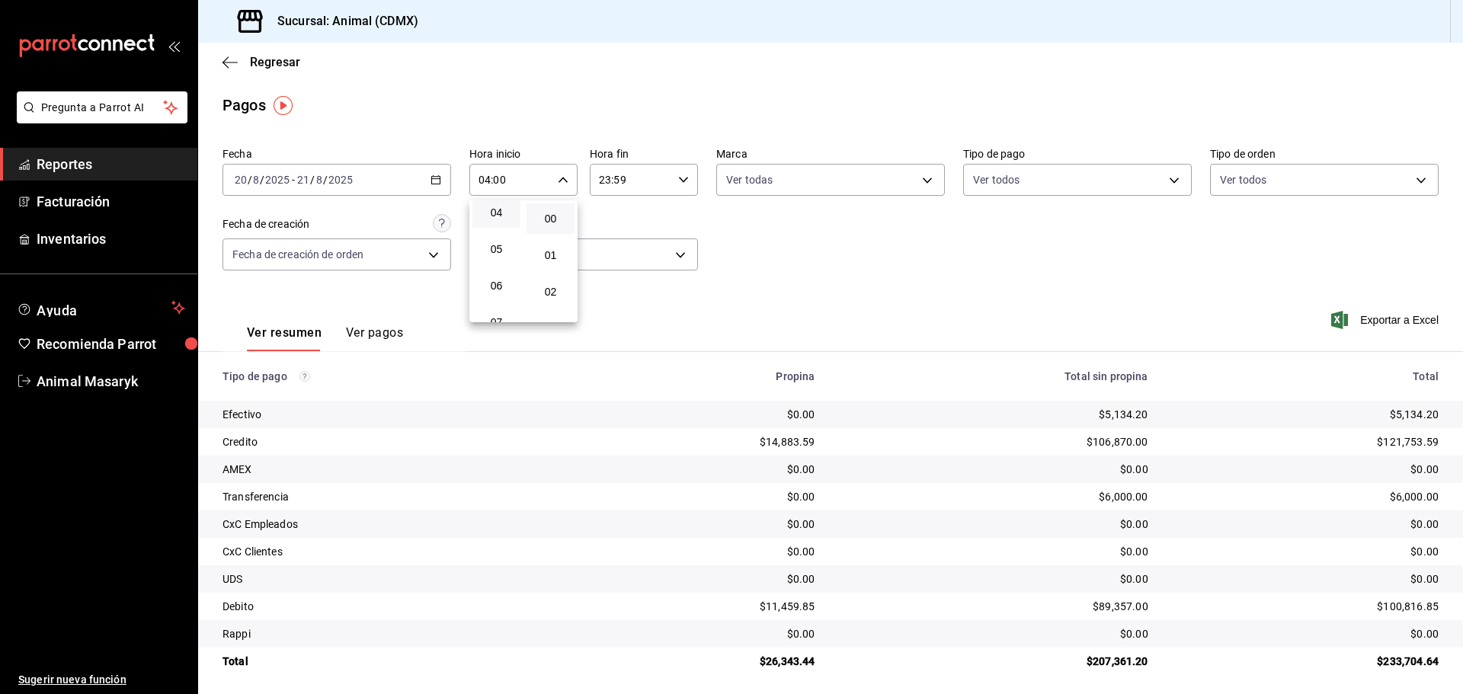
drag, startPoint x: 677, startPoint y: 226, endPoint x: 656, endPoint y: 178, distance: 53.2
click at [678, 226] on div at bounding box center [731, 347] width 1463 height 694
click at [679, 184] on icon "button" at bounding box center [683, 179] width 11 height 11
click at [618, 293] on span "02" at bounding box center [613, 292] width 30 height 12
type input "02:59"
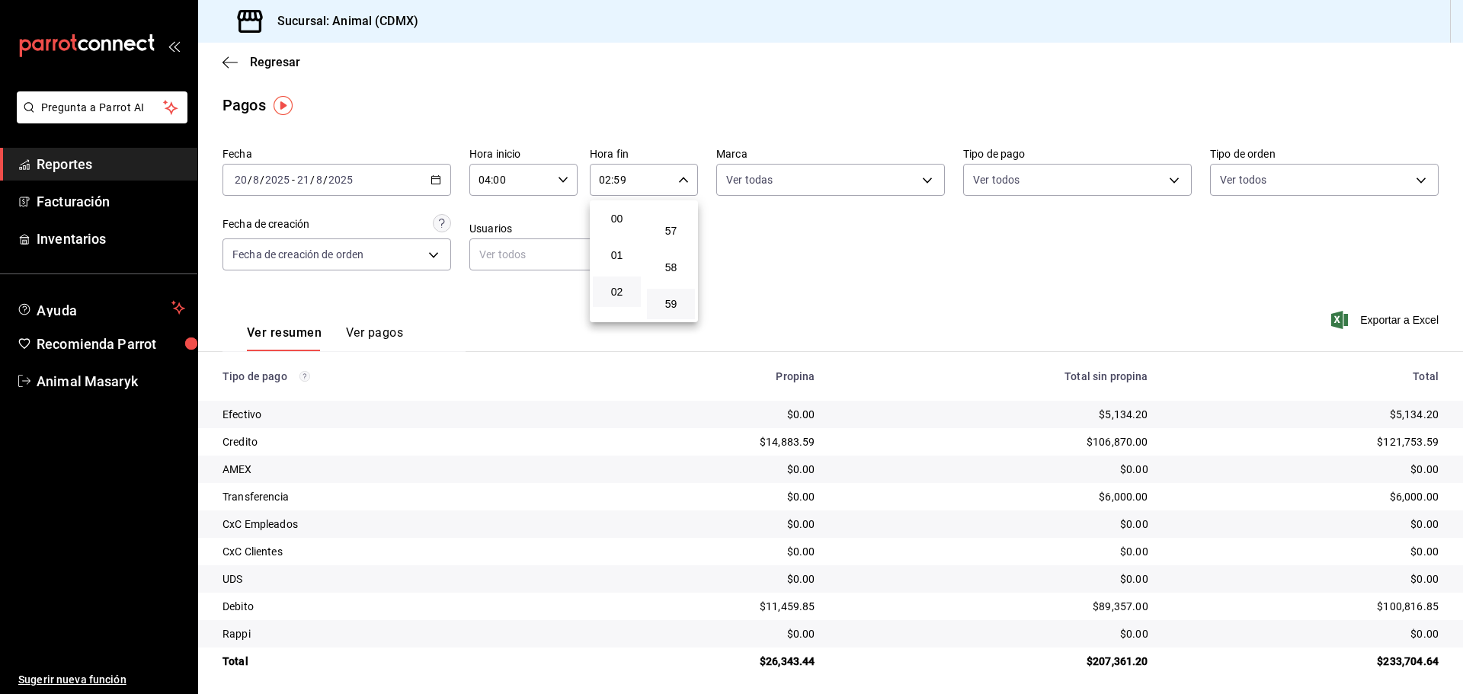
drag, startPoint x: 734, startPoint y: 258, endPoint x: 744, endPoint y: 251, distance: 13.1
click at [738, 257] on div at bounding box center [731, 347] width 1463 height 694
click at [867, 180] on body "Pregunta a Parrot AI Reportes Facturación Inventarios Ayuda Recomienda Parrot A…" at bounding box center [731, 347] width 1463 height 694
click at [850, 212] on ul "Ver todas Animal (CDMX)" at bounding box center [824, 261] width 225 height 104
drag, startPoint x: 850, startPoint y: 112, endPoint x: 963, endPoint y: 177, distance: 130.7
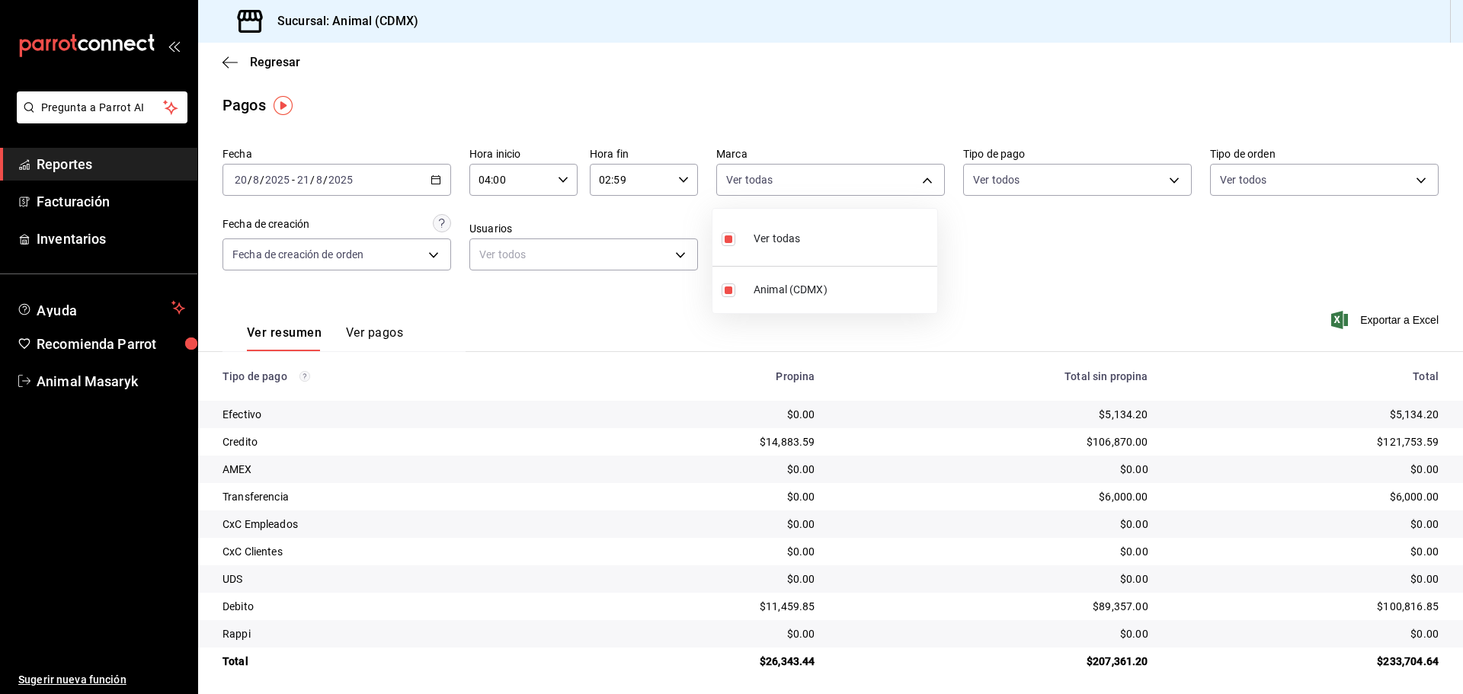
click at [853, 119] on div at bounding box center [731, 347] width 1463 height 694
click at [222, 60] on icon "button" at bounding box center [229, 63] width 15 height 14
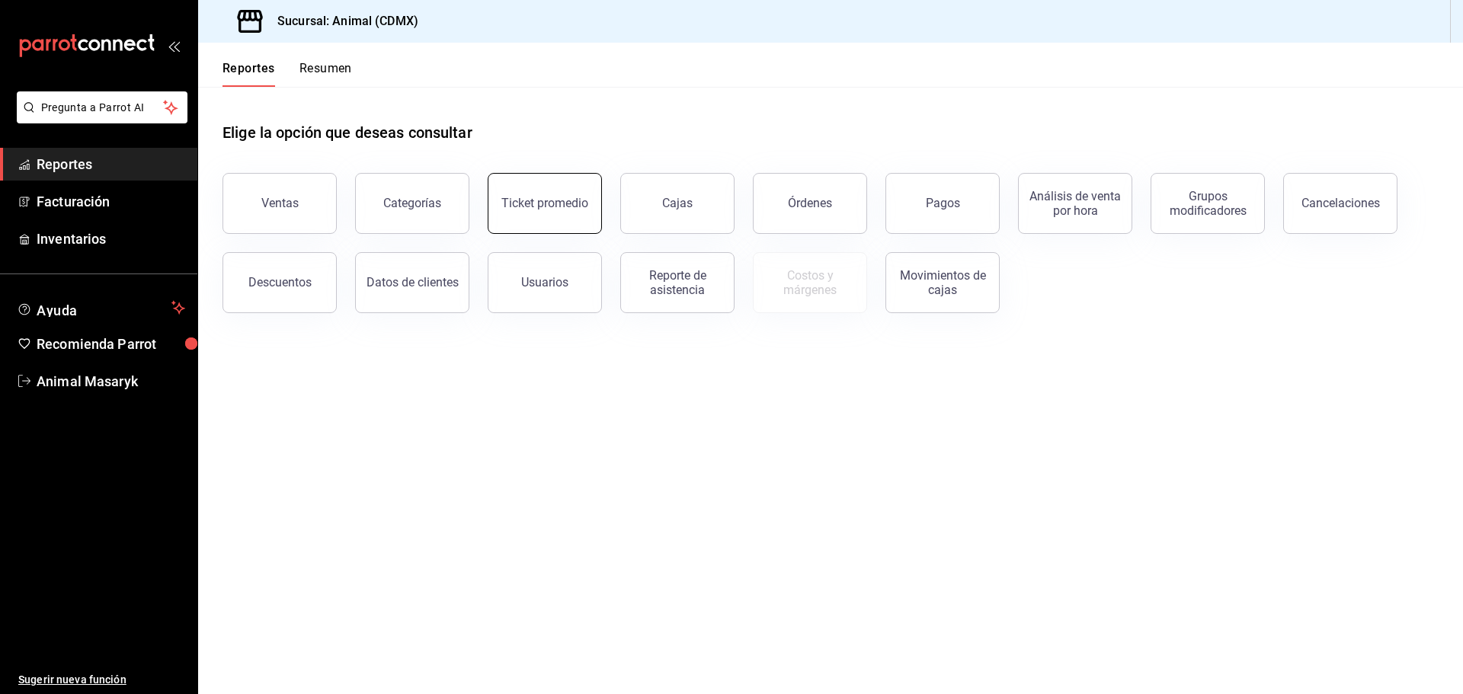
click at [507, 203] on div "Ticket promedio" at bounding box center [544, 203] width 87 height 14
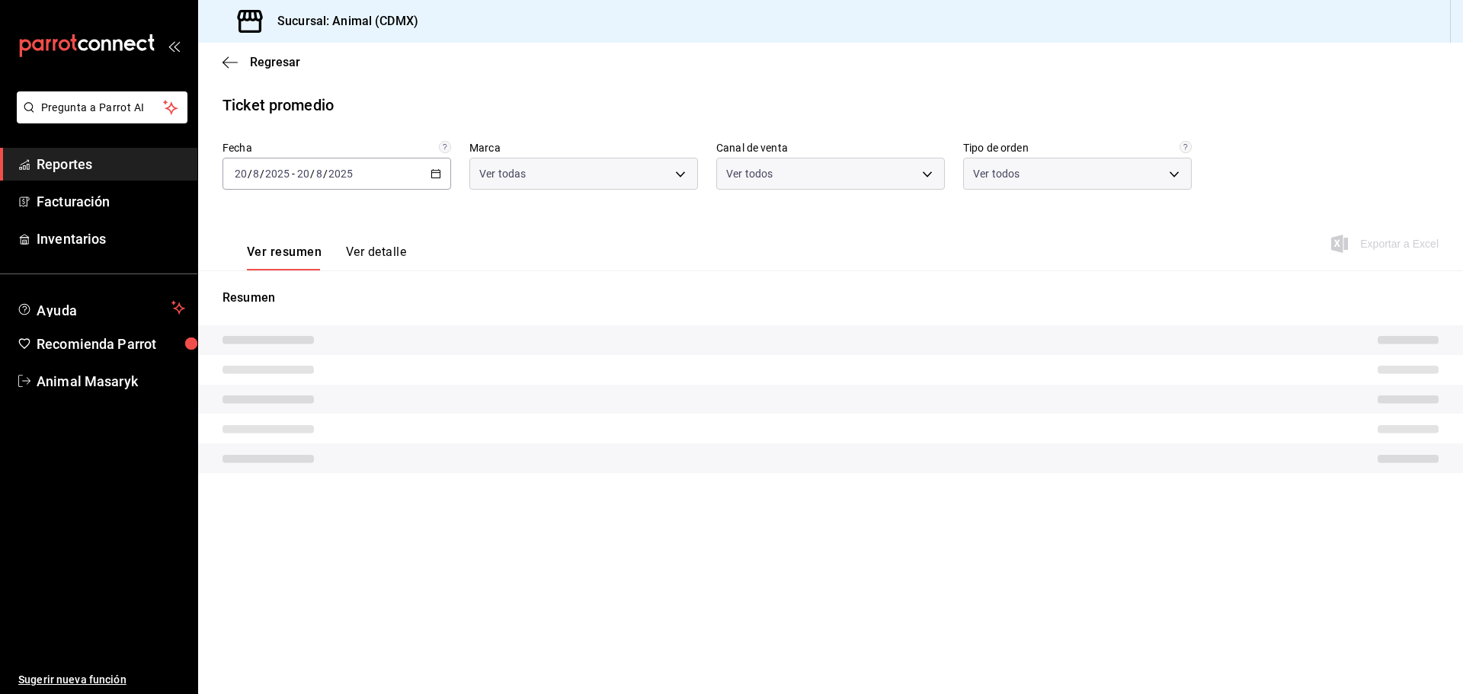
type input "cb0f6aec-1481-4e37-861c-bab9b3a65b14"
type input "PARROT,UBER_EATS,RAPPI,DIDI_FOOD,ONLINE"
type input "ad44a823-99d3-4372-a913-4cf57f2a9ac0,b8ee5ff1-85c8-4a81-aa51-555e6c8ba0c6,EXTER…"
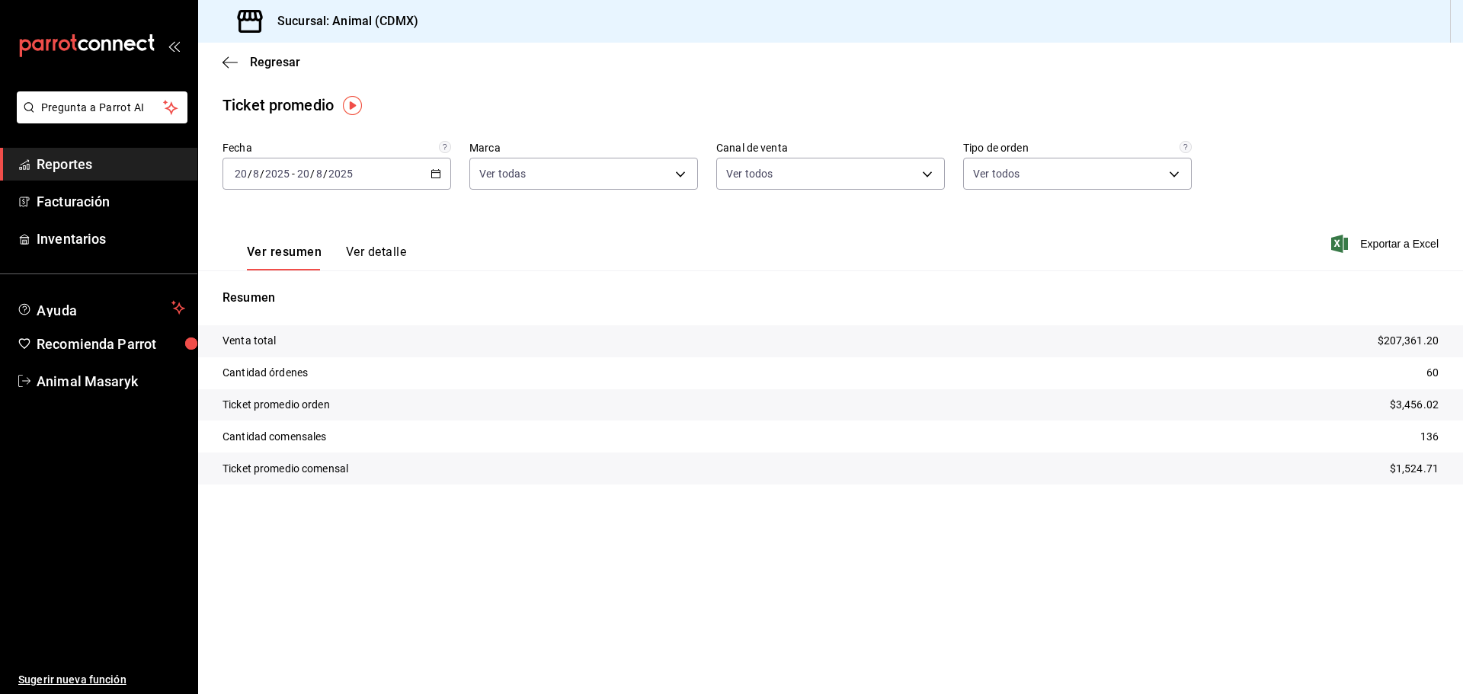
click at [415, 185] on div "2025-08-20 20 / 8 / 2025 - 2025-08-20 20 / 8 / 2025" at bounding box center [336, 174] width 229 height 32
click at [320, 354] on span "Rango de fechas" at bounding box center [294, 357] width 118 height 16
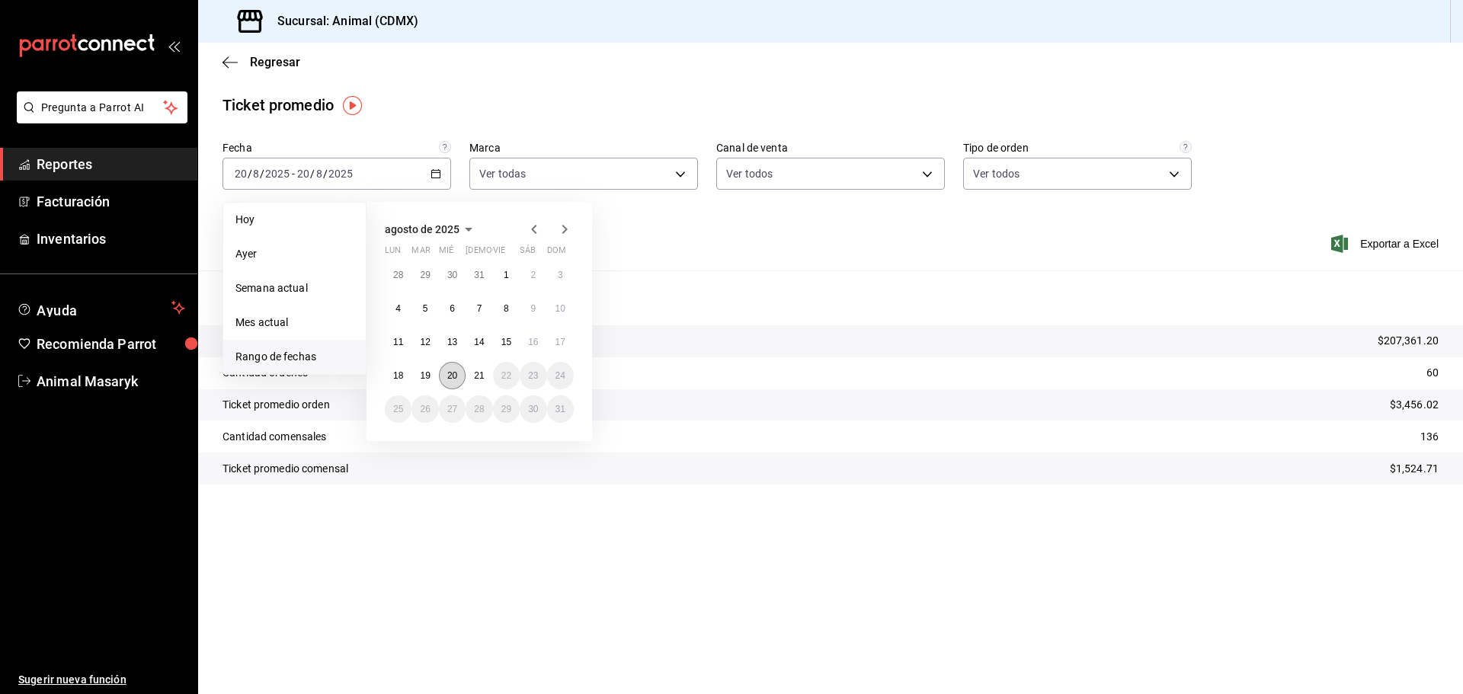
click at [452, 375] on abbr "20" at bounding box center [452, 375] width 10 height 11
click at [476, 370] on abbr "21" at bounding box center [479, 375] width 10 height 11
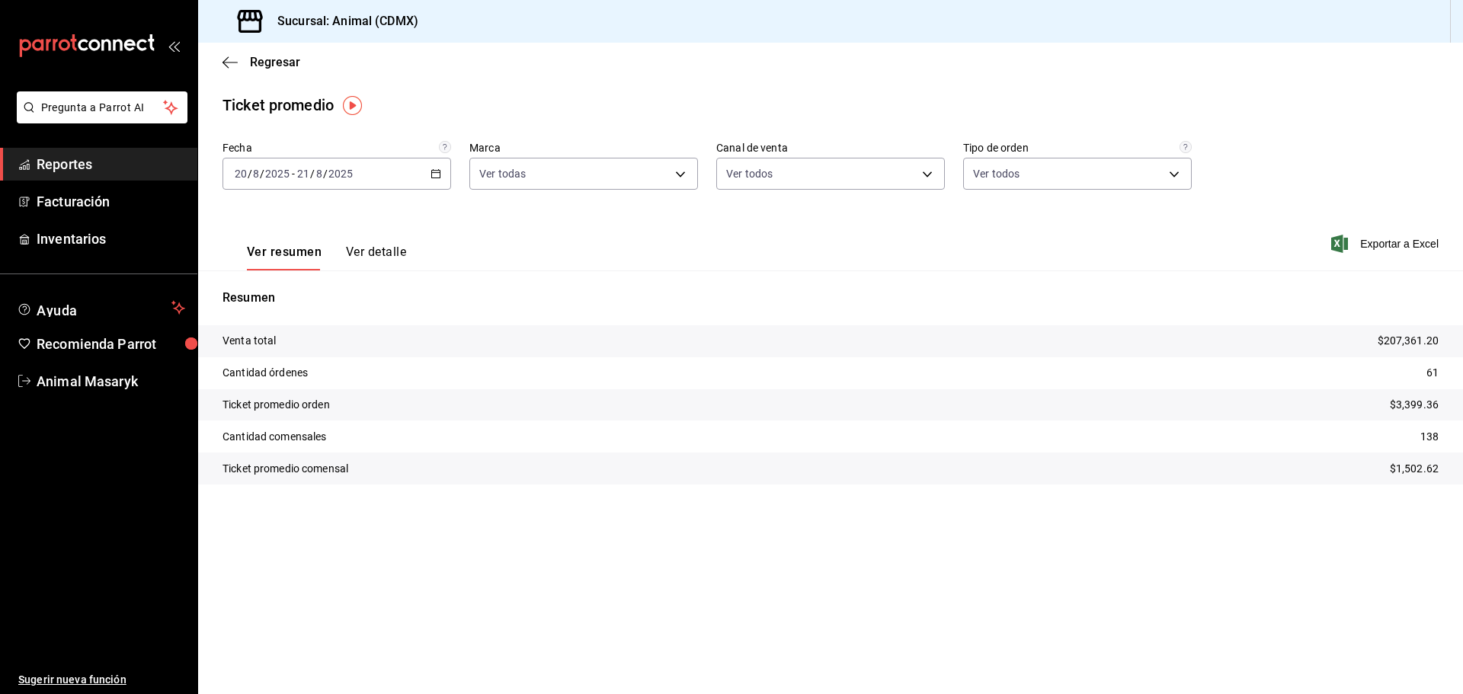
click at [222, 58] on div "Regresar" at bounding box center [830, 62] width 1265 height 39
click at [224, 50] on div "Regresar" at bounding box center [830, 62] width 1265 height 39
click at [226, 61] on icon "button" at bounding box center [229, 63] width 15 height 14
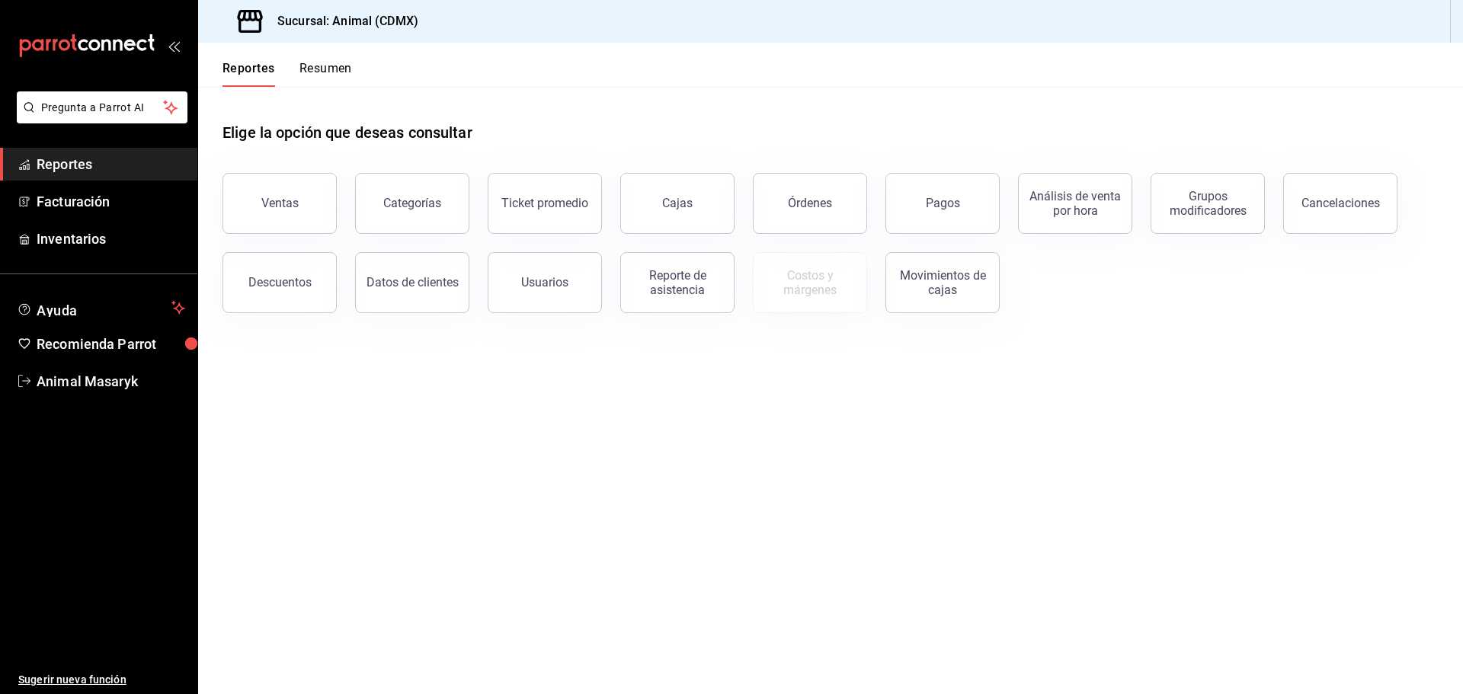
click at [293, 219] on button "Ventas" at bounding box center [279, 203] width 114 height 61
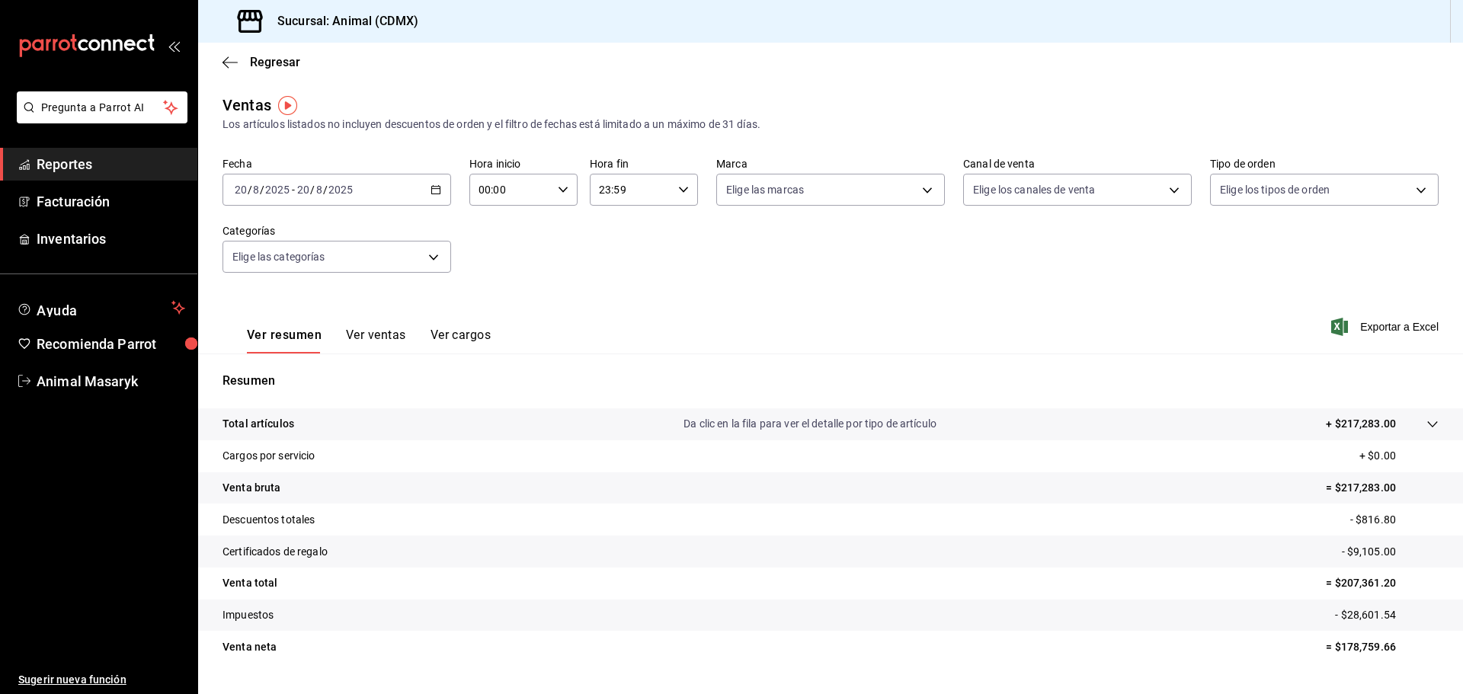
click at [432, 188] on icon "button" at bounding box center [435, 189] width 11 height 11
click at [294, 379] on span "Rango de fechas" at bounding box center [294, 373] width 118 height 16
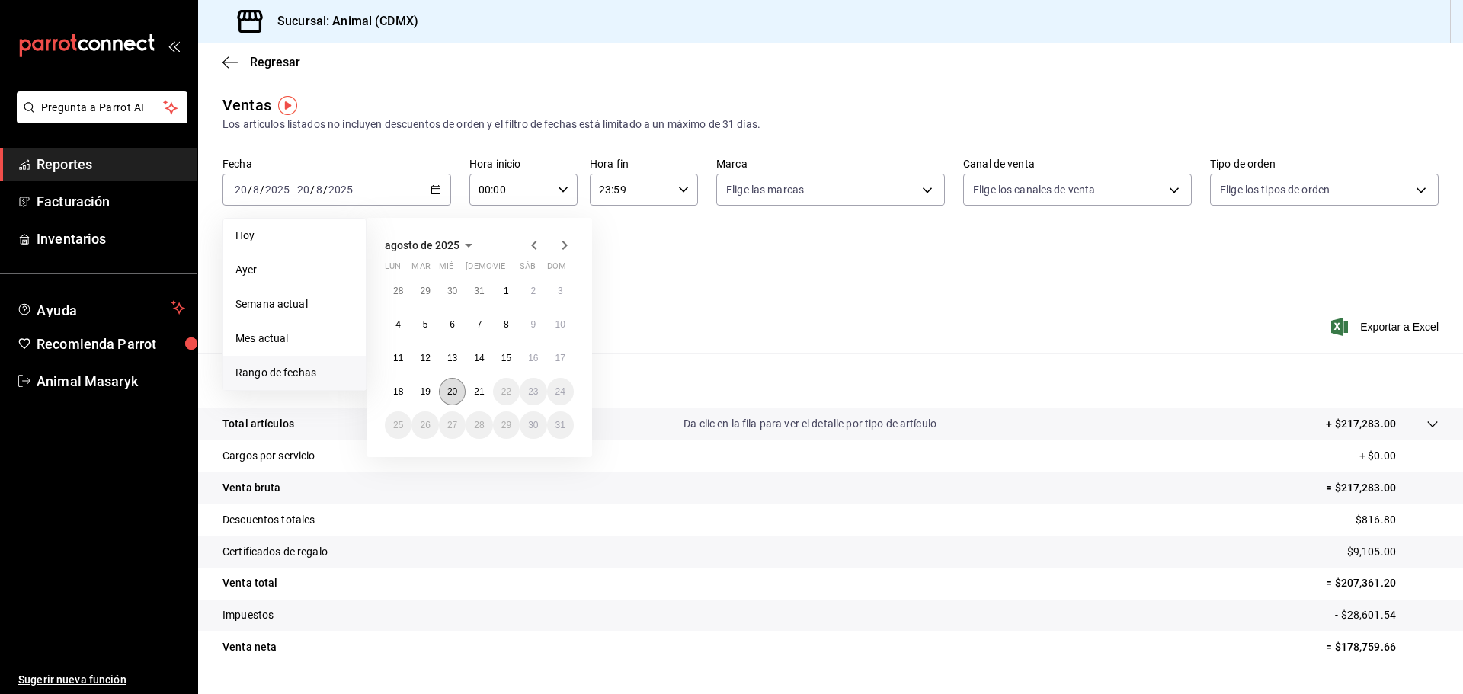
click at [455, 393] on abbr "20" at bounding box center [452, 391] width 10 height 11
click at [477, 388] on abbr "21" at bounding box center [479, 391] width 10 height 11
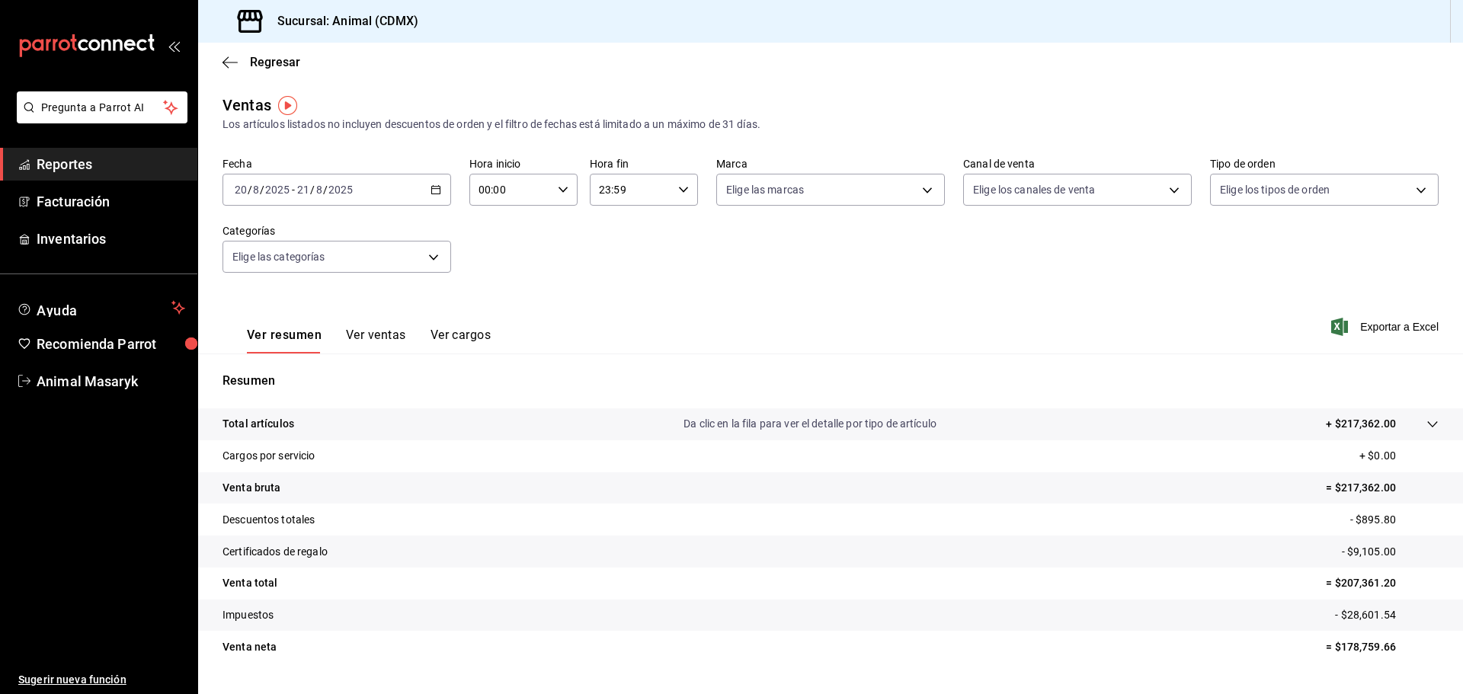
click at [558, 191] on icon "button" at bounding box center [563, 189] width 11 height 11
click at [498, 227] on span "04" at bounding box center [494, 222] width 30 height 12
type input "04:00"
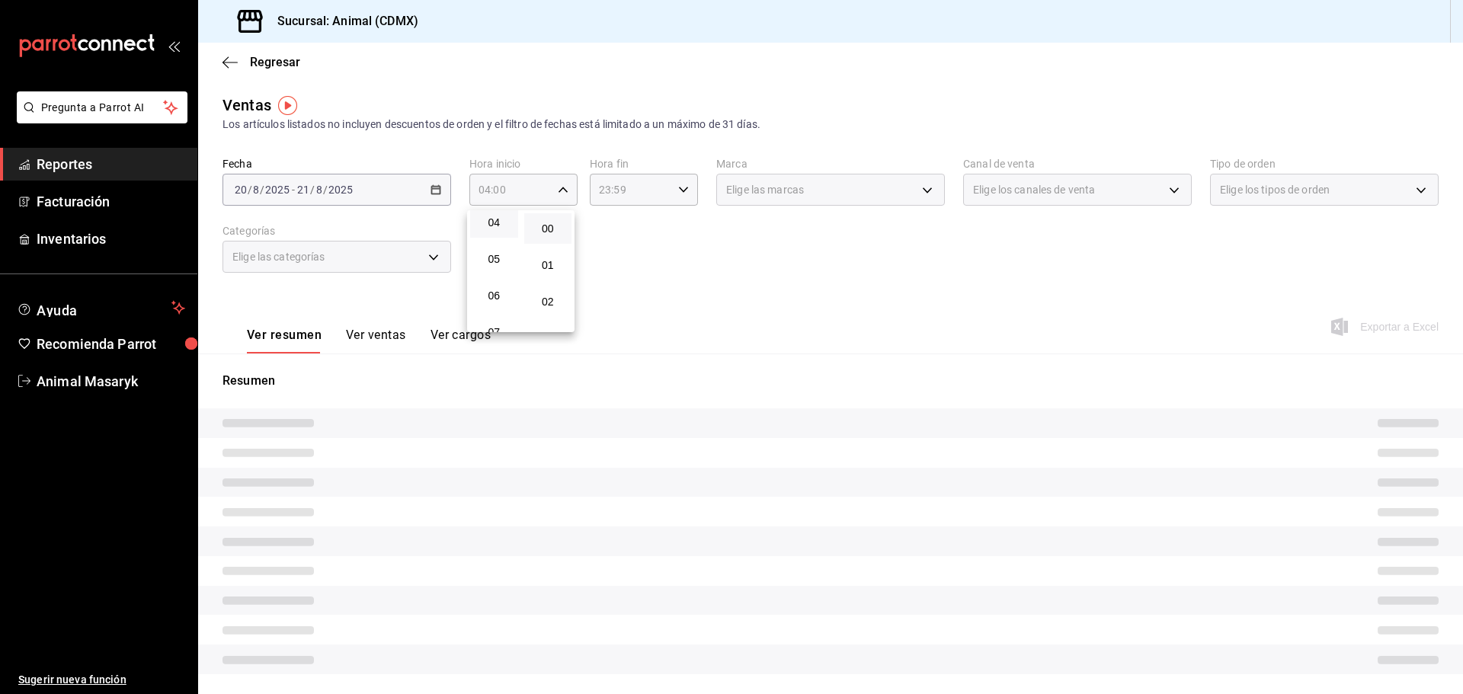
drag, startPoint x: 608, startPoint y: 231, endPoint x: 616, endPoint y: 225, distance: 9.8
click at [610, 230] on div at bounding box center [731, 347] width 1463 height 694
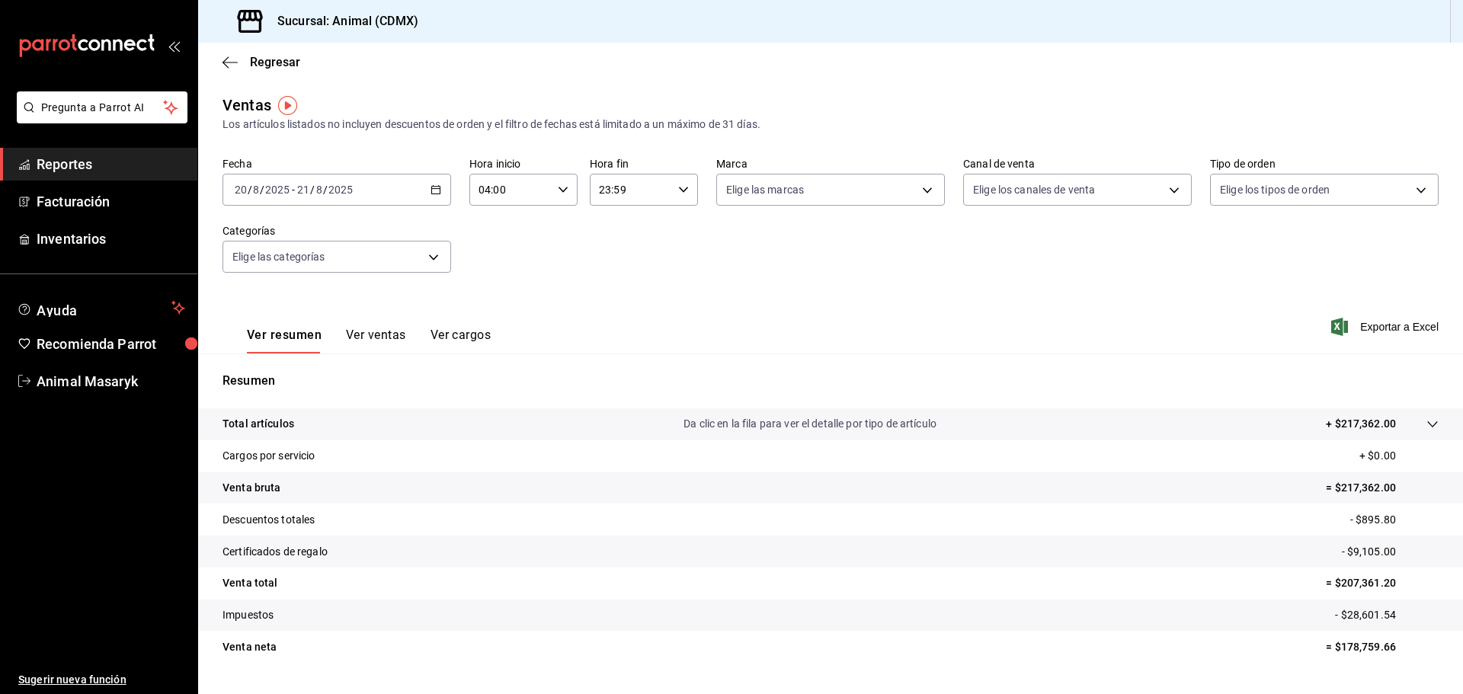
click at [661, 180] on input "23:59" at bounding box center [631, 189] width 82 height 30
click at [611, 237] on span "02" at bounding box center [613, 232] width 30 height 12
type input "02:59"
drag, startPoint x: 760, startPoint y: 243, endPoint x: 802, endPoint y: 214, distance: 50.9
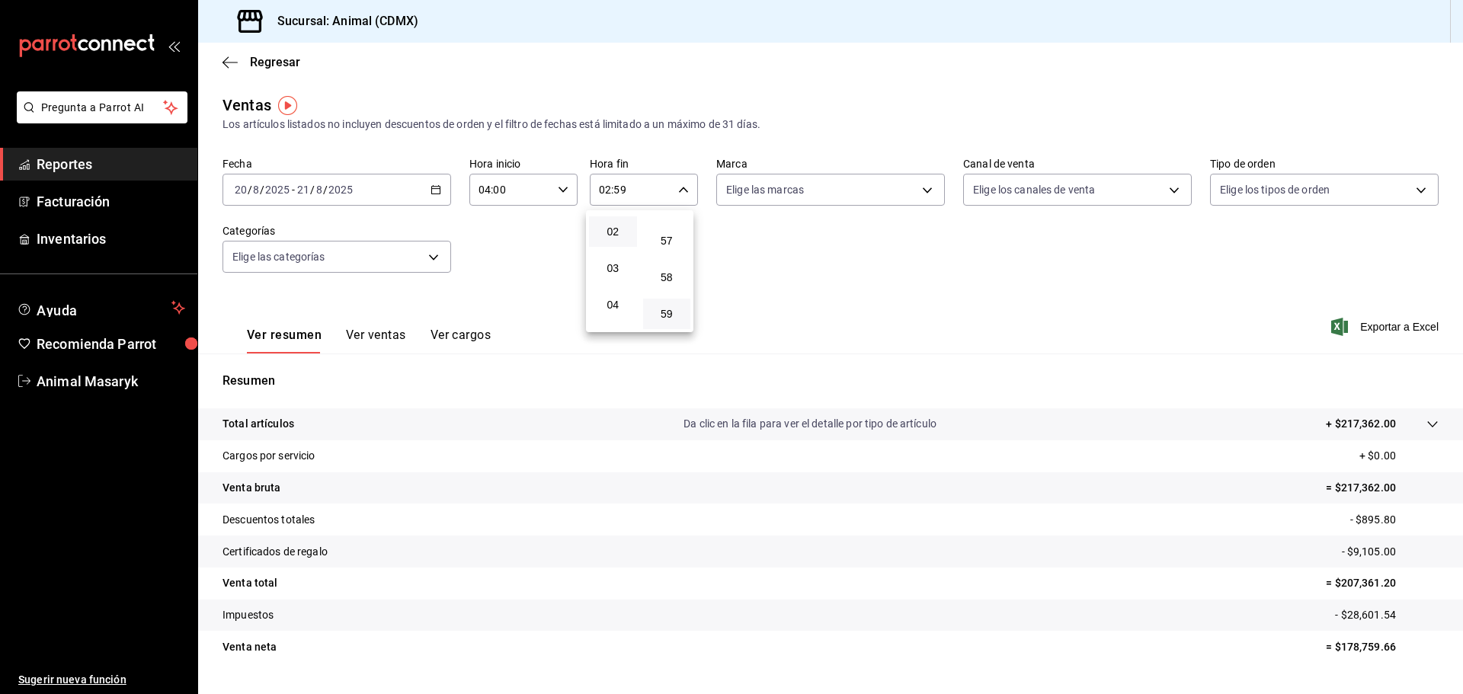
click at [762, 242] on div at bounding box center [731, 347] width 1463 height 694
click at [856, 197] on body "Pregunta a Parrot AI Reportes Facturación Inventarios Ayuda Recomienda Parrot A…" at bounding box center [731, 347] width 1463 height 694
click at [825, 254] on li "Ver todas" at bounding box center [824, 247] width 225 height 45
type input "cb0f6aec-1481-4e37-861c-bab9b3a65b14"
checkbox input "true"
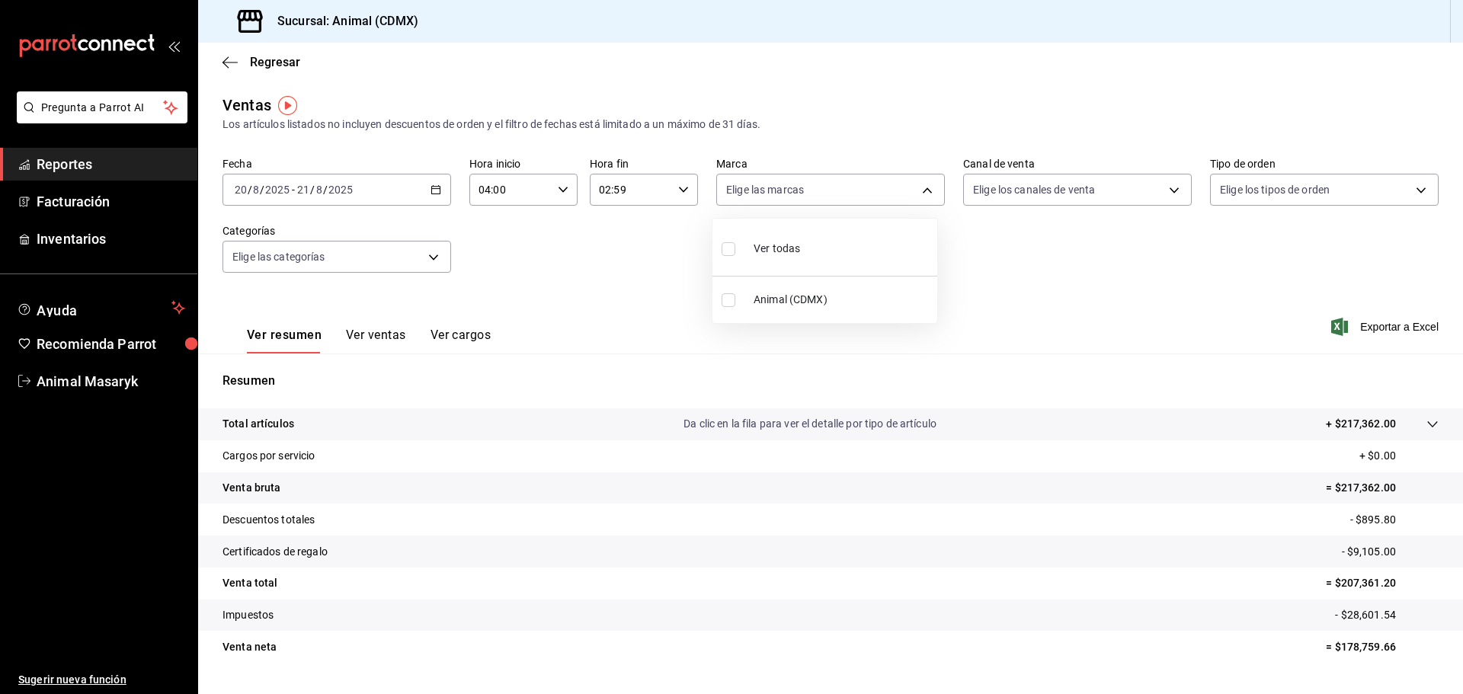
checkbox input "true"
click at [1060, 219] on div at bounding box center [731, 347] width 1463 height 694
click at [1111, 194] on body "Pregunta a Parrot AI Reportes Facturación Inventarios Ayuda Recomienda Parrot A…" at bounding box center [731, 347] width 1463 height 694
click at [1067, 246] on li "Ver todos" at bounding box center [1069, 247] width 225 height 45
type input "PARROT,UBER_EATS,RAPPI,DIDI_FOOD,ONLINE"
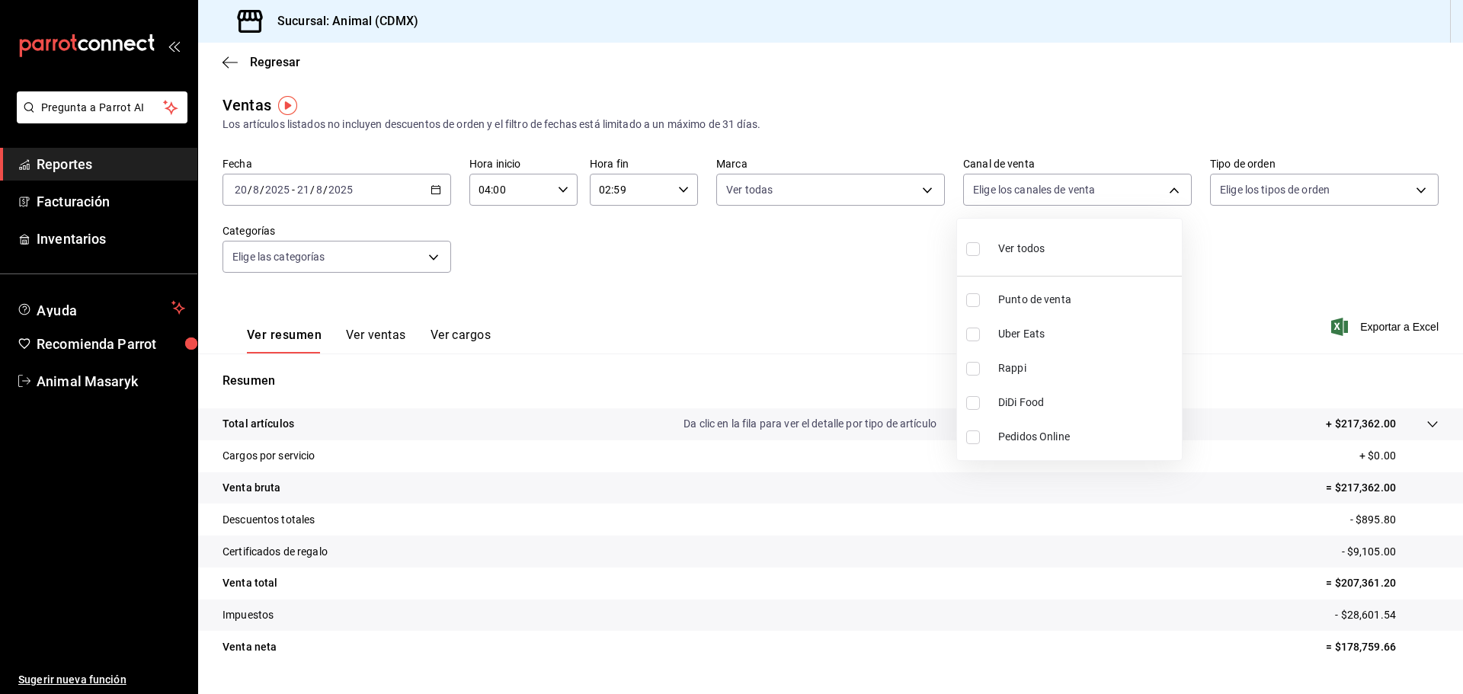
checkbox input "true"
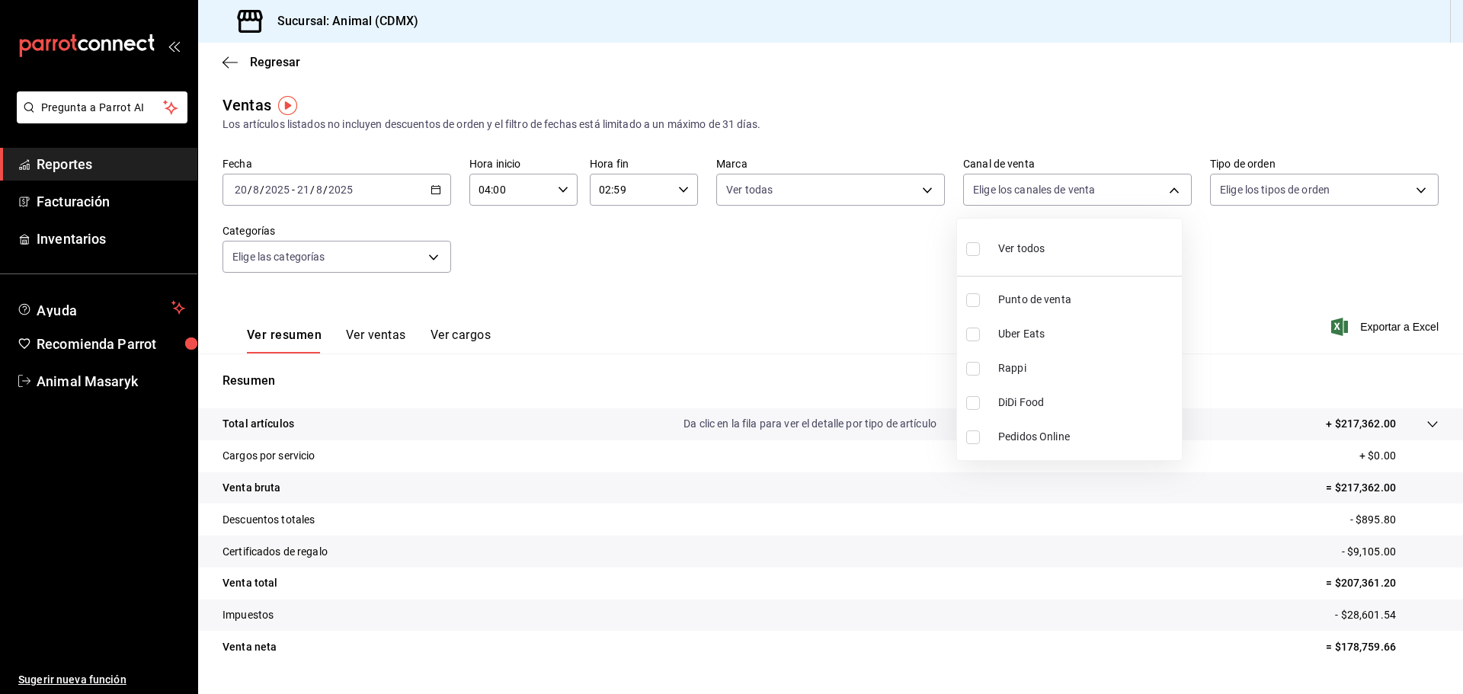
checkbox input "true"
click at [1276, 224] on div at bounding box center [731, 347] width 1463 height 694
click at [1381, 181] on body "Pregunta a Parrot AI Reportes Facturación Inventarios Ayuda Recomienda Parrot A…" at bounding box center [731, 347] width 1463 height 694
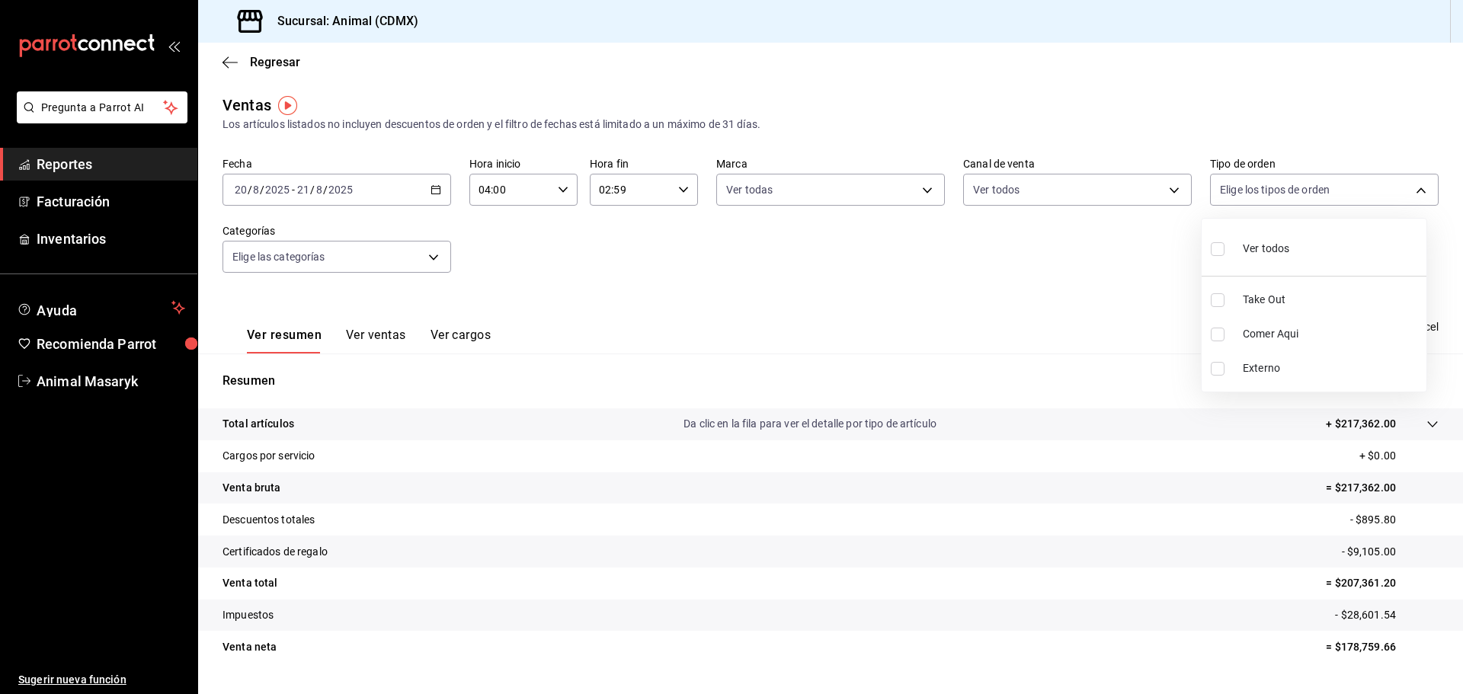
click at [1315, 233] on li "Ver todos" at bounding box center [1313, 247] width 225 height 45
type input "ad44a823-99d3-4372-a913-4cf57f2a9ac0,b8ee5ff1-85c8-4a81-aa51-555e6c8ba0c6,EXTER…"
checkbox input "true"
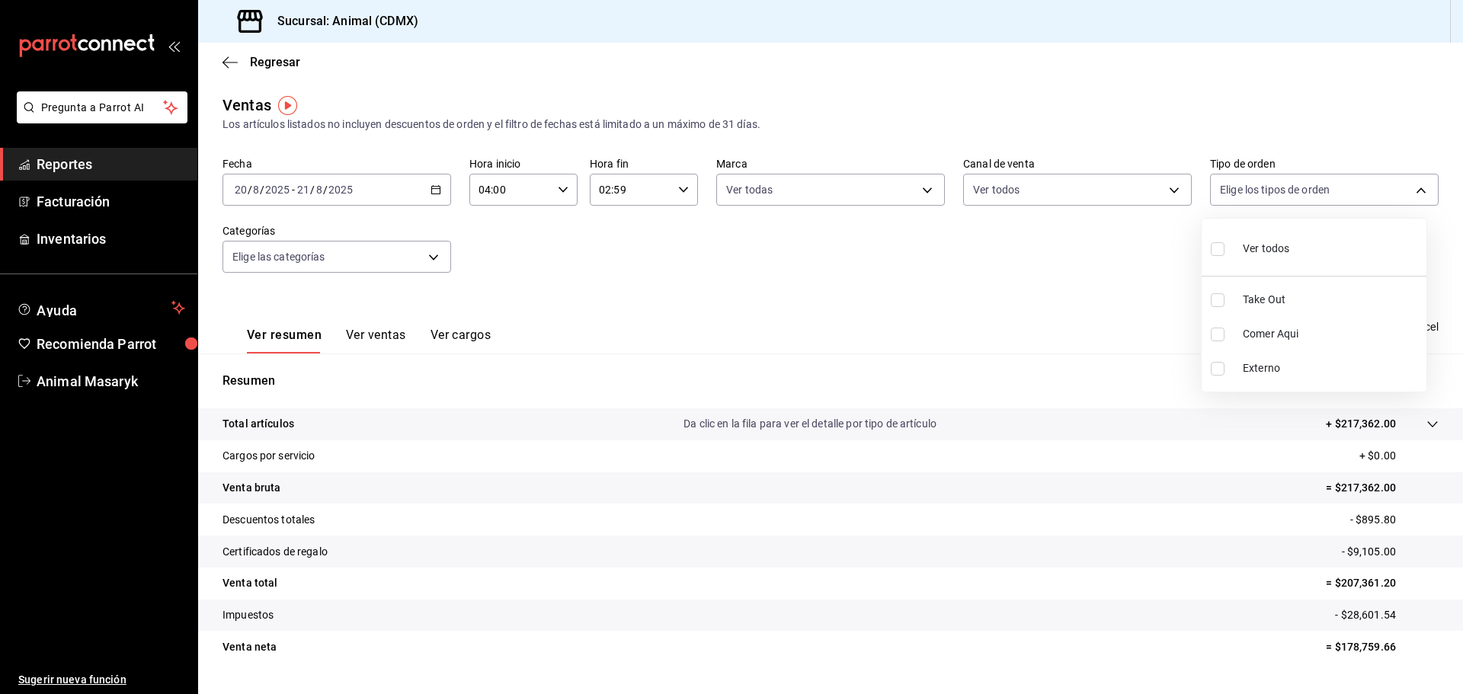
checkbox input "true"
click at [835, 267] on div at bounding box center [731, 347] width 1463 height 694
click at [434, 257] on body "Pregunta a Parrot AI Reportes Facturación Inventarios Ayuda Recomienda Parrot A…" at bounding box center [731, 347] width 1463 height 694
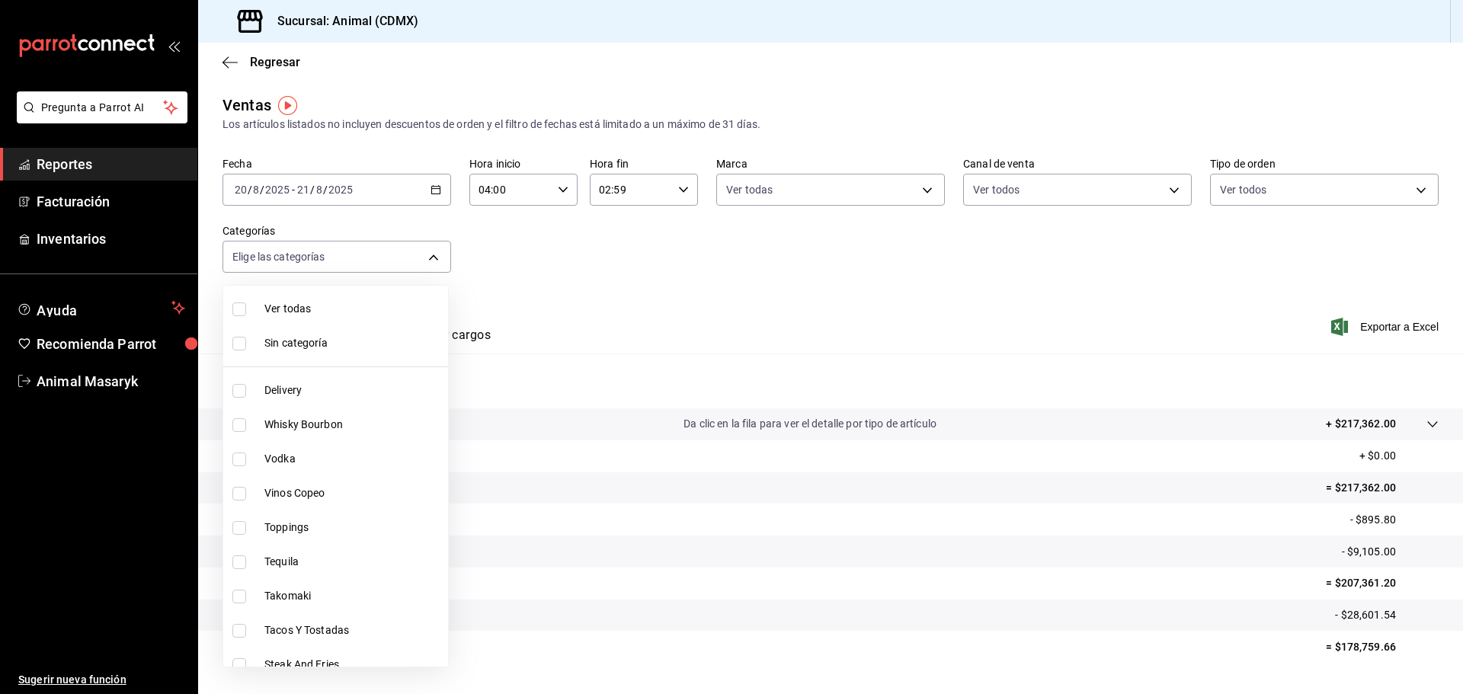
click at [363, 311] on span "Ver todas" at bounding box center [353, 309] width 178 height 16
type input "281688af-6220-48ae-86b9-ca5e6f63eb3e,2ffeebaa-176c-4024-95f8-553ffecca8da,37769…"
checkbox input "true"
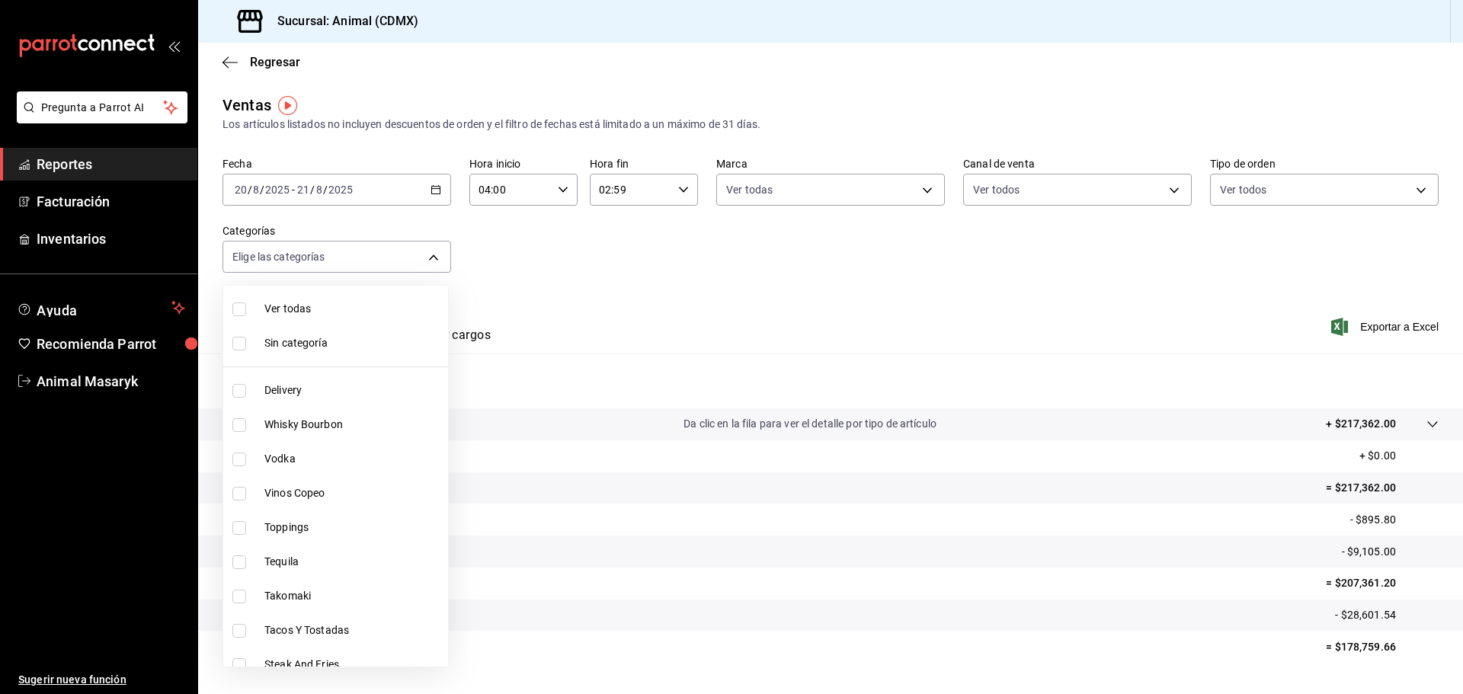
checkbox input "true"
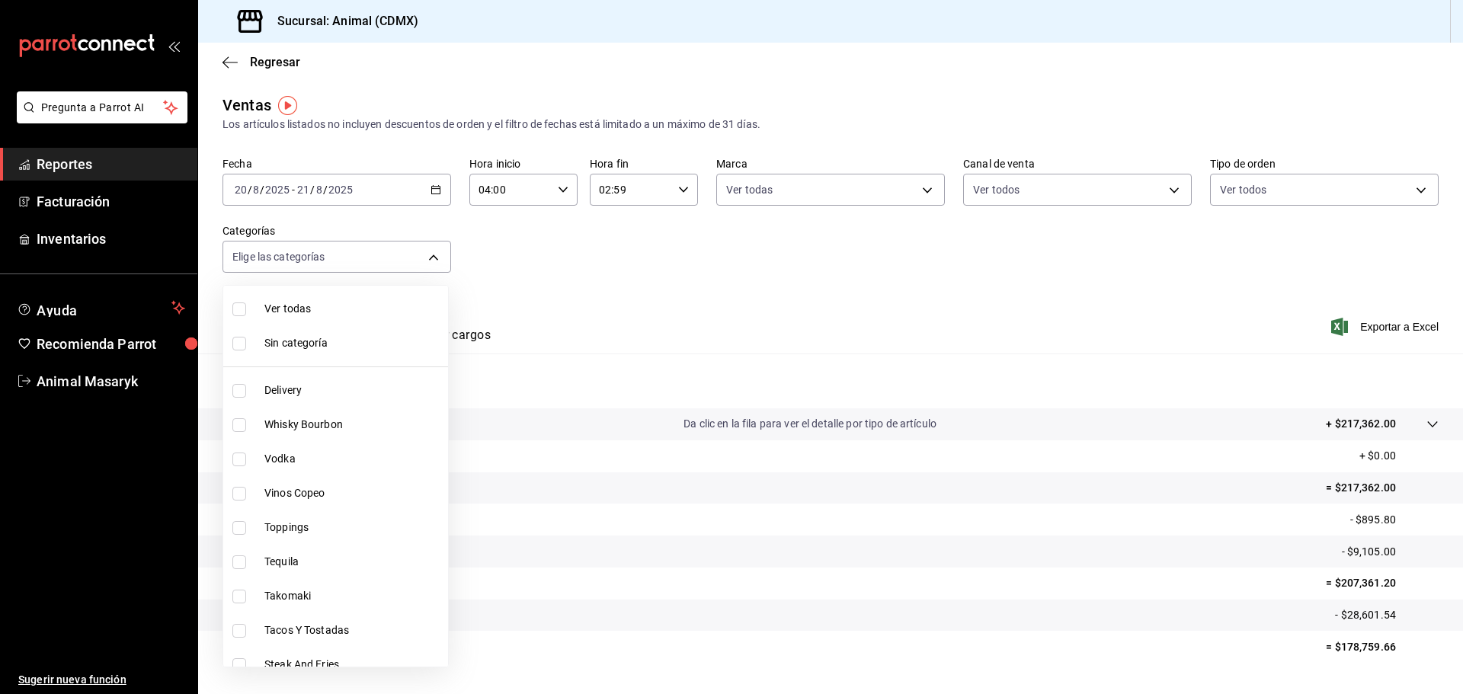
checkbox input "true"
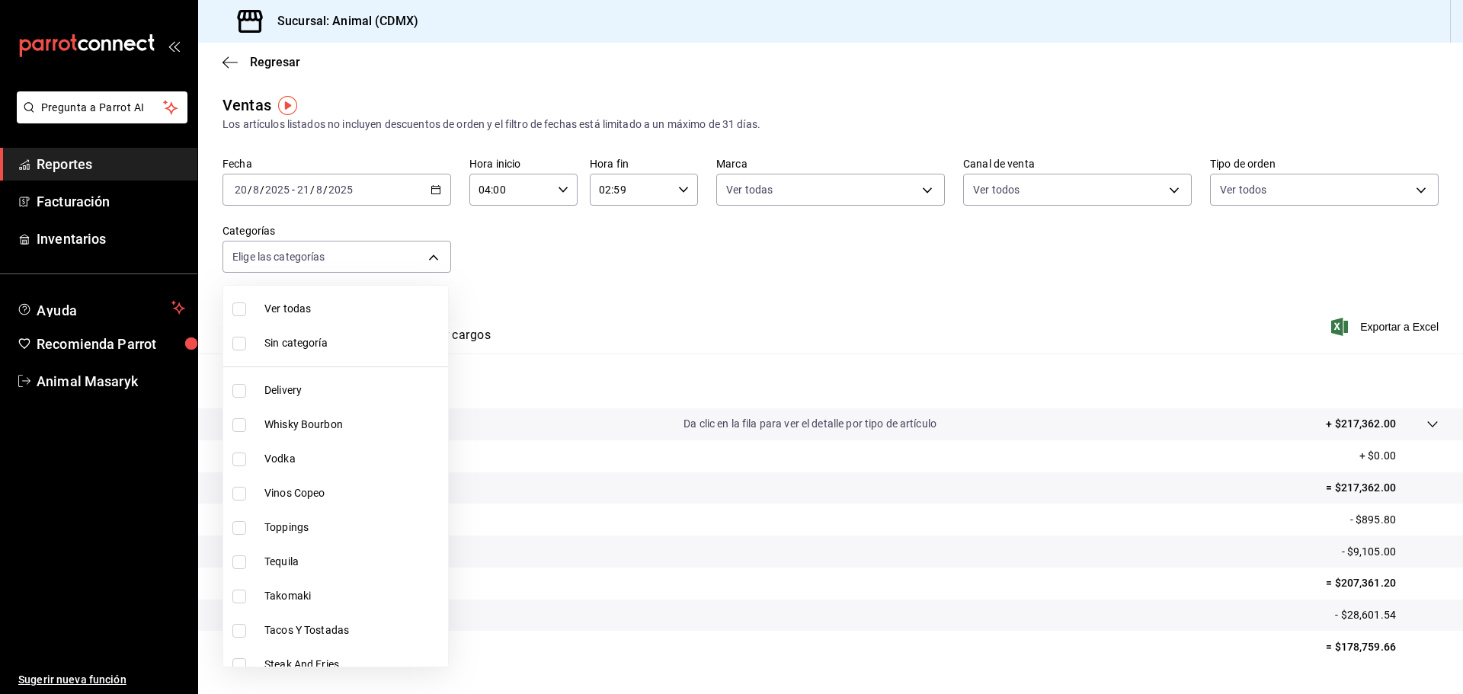
checkbox input "true"
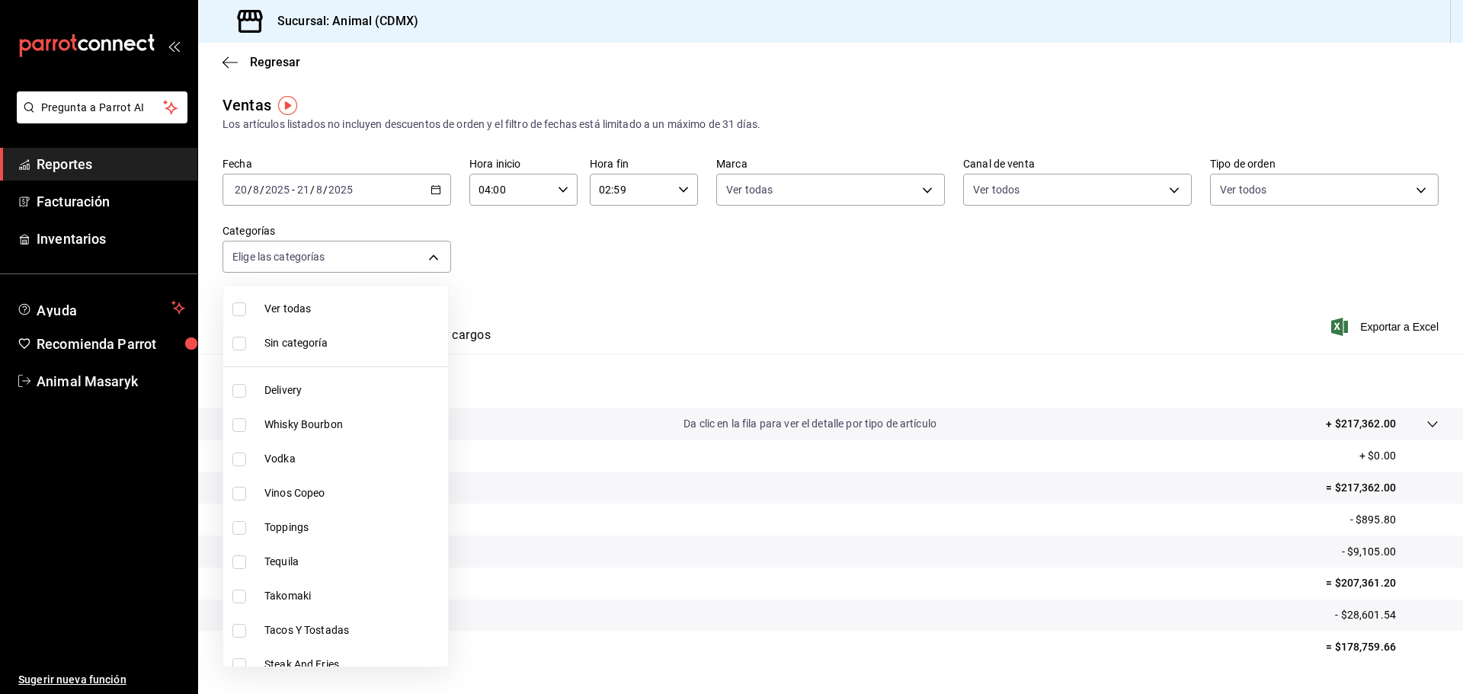
checkbox input "true"
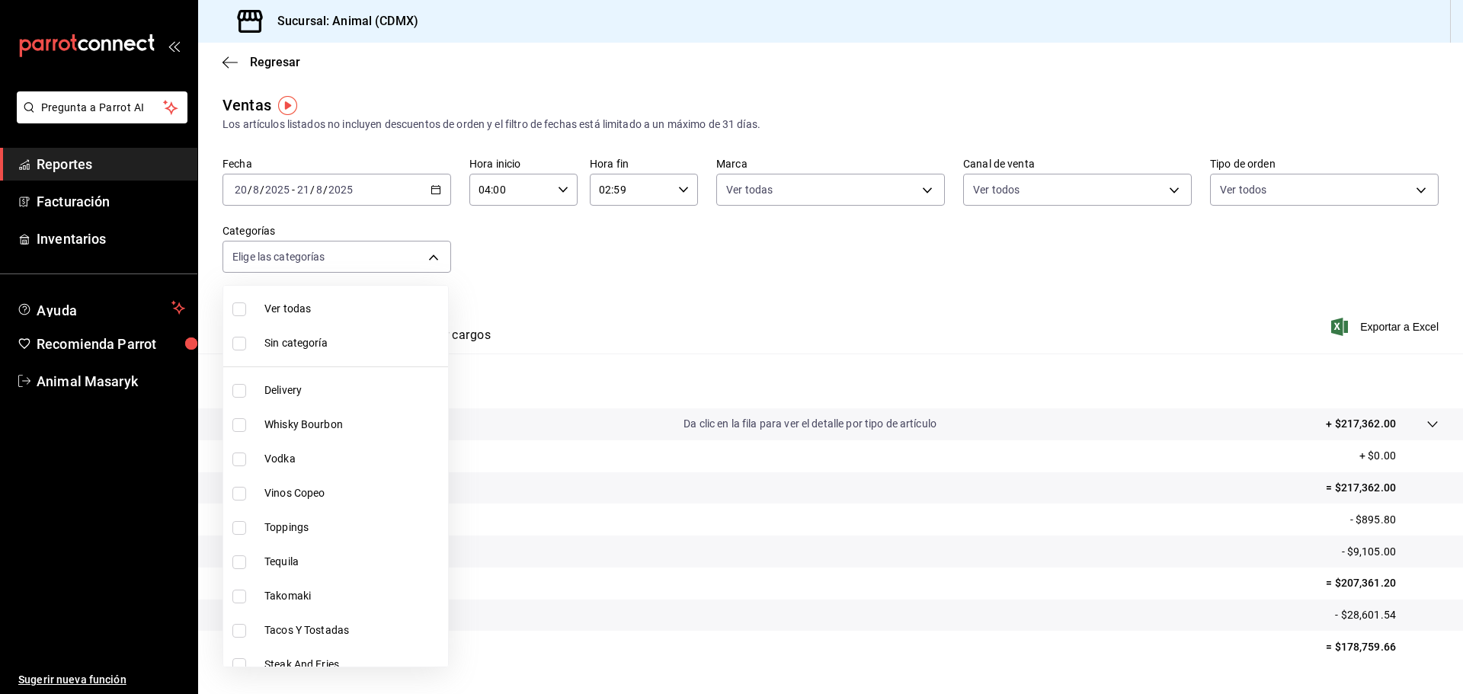
checkbox input "true"
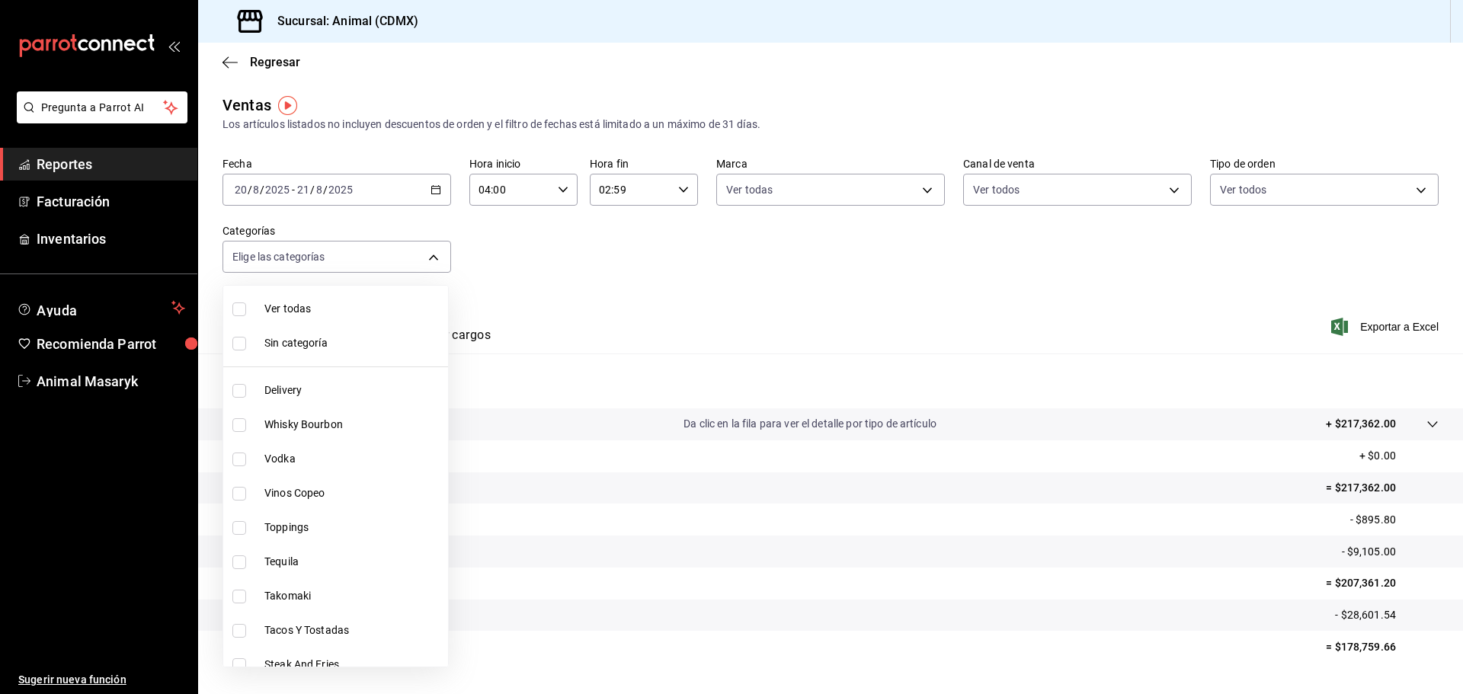
checkbox input "true"
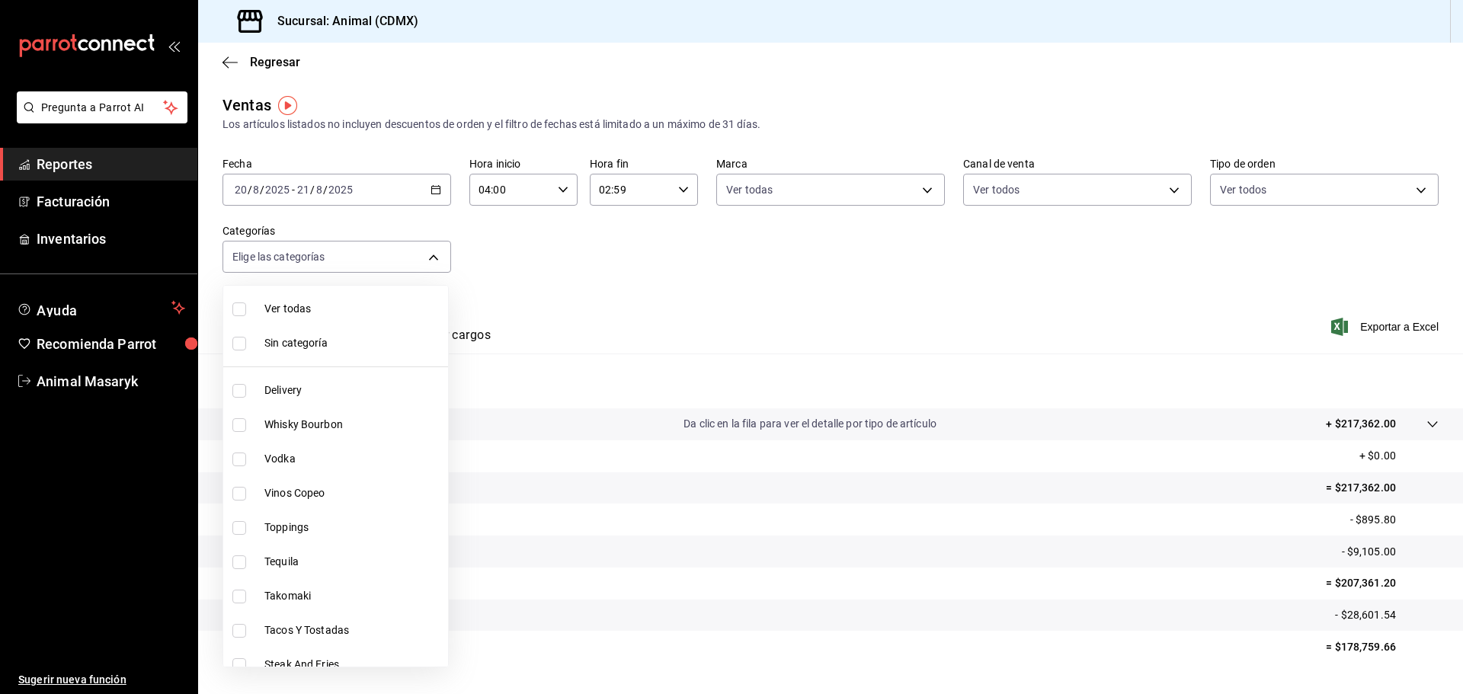
checkbox input "true"
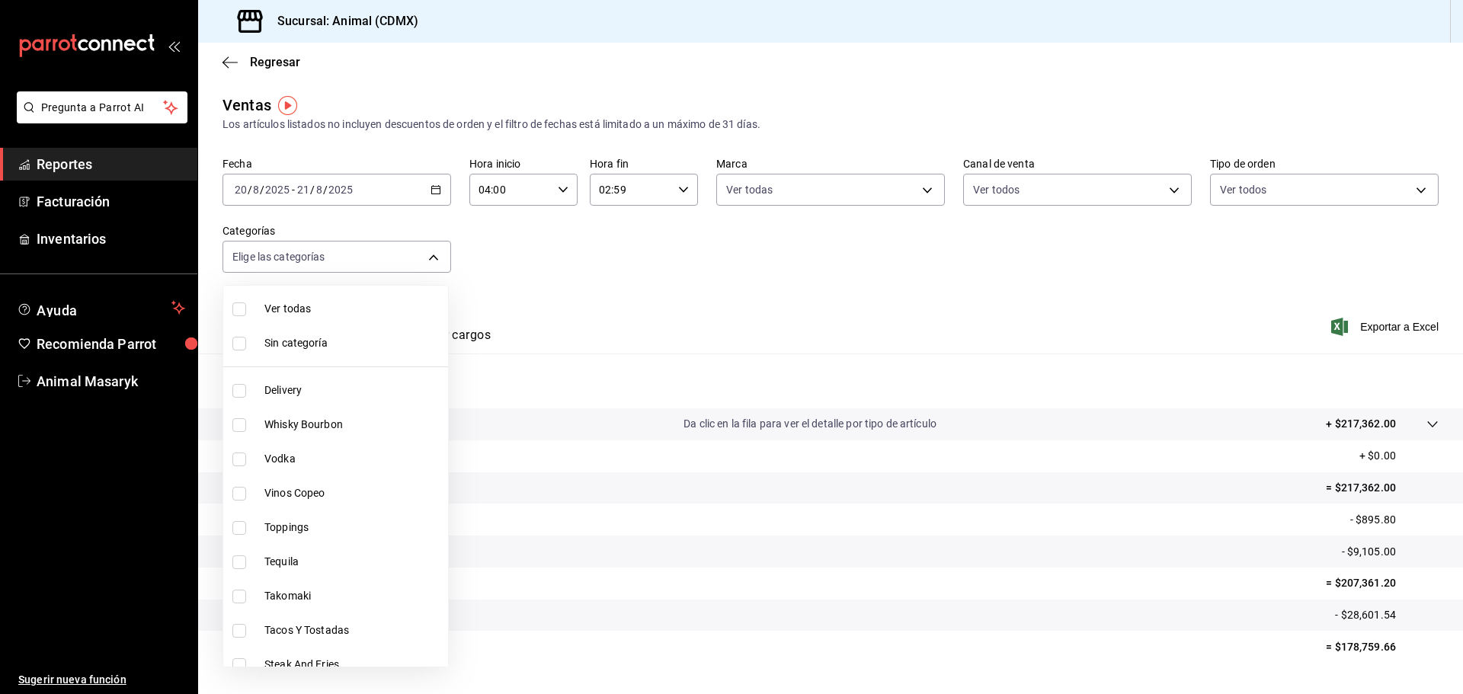
checkbox input "true"
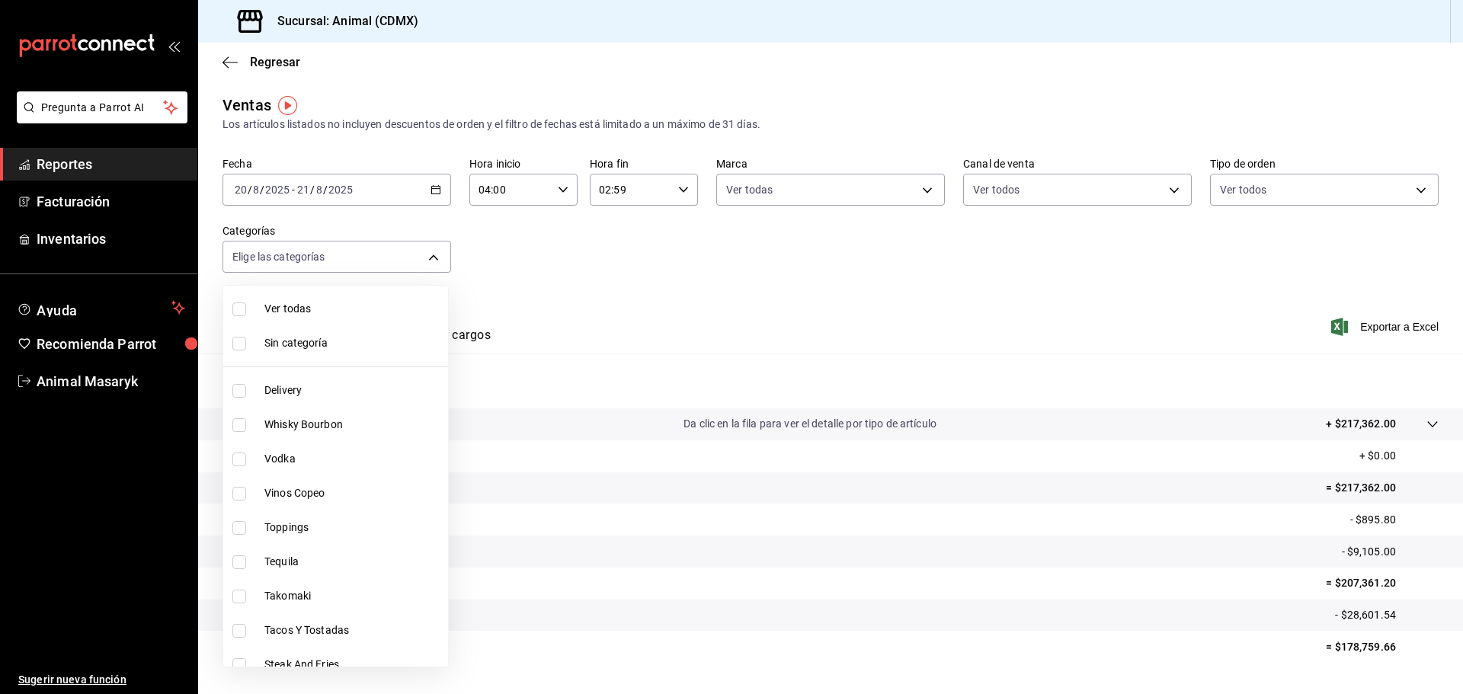
checkbox input "true"
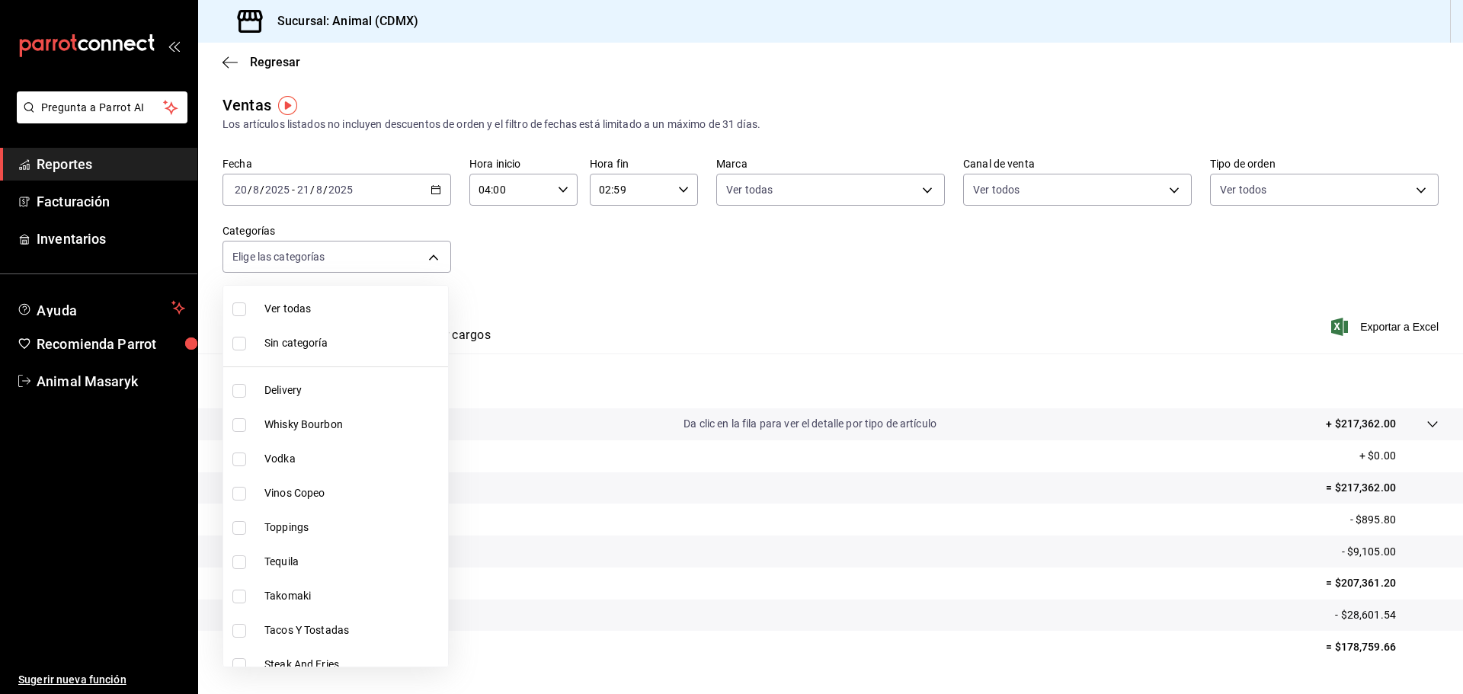
checkbox input "true"
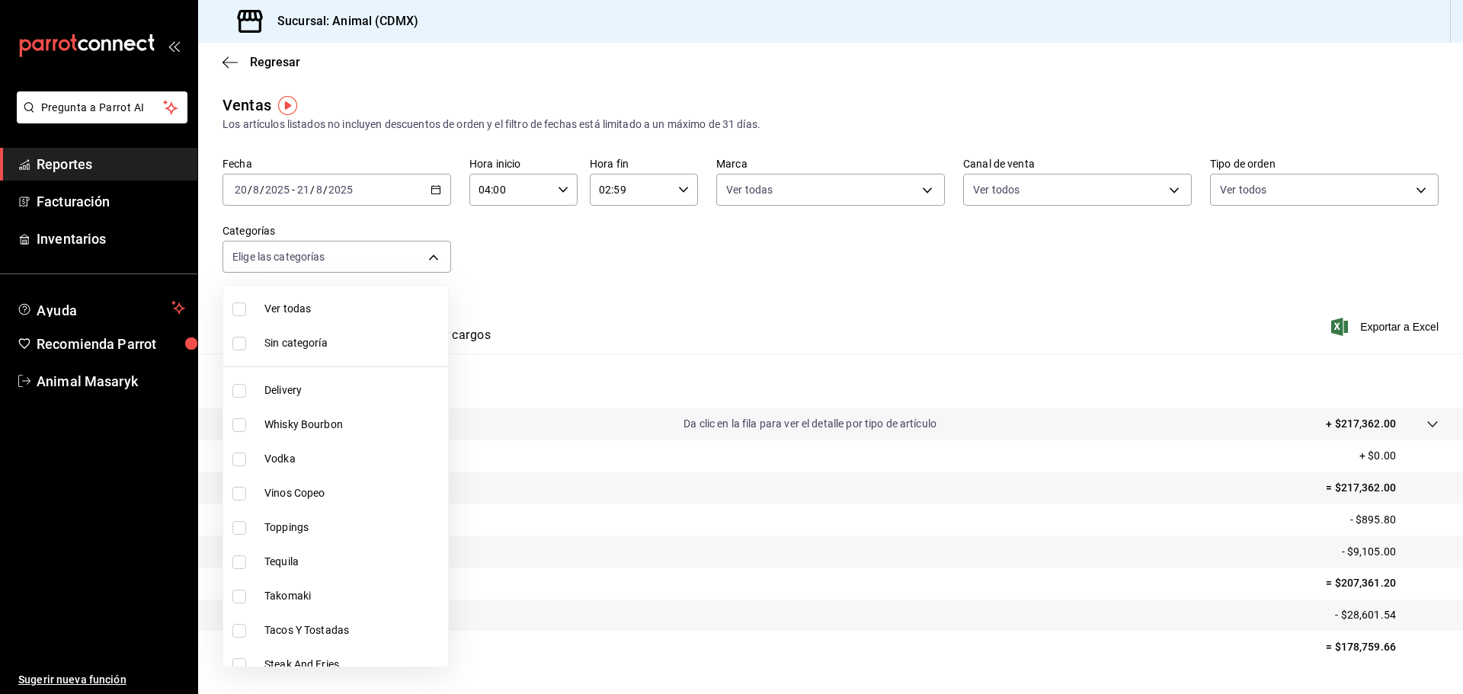
checkbox input "true"
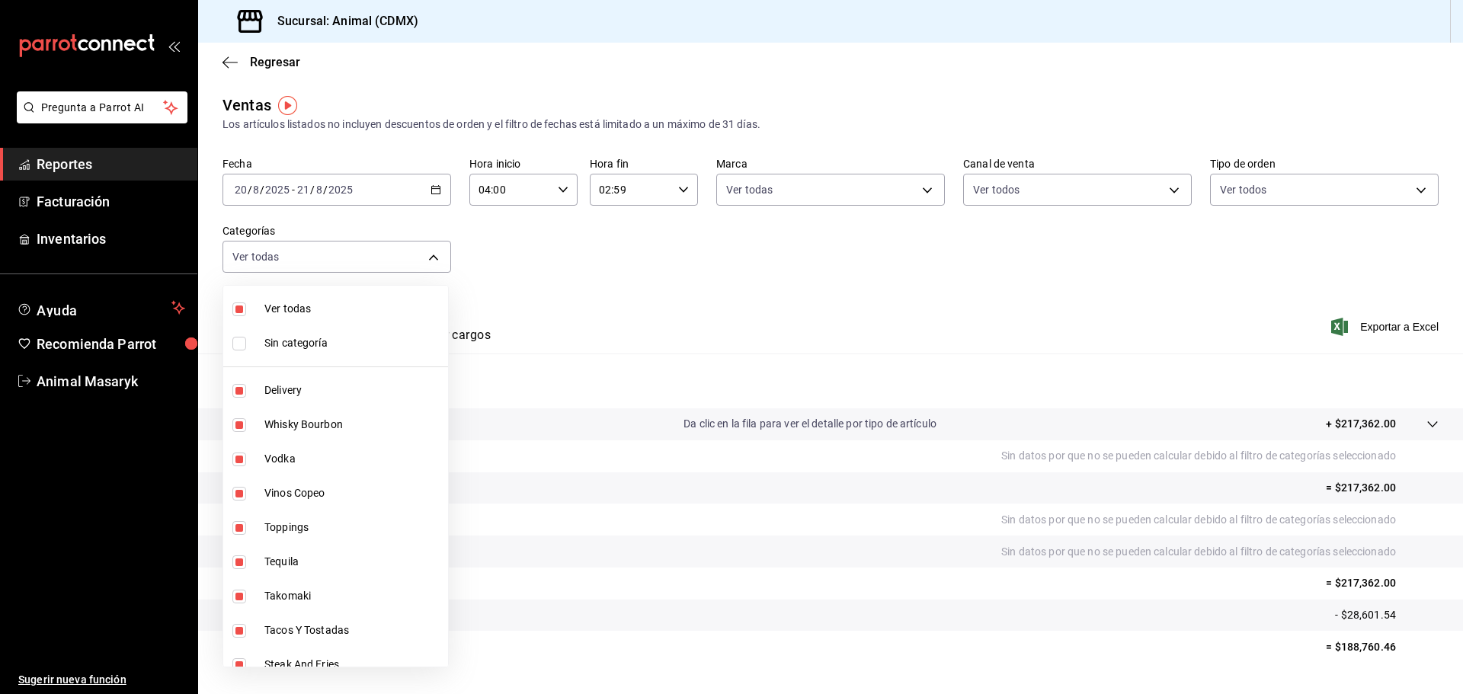
click at [343, 344] on span "Sin categoría" at bounding box center [353, 343] width 178 height 16
checkbox input "true"
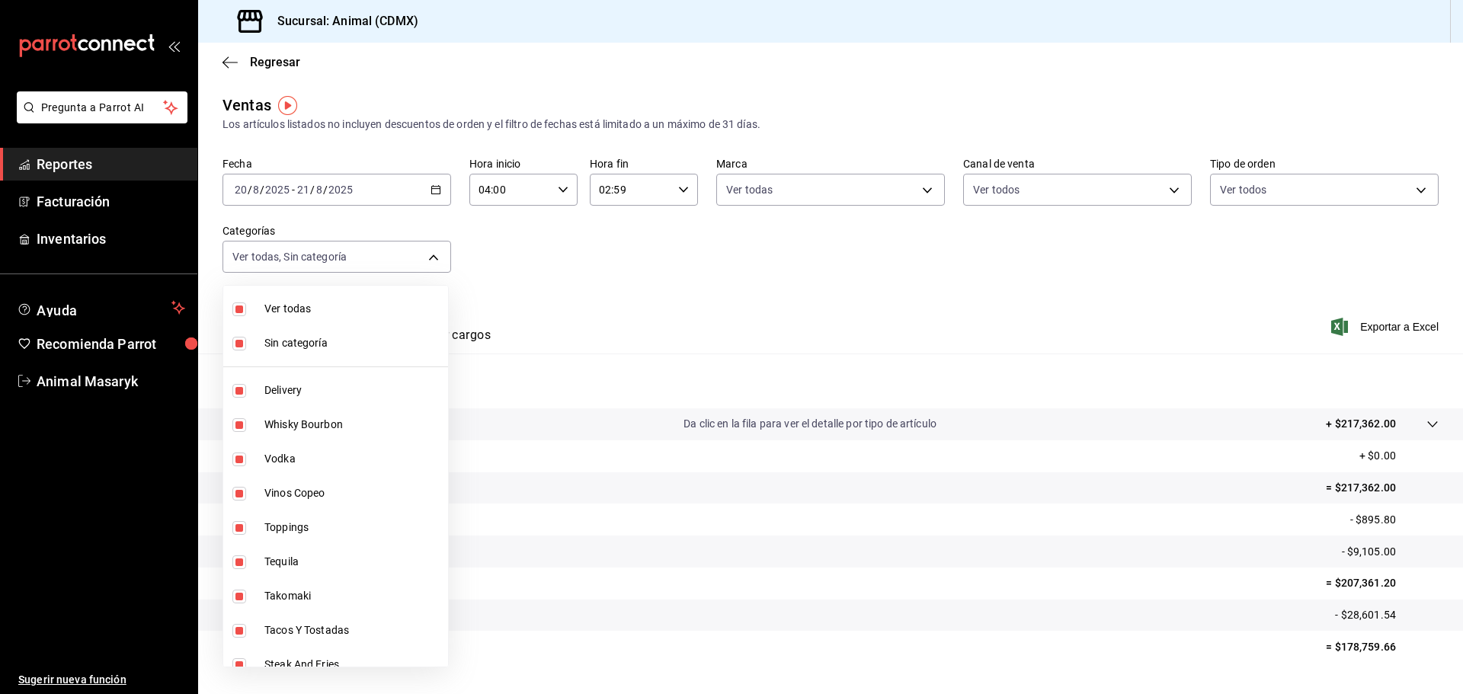
click at [626, 290] on div at bounding box center [731, 347] width 1463 height 694
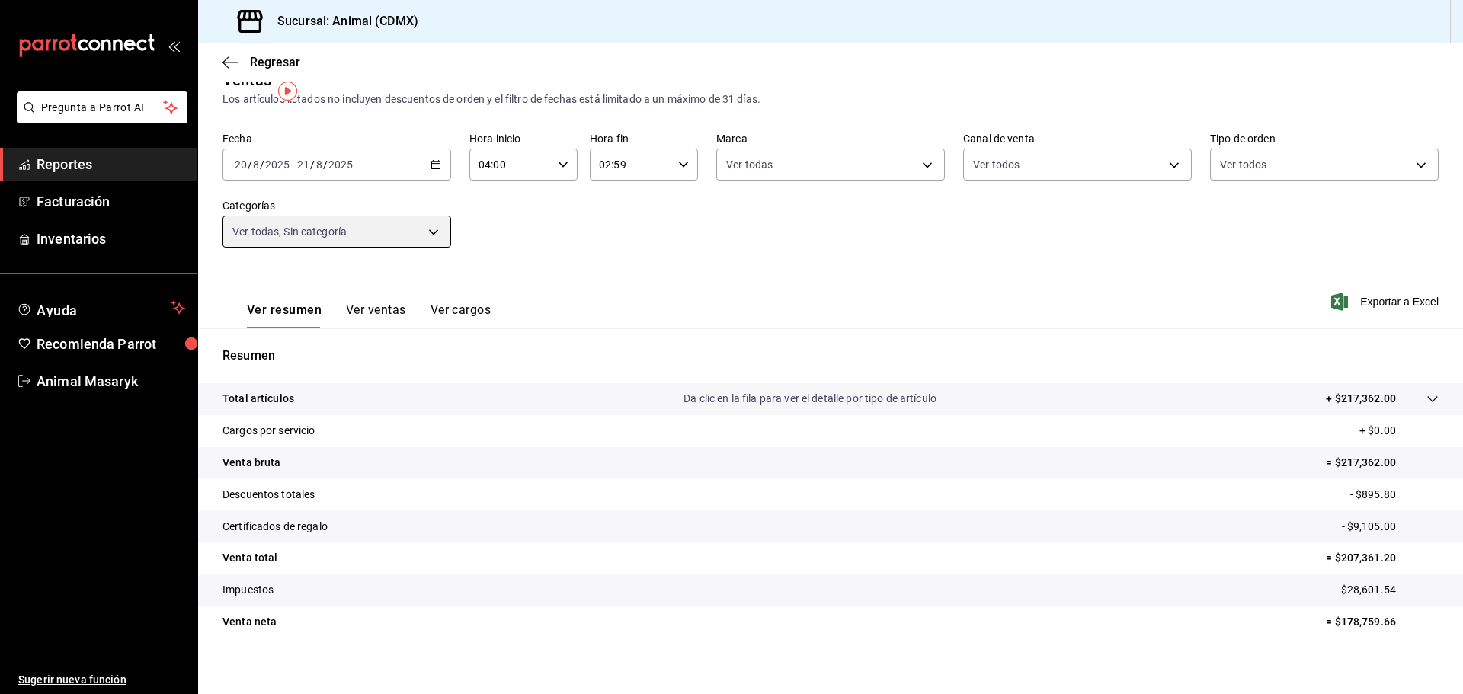
scroll to position [36, 0]
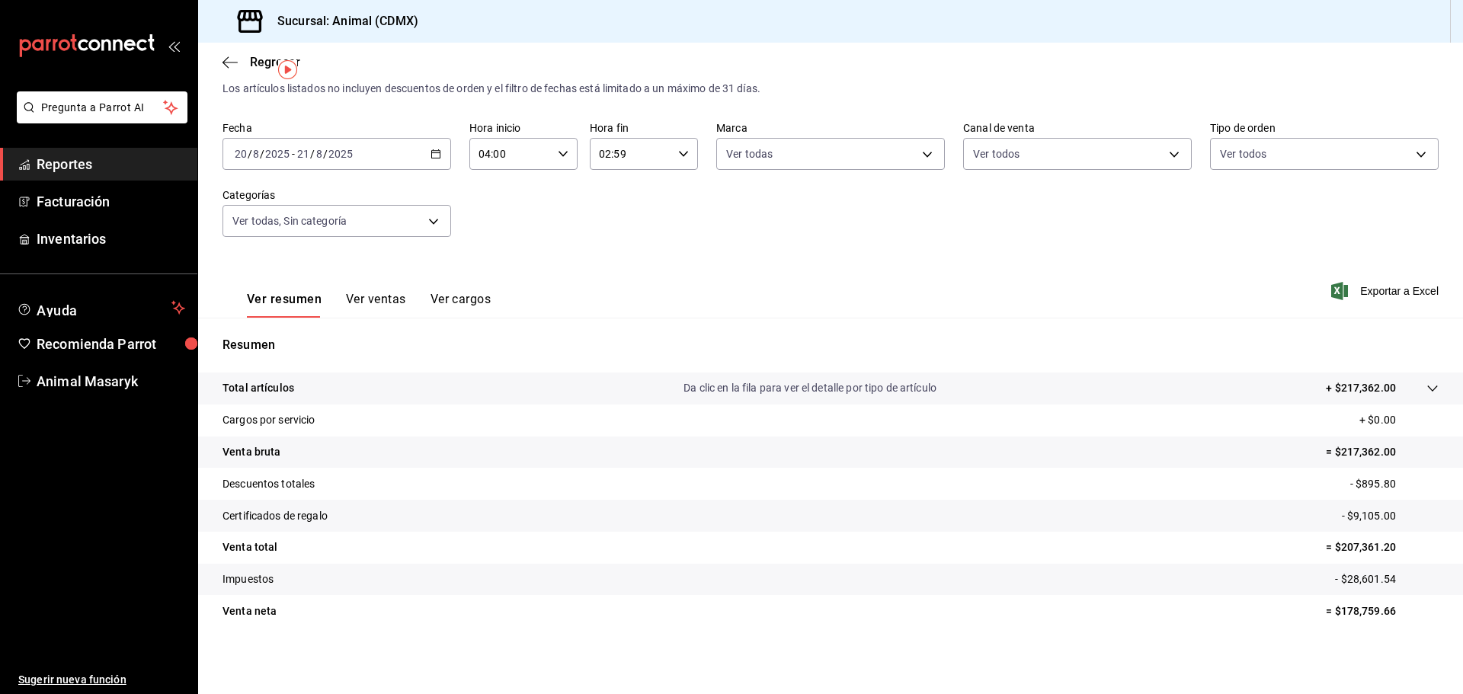
click at [1326, 389] on p "+ $217,362.00" at bounding box center [1361, 388] width 70 height 16
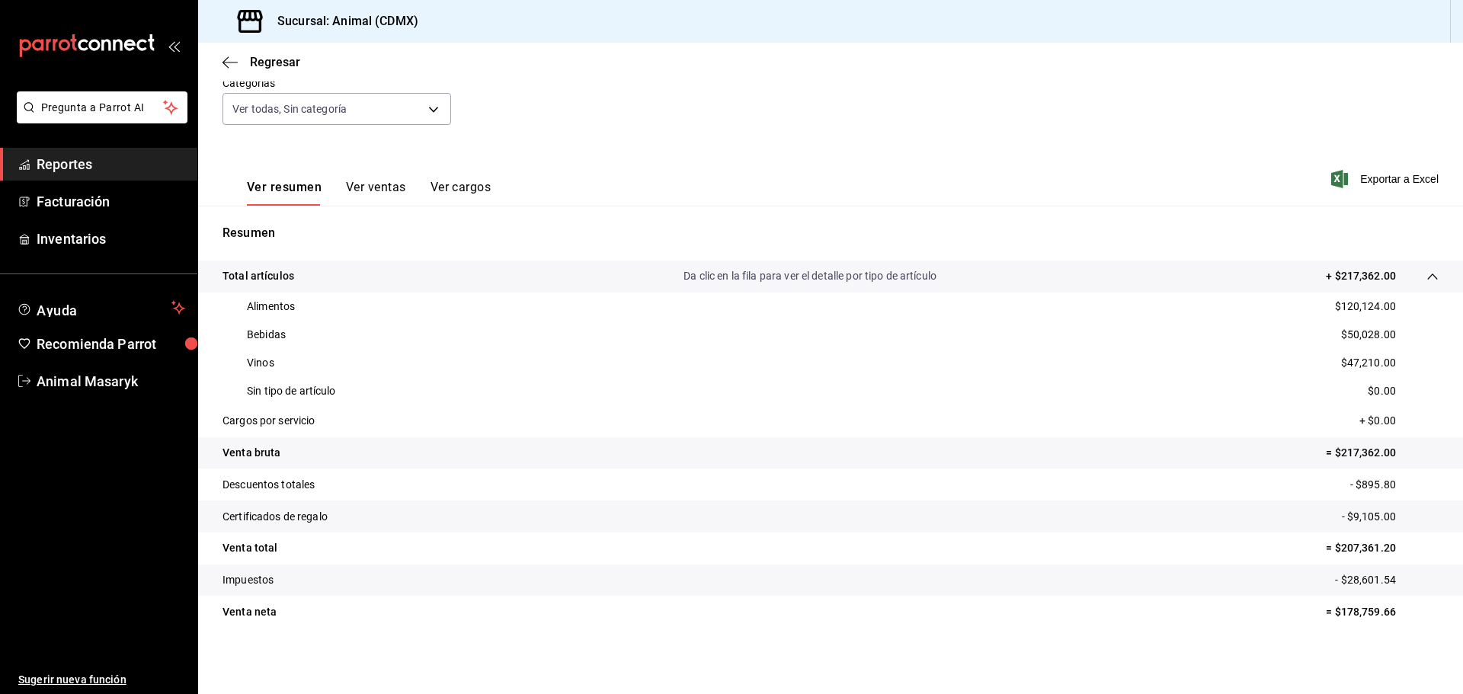
scroll to position [149, 0]
click at [1371, 177] on span "Exportar a Excel" at bounding box center [1386, 178] width 104 height 18
click at [224, 58] on icon "button" at bounding box center [229, 63] width 15 height 14
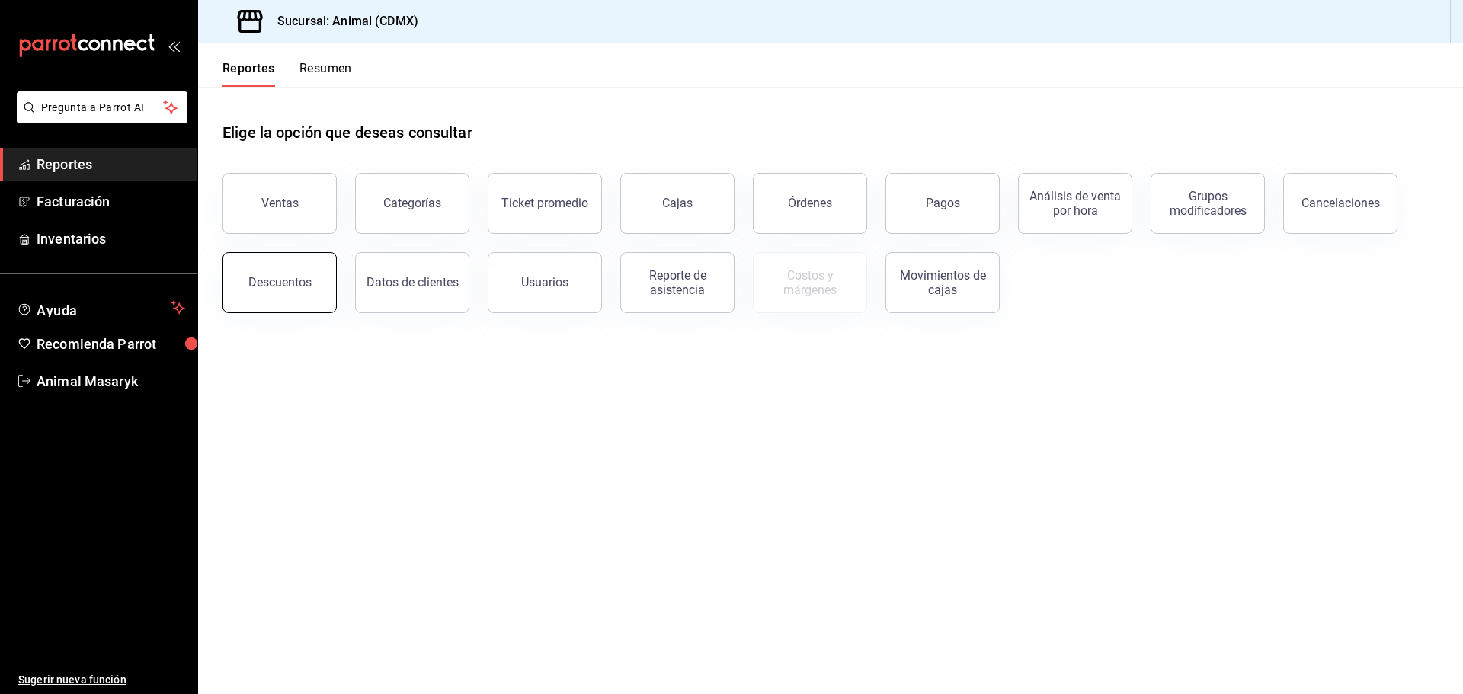
click at [305, 276] on div "Descuentos" at bounding box center [279, 282] width 63 height 14
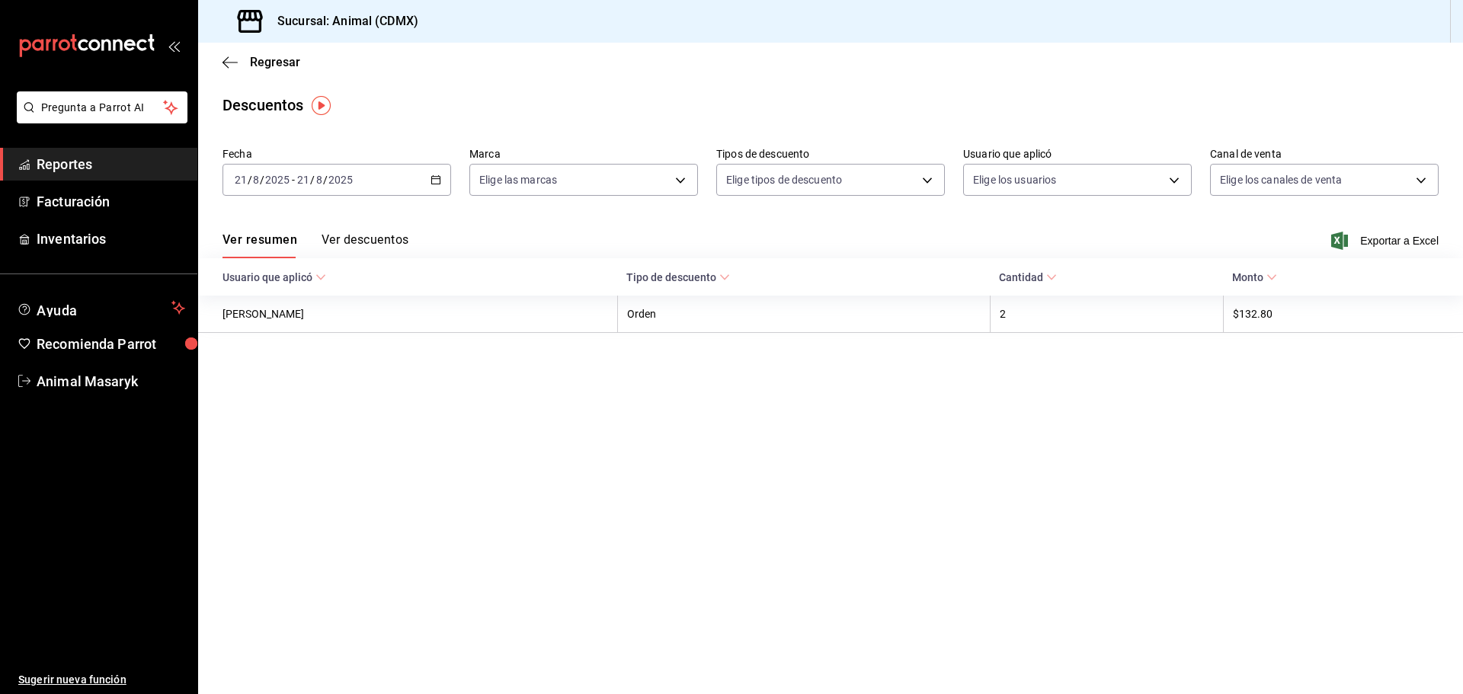
click at [441, 179] on div "2025-08-21 21 / 8 / 2025 - 2025-08-21 21 / 8 / 2025" at bounding box center [336, 180] width 229 height 32
click at [310, 405] on span "Rango de fechas" at bounding box center [294, 397] width 118 height 16
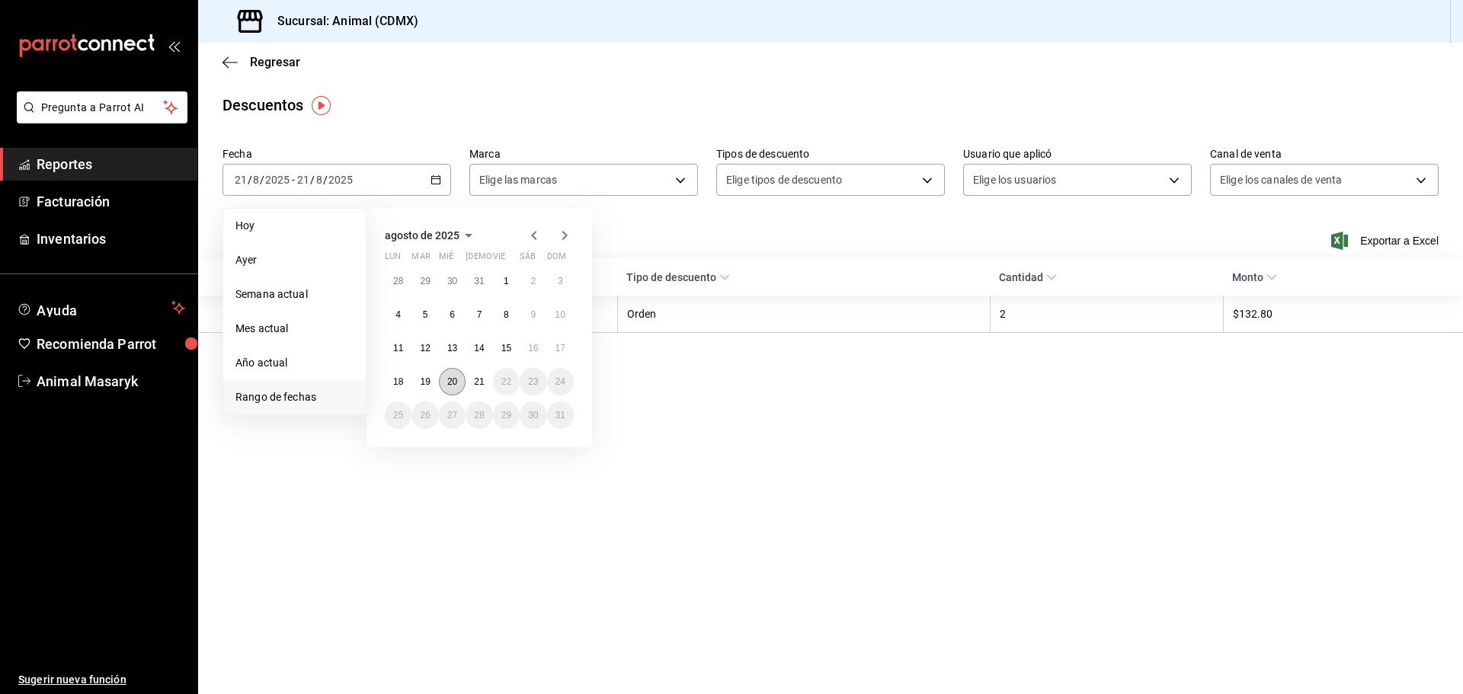
click at [447, 381] on abbr "20" at bounding box center [452, 381] width 10 height 11
click at [472, 387] on button "21" at bounding box center [479, 381] width 27 height 27
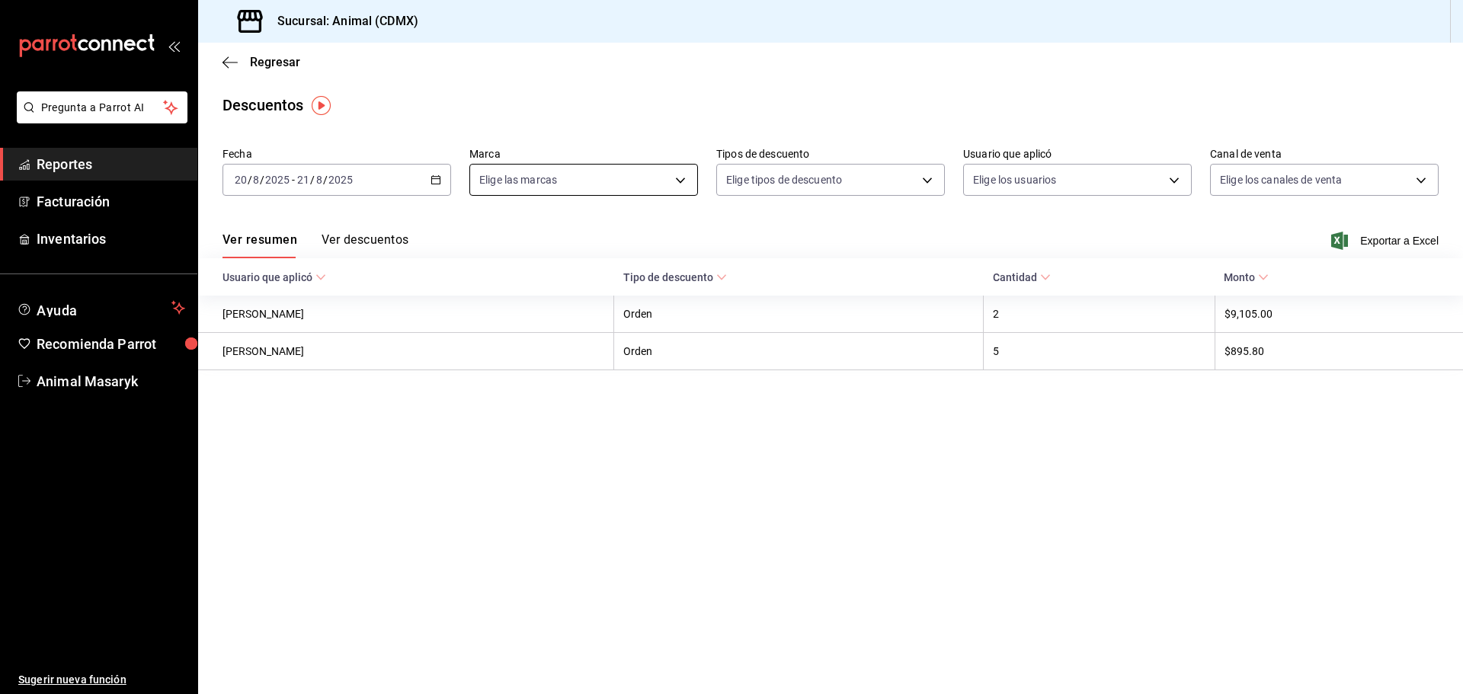
drag, startPoint x: 640, startPoint y: 203, endPoint x: 657, endPoint y: 194, distance: 19.1
click at [642, 203] on div "Fecha 2025-08-20 20 / 8 / 2025 - 2025-08-21 21 / 8 / 2025 Marca Elige las marca…" at bounding box center [830, 177] width 1216 height 73
click at [671, 184] on body "Pregunta a Parrot AI Reportes Facturación Inventarios Ayuda Recomienda Parrot A…" at bounding box center [731, 347] width 1463 height 694
drag, startPoint x: 584, startPoint y: 236, endPoint x: 686, endPoint y: 222, distance: 103.0
click at [583, 236] on li "Ver todas" at bounding box center [583, 237] width 227 height 45
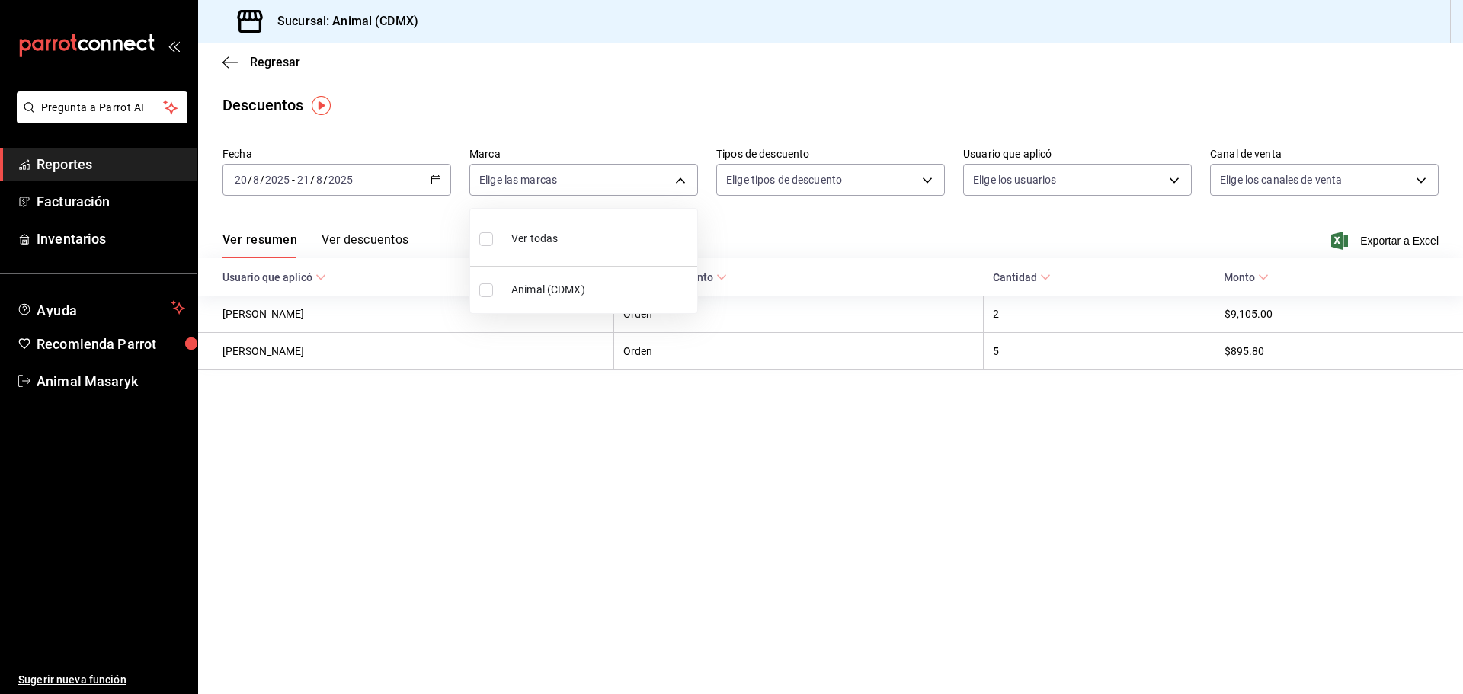
type input "cb0f6aec-1481-4e37-861c-bab9b3a65b14"
checkbox input "true"
drag, startPoint x: 786, startPoint y: 217, endPoint x: 854, endPoint y: 196, distance: 71.8
click at [790, 216] on div at bounding box center [731, 347] width 1463 height 694
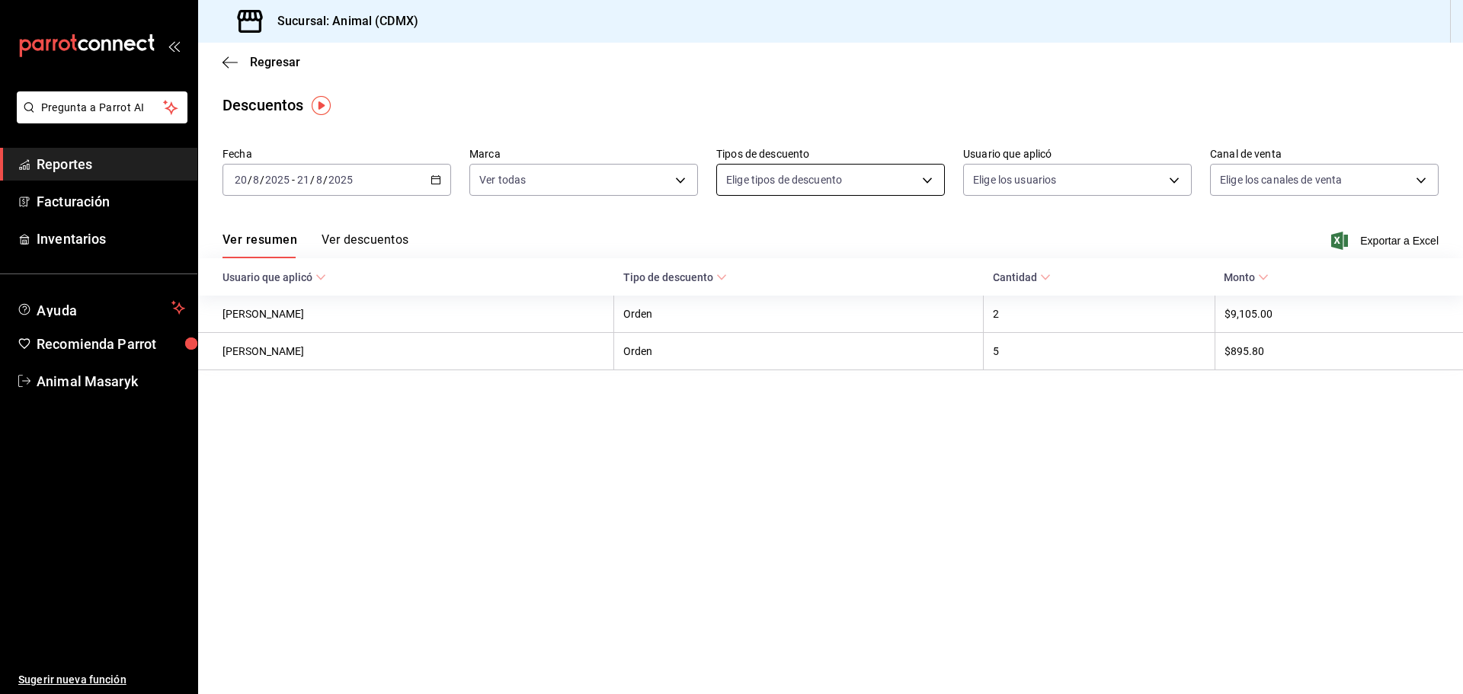
click at [903, 184] on body "Pregunta a Parrot AI Reportes Facturación Inventarios Ayuda Recomienda Parrot A…" at bounding box center [731, 347] width 1463 height 694
click at [828, 224] on span "Orden" at bounding box center [843, 230] width 177 height 16
type input "ORDER"
checkbox input "true"
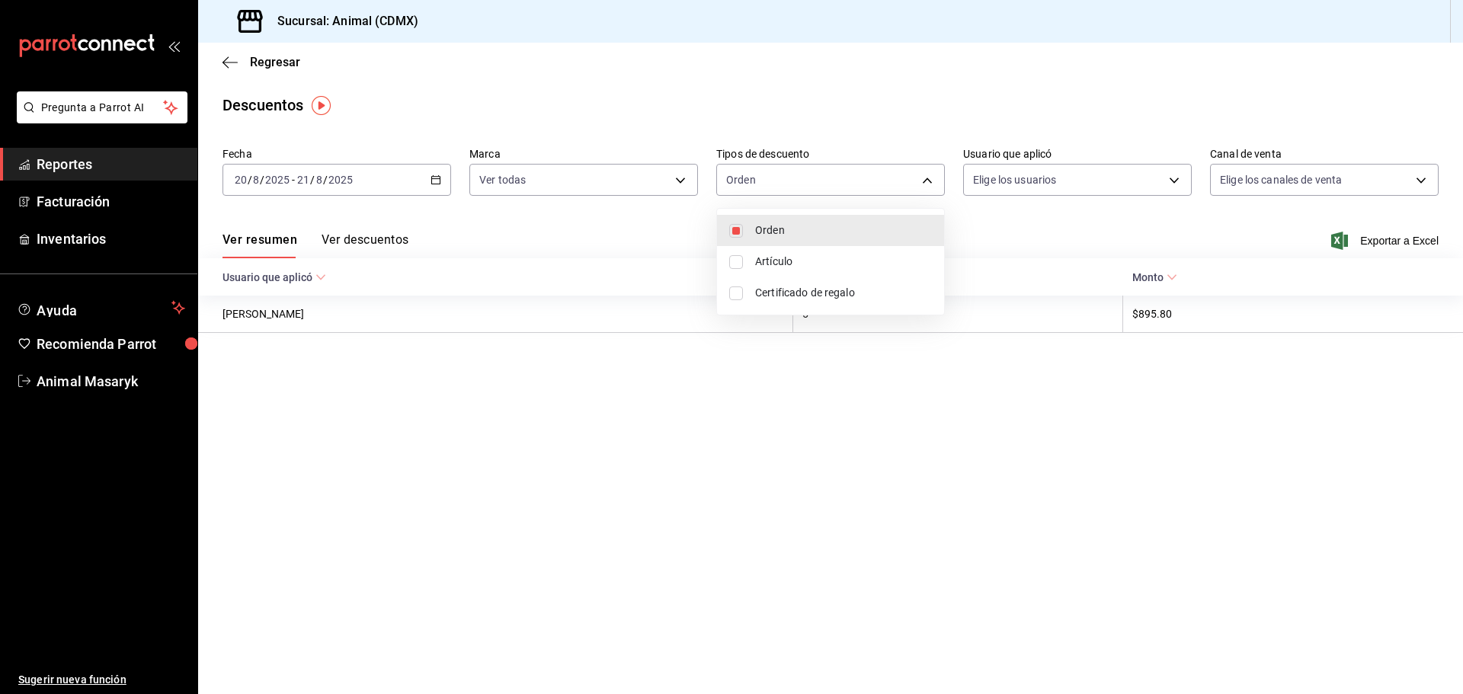
click at [808, 260] on span "Artículo" at bounding box center [843, 262] width 177 height 16
type input "ORDER,ORDER_ITEM"
checkbox input "true"
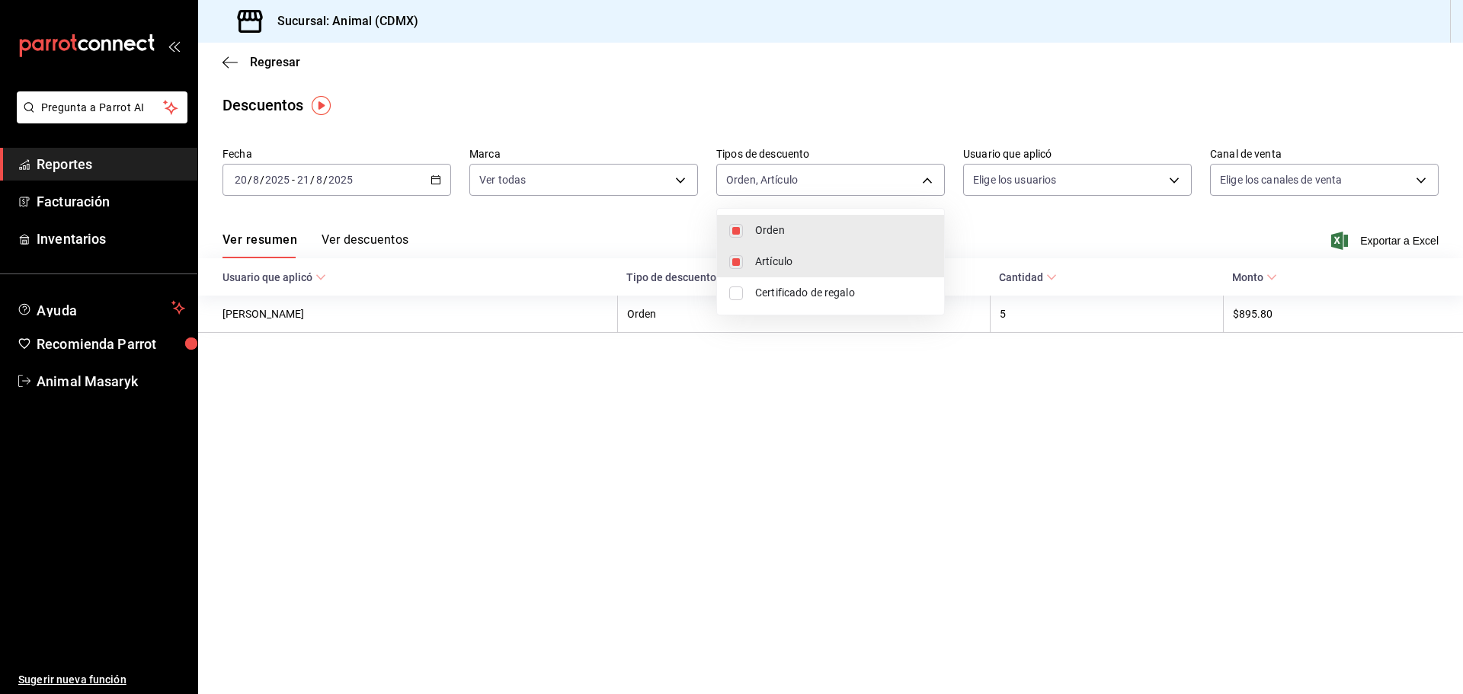
click at [809, 290] on span "Certificado de regalo" at bounding box center [843, 293] width 177 height 16
type input "ORDER,ORDER_ITEM,CARD_REWARD"
checkbox input "true"
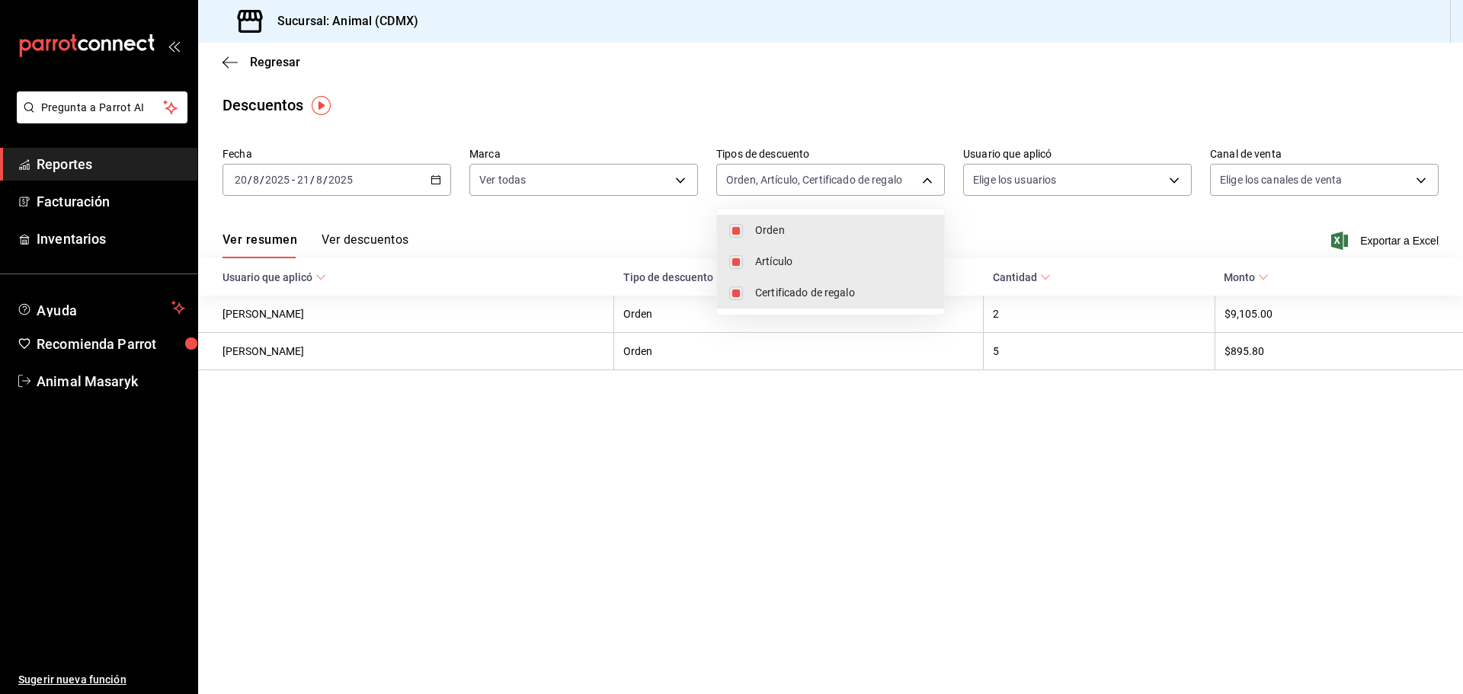
drag, startPoint x: 1063, startPoint y: 242, endPoint x: 1070, endPoint y: 235, distance: 10.8
click at [1064, 240] on div at bounding box center [731, 347] width 1463 height 694
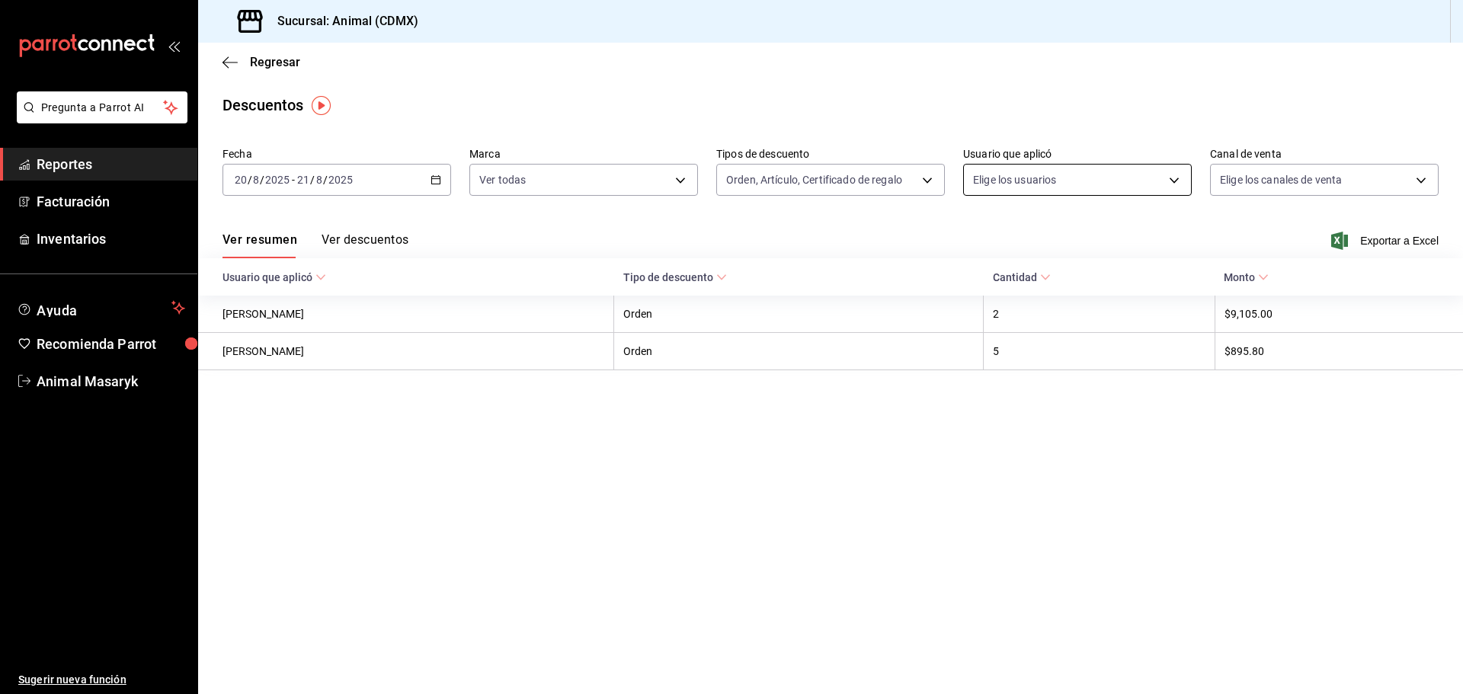
click at [1173, 184] on body "Pregunta a Parrot AI Reportes Facturación Inventarios Ayuda Recomienda Parrot A…" at bounding box center [731, 347] width 1463 height 694
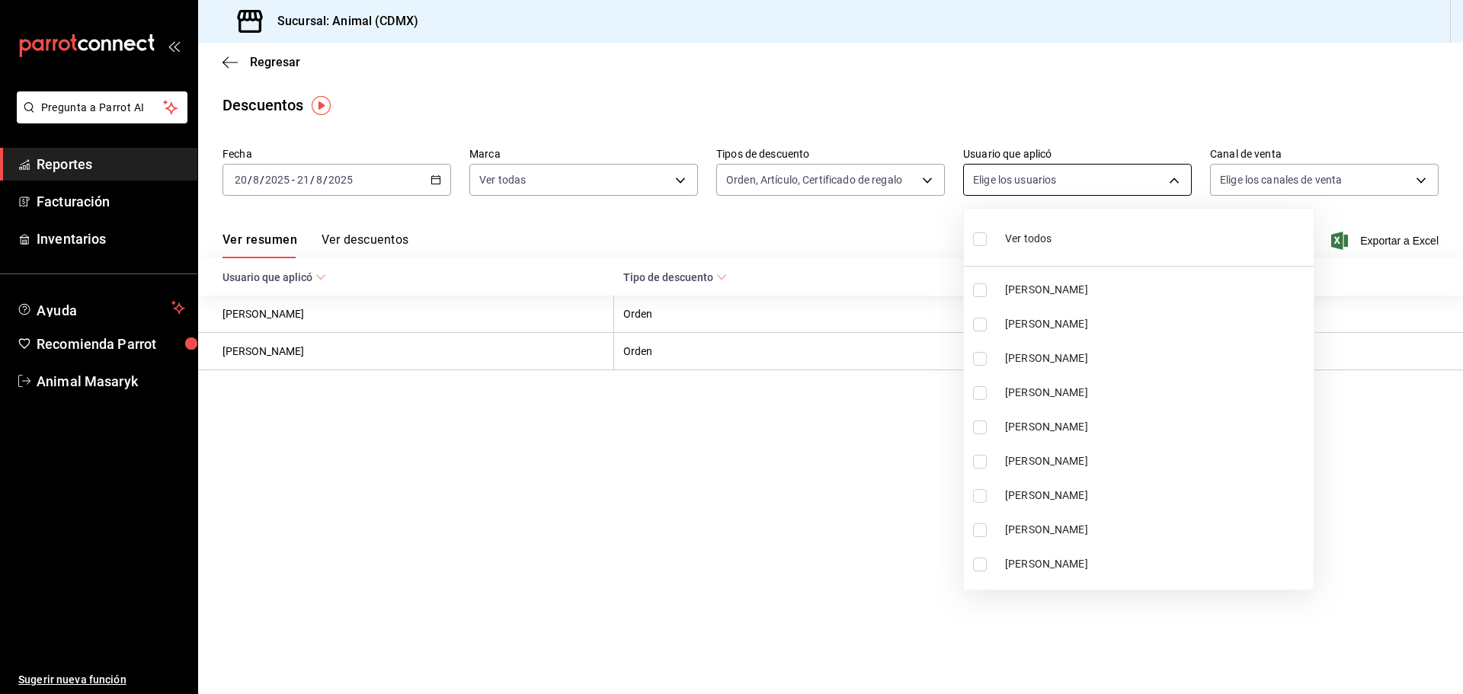
click at [1171, 181] on div at bounding box center [731, 347] width 1463 height 694
click at [1038, 230] on li "Ver todos" at bounding box center [1139, 237] width 350 height 45
click at [977, 244] on ul "Ver todos Carolina Soriano Raul Esparza Mamuth MONSERRAT ARRIAGA SERGIO URIEL V…" at bounding box center [1139, 399] width 350 height 381
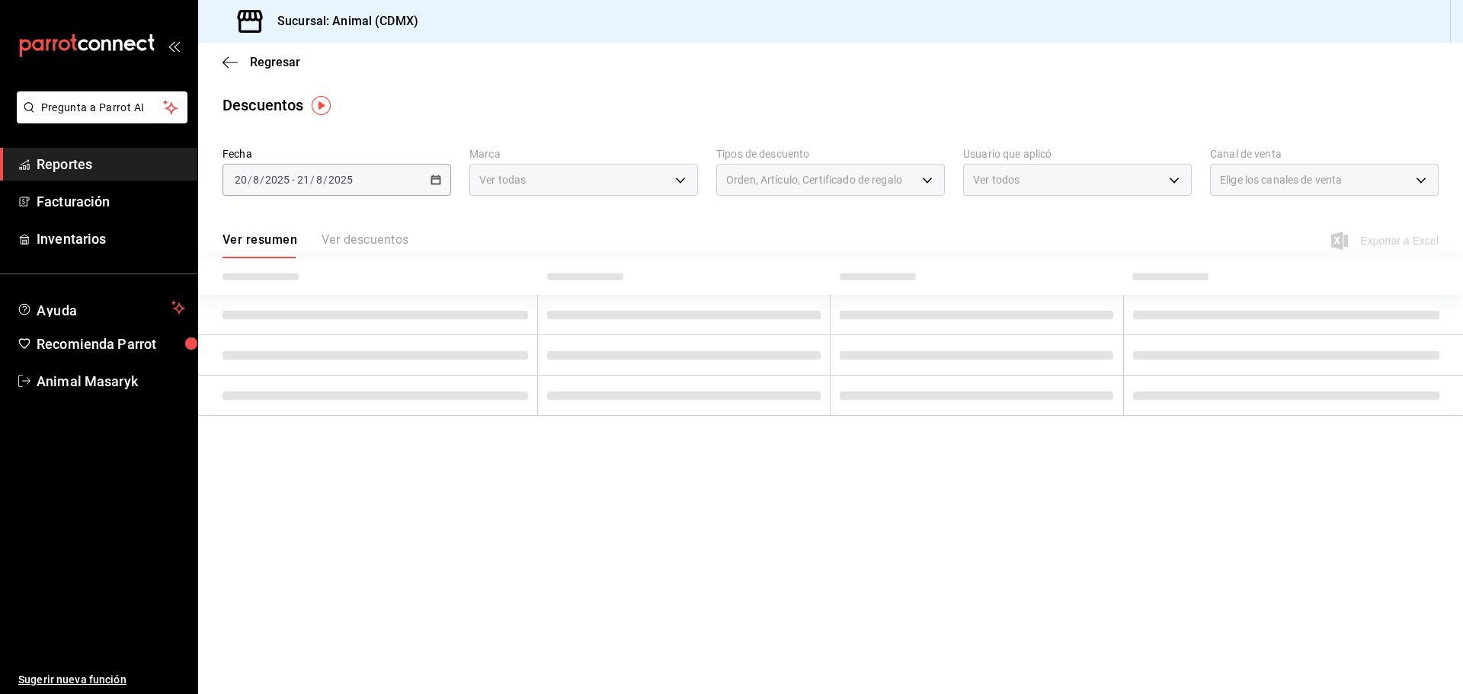
type input "18e892a9-eaf9-4871-afc4-8d447e07d2bf,43438308-8ef3-4b8b-af6e-b8b04586cb2b,d1f59…"
drag, startPoint x: 1067, startPoint y: 242, endPoint x: 341, endPoint y: 92, distance: 742.2
click at [1068, 242] on ul "Ver todos Carolina Soriano Raul Esparza Mamuth MONSERRAT ARRIAGA SERGIO URIEL V…" at bounding box center [1095, 316] width 263 height 214
click at [1239, 120] on div at bounding box center [731, 347] width 1463 height 694
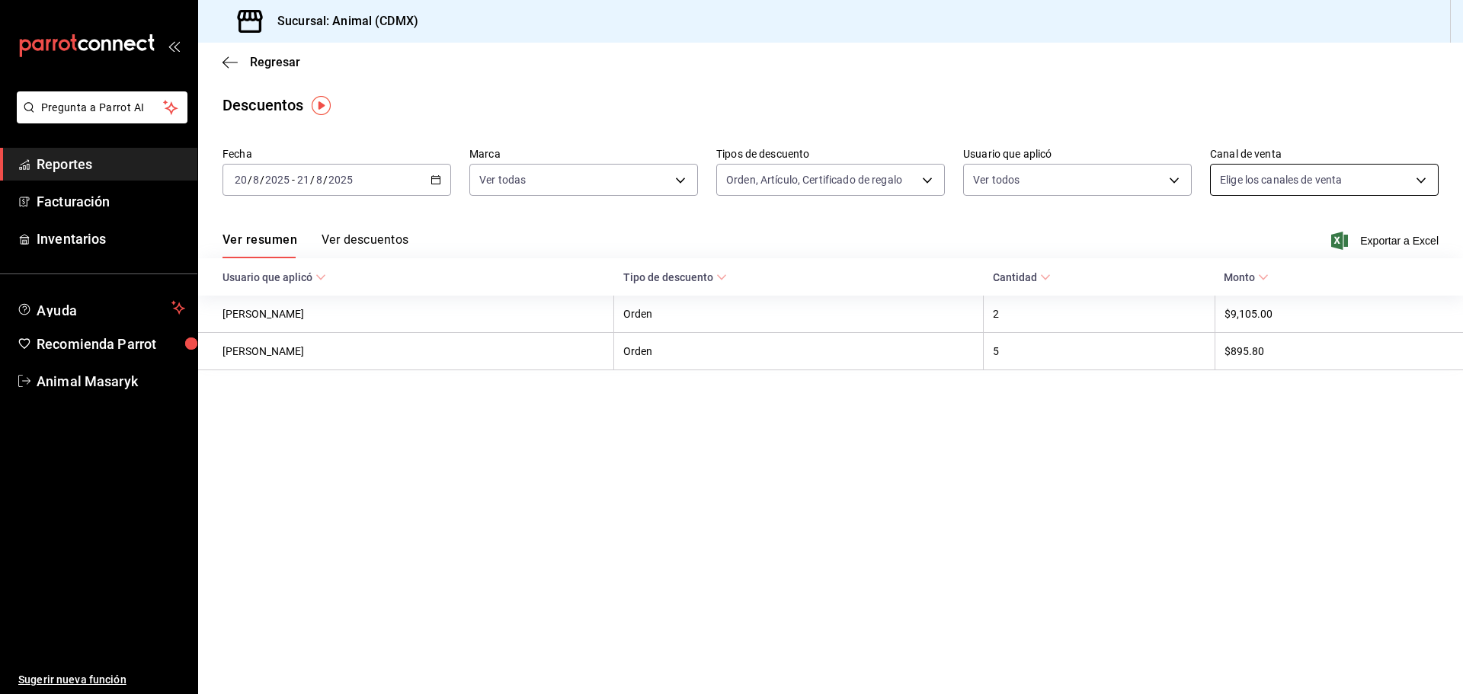
click at [1403, 181] on body "Pregunta a Parrot AI Reportes Facturación Inventarios Ayuda Recomienda Parrot A…" at bounding box center [731, 347] width 1463 height 694
click at [1294, 247] on div "Ver todos" at bounding box center [1259, 237] width 78 height 33
type input "PARROT,UBER_EATS,RAPPI,DIDI_FOOD,ONLINE"
checkbox input "true"
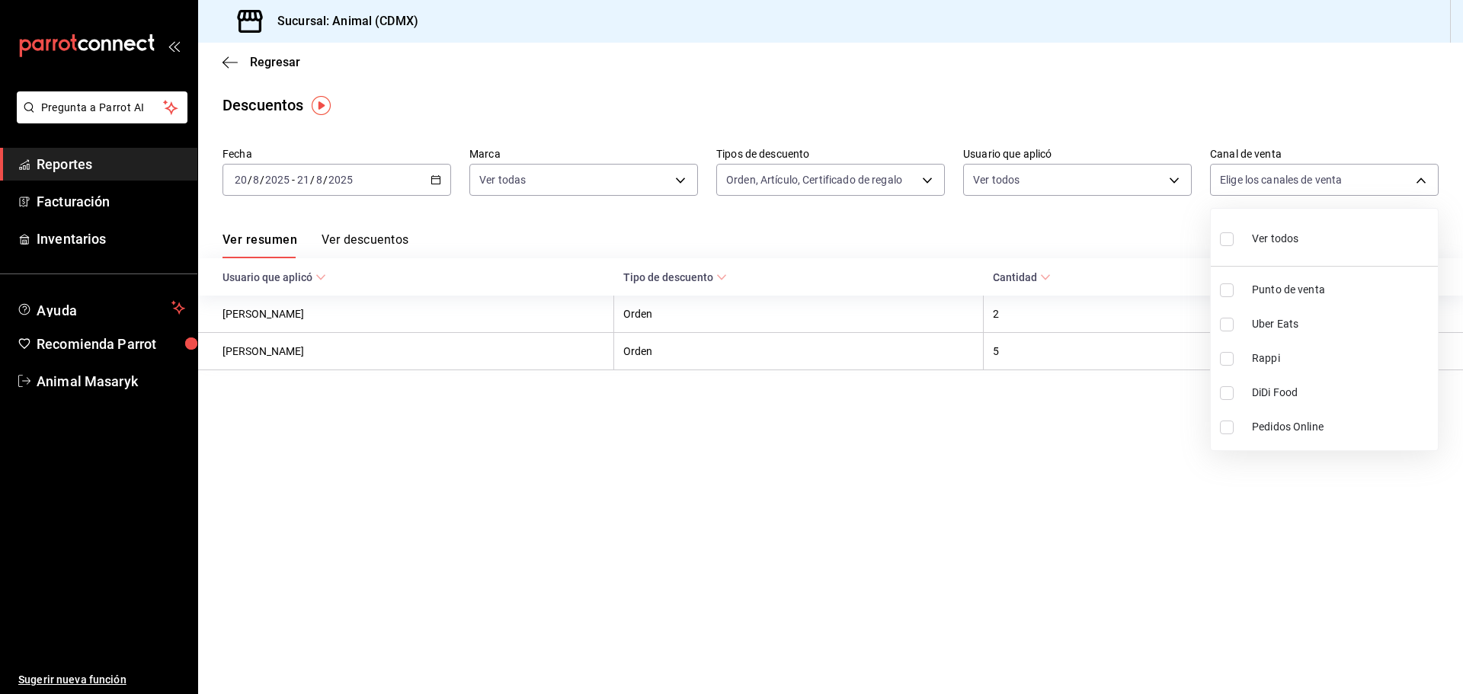
checkbox input "true"
click at [1150, 238] on div at bounding box center [731, 347] width 1463 height 694
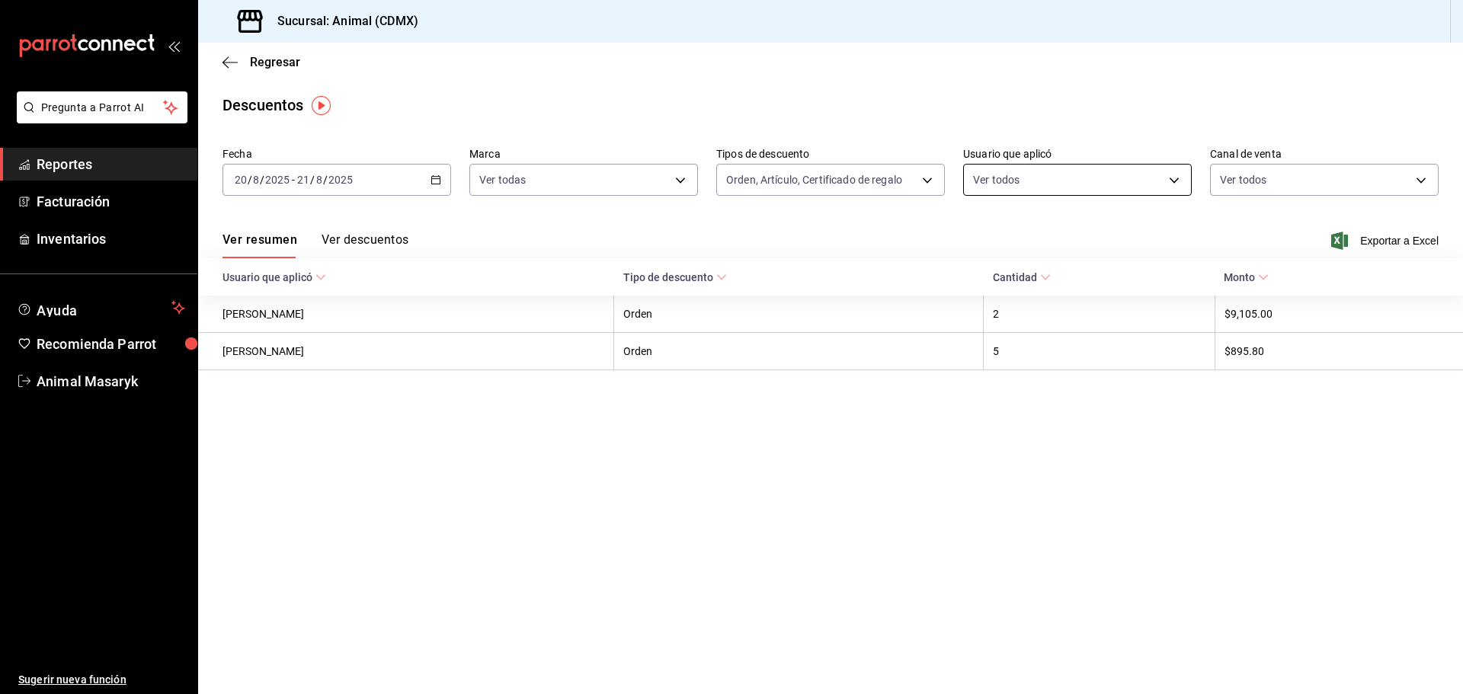
click at [1123, 184] on body "Pregunta a Parrot AI Reportes Facturación Inventarios Ayuda Recomienda Parrot A…" at bounding box center [731, 347] width 1463 height 694
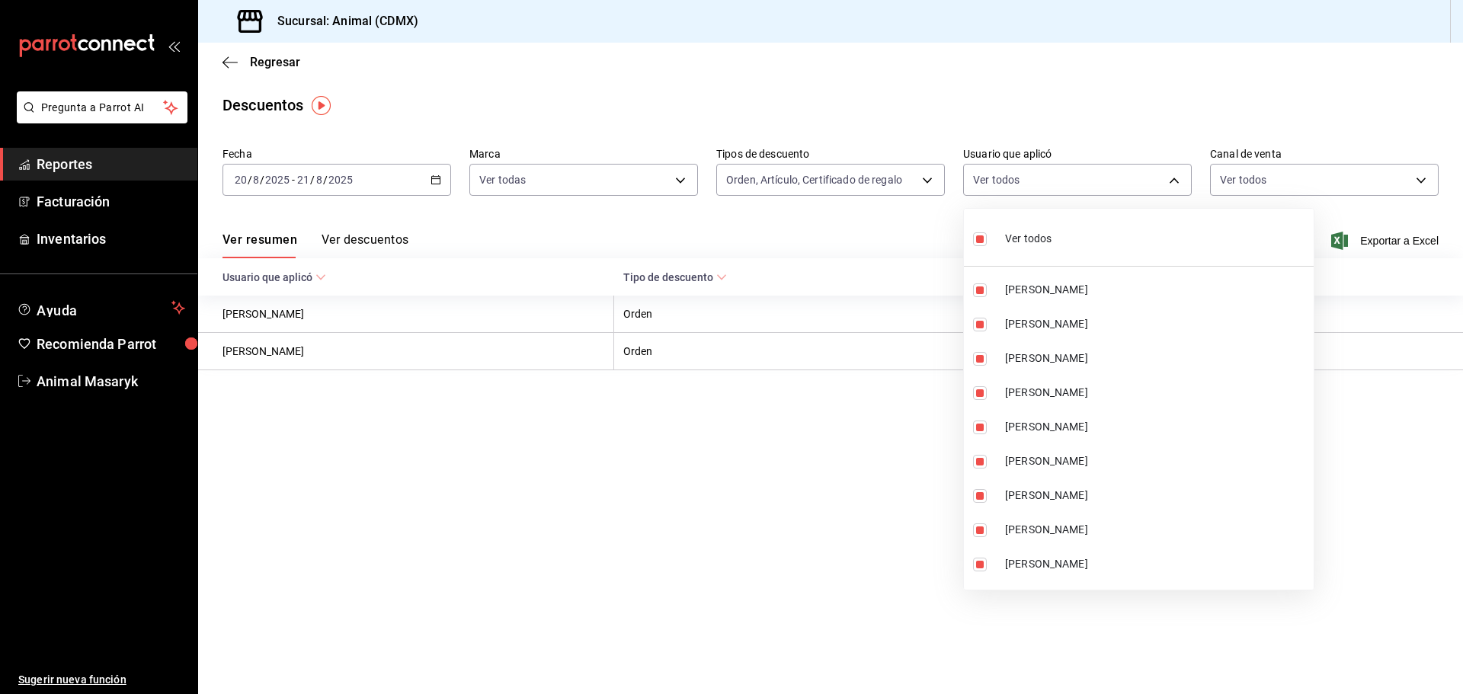
click at [1169, 50] on div at bounding box center [731, 347] width 1463 height 694
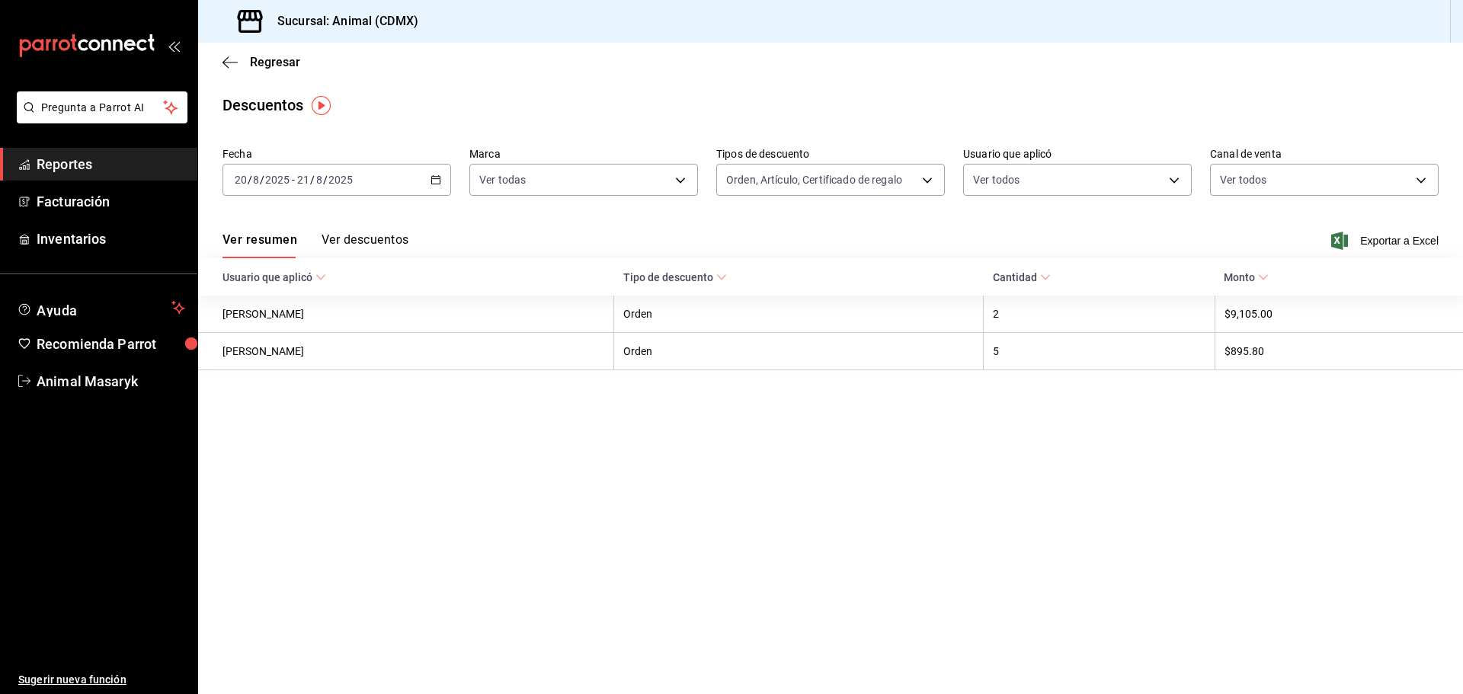
click at [1237, 62] on div at bounding box center [731, 347] width 1463 height 694
click at [1370, 242] on span "Exportar a Excel" at bounding box center [1386, 241] width 104 height 18
